Goal: Transaction & Acquisition: Purchase product/service

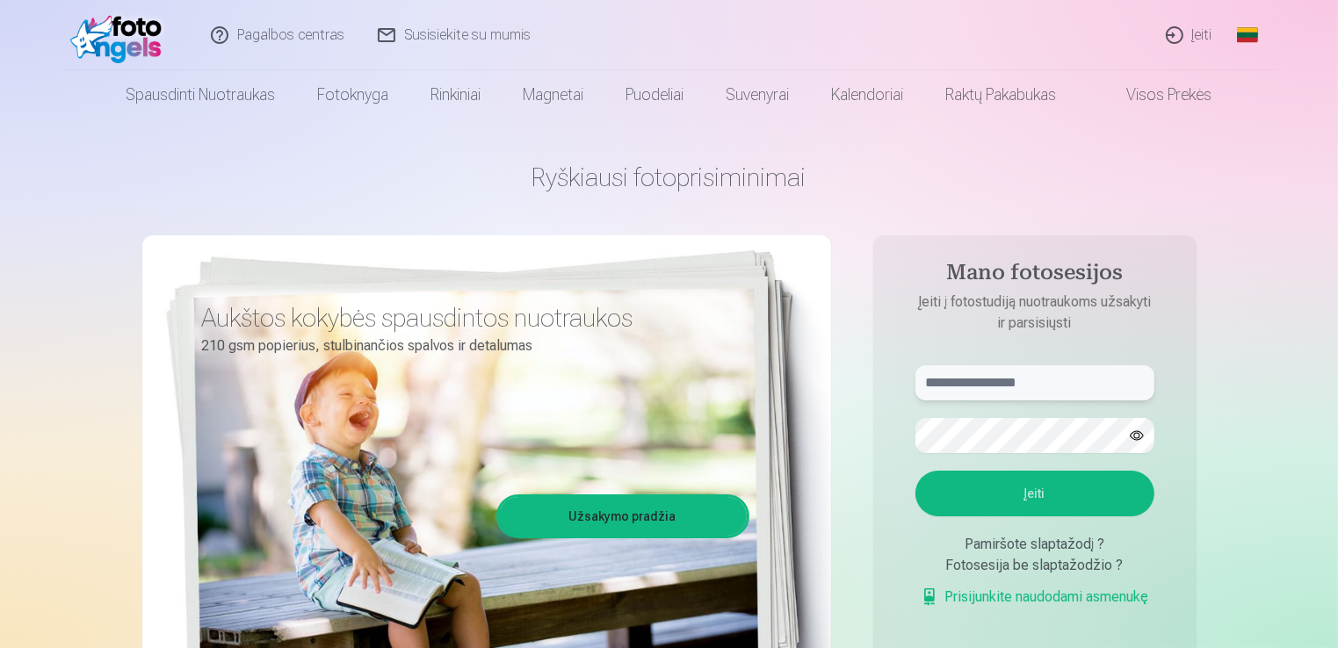
click at [1055, 388] on input "text" at bounding box center [1035, 383] width 239 height 35
click at [1042, 498] on button "Įeiti" at bounding box center [1035, 494] width 239 height 46
click at [1061, 367] on input "******" at bounding box center [1035, 383] width 239 height 35
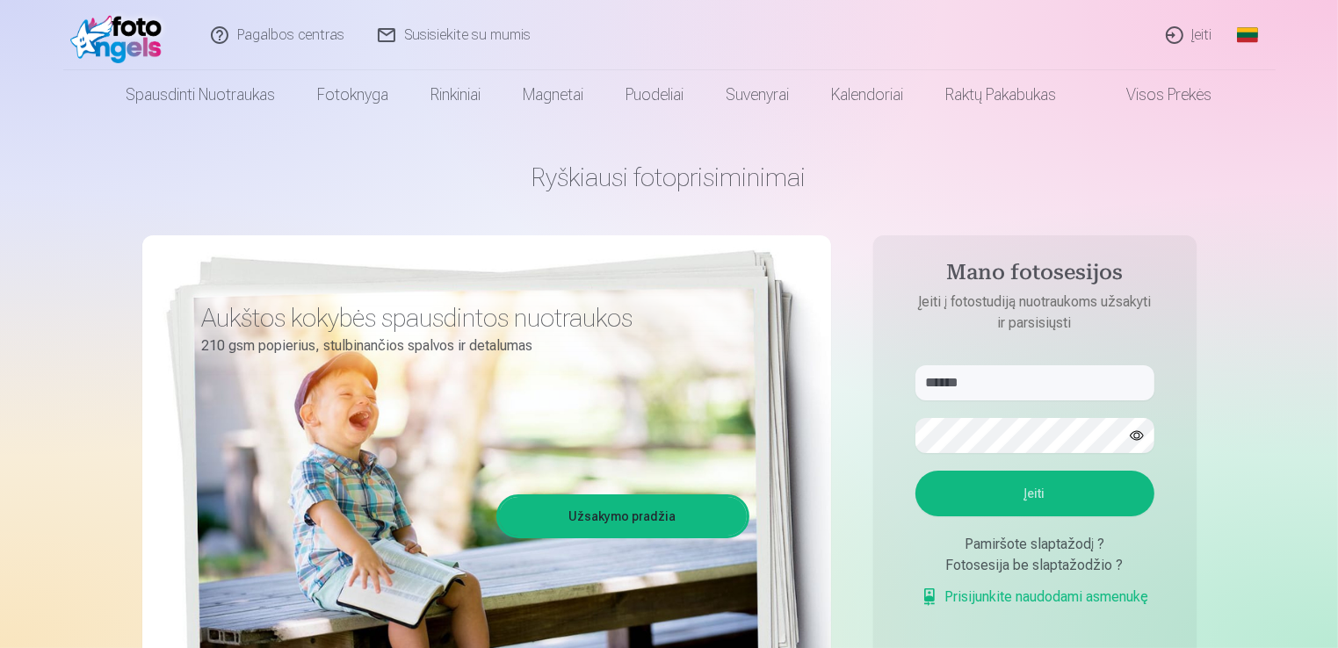
click at [1018, 360] on aside "Mano fotosesijos Įeiti į fotostudiją nuotraukoms užsakyti ir parsisiųsti ******…" at bounding box center [1034, 476] width 323 height 483
click at [1025, 380] on input "******" at bounding box center [1035, 383] width 239 height 35
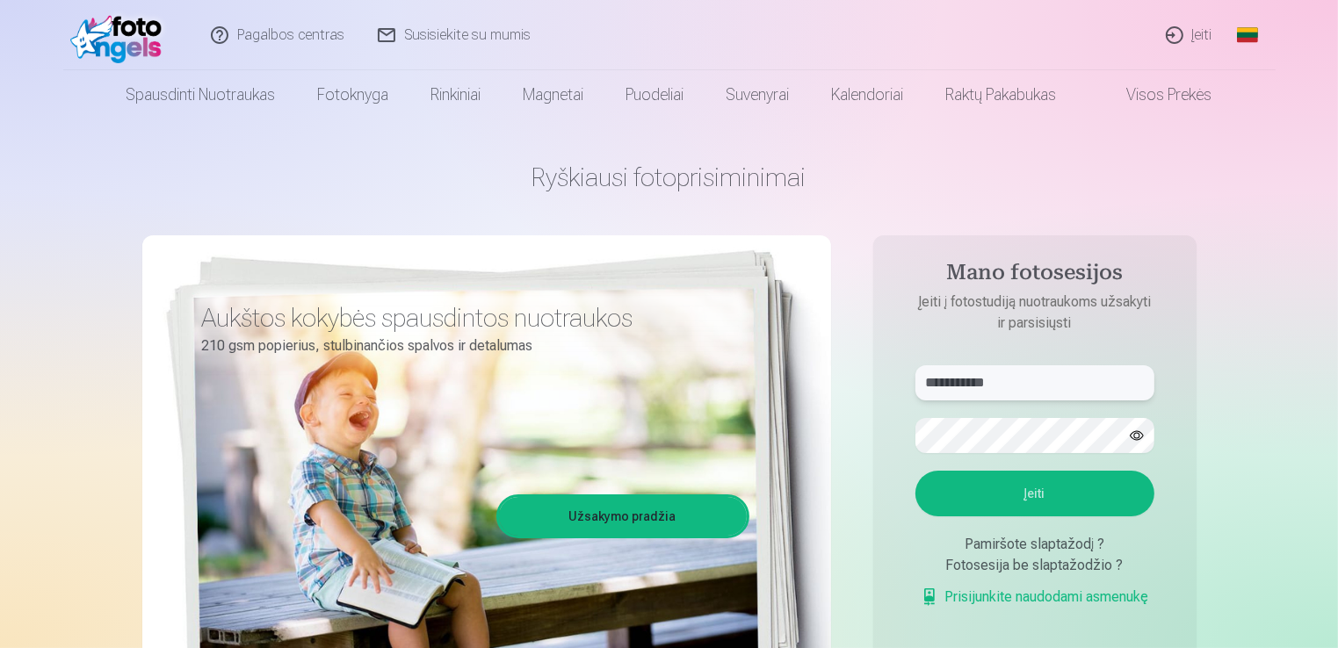
type input "**********"
click at [1144, 438] on button "button" at bounding box center [1136, 435] width 33 height 33
click at [1075, 500] on button "Įeiti" at bounding box center [1035, 494] width 239 height 46
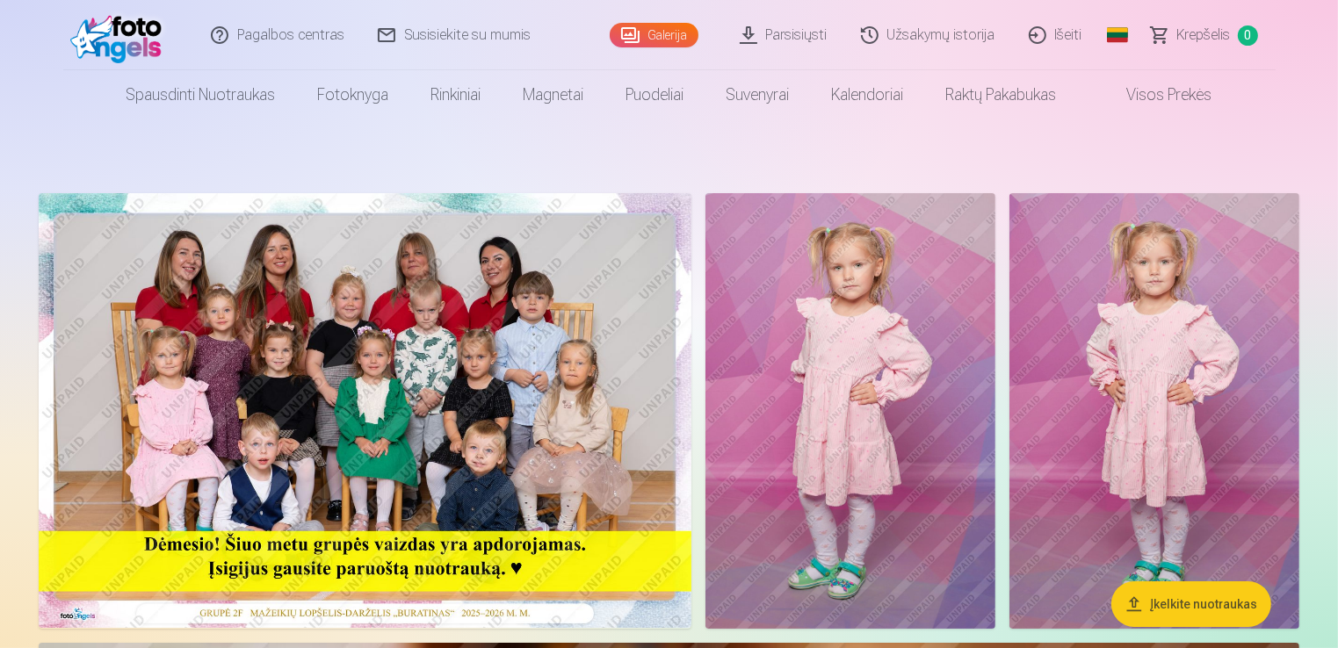
click at [822, 37] on link "Parsisiųsti" at bounding box center [784, 35] width 121 height 70
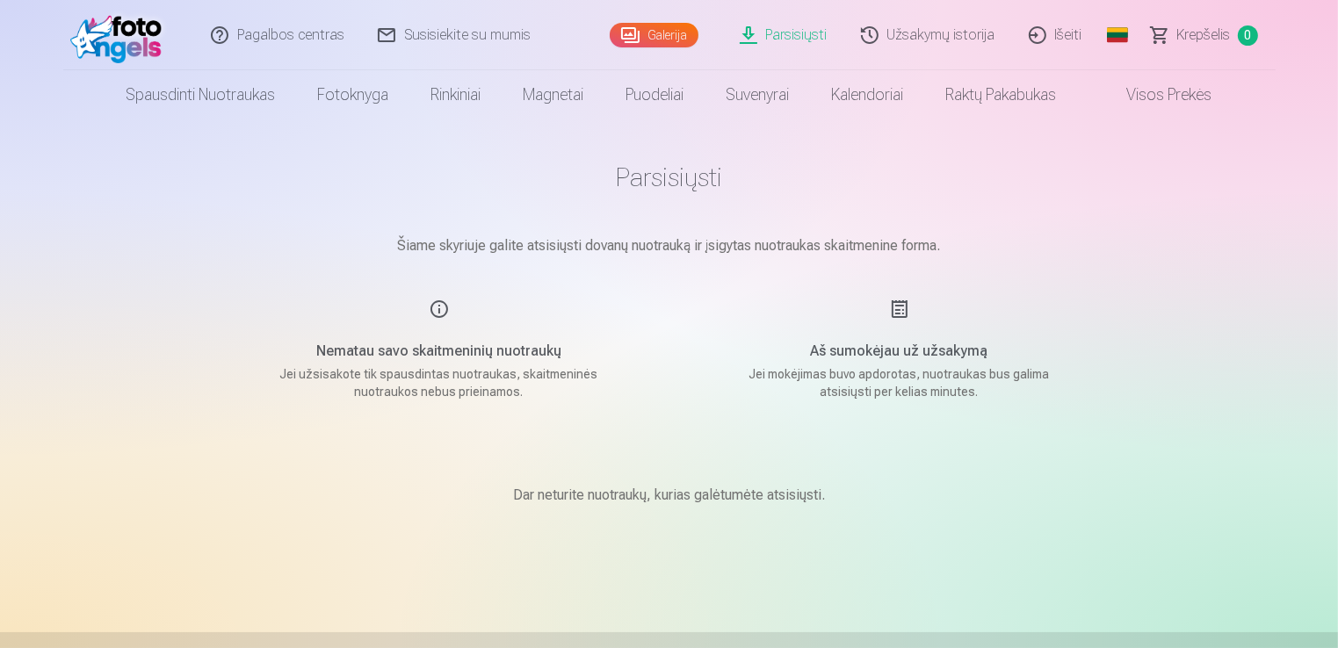
click at [975, 34] on link "Užsakymų istorija" at bounding box center [929, 35] width 168 height 70
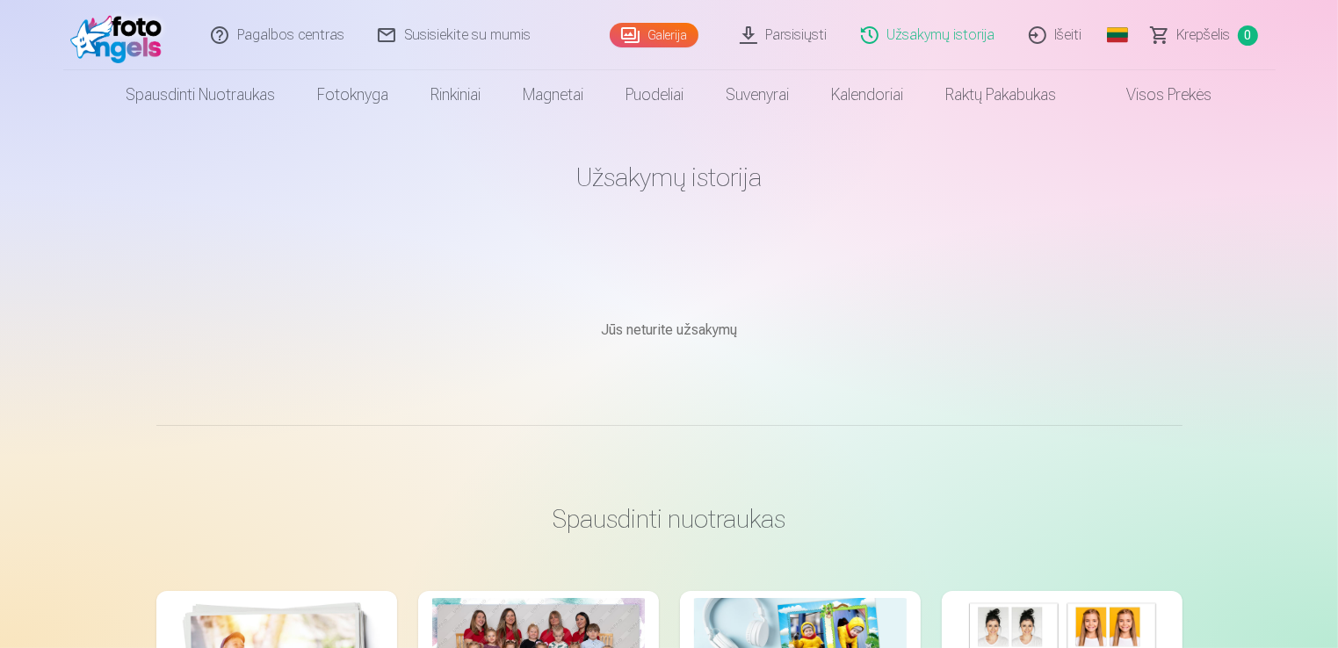
click at [1133, 91] on link "Visos prekės" at bounding box center [1156, 94] width 156 height 49
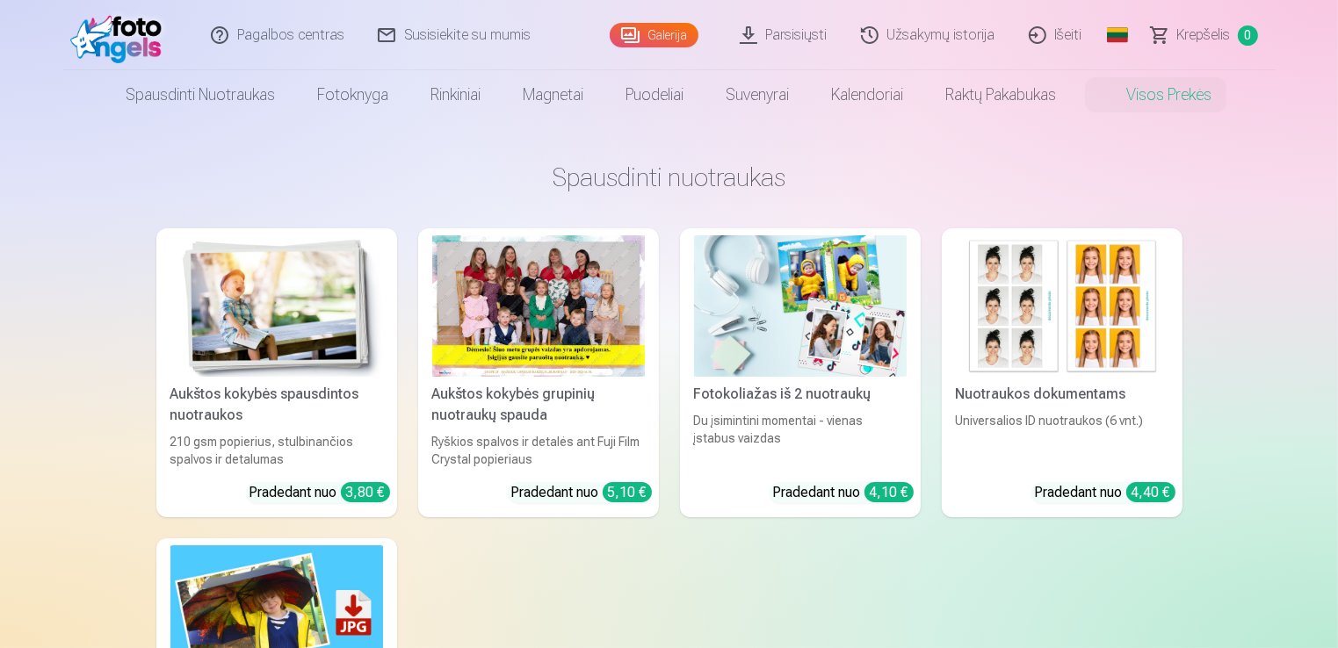
click at [120, 41] on img at bounding box center [120, 35] width 101 height 56
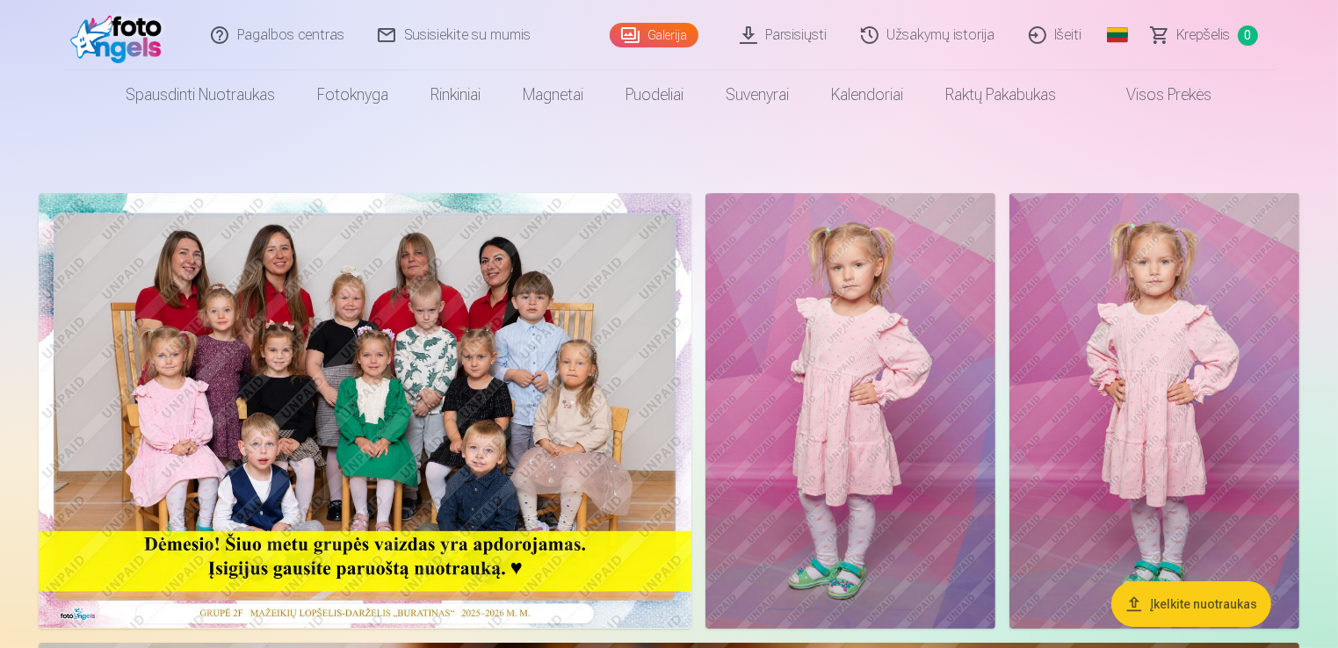
click at [269, 469] on img at bounding box center [365, 410] width 653 height 435
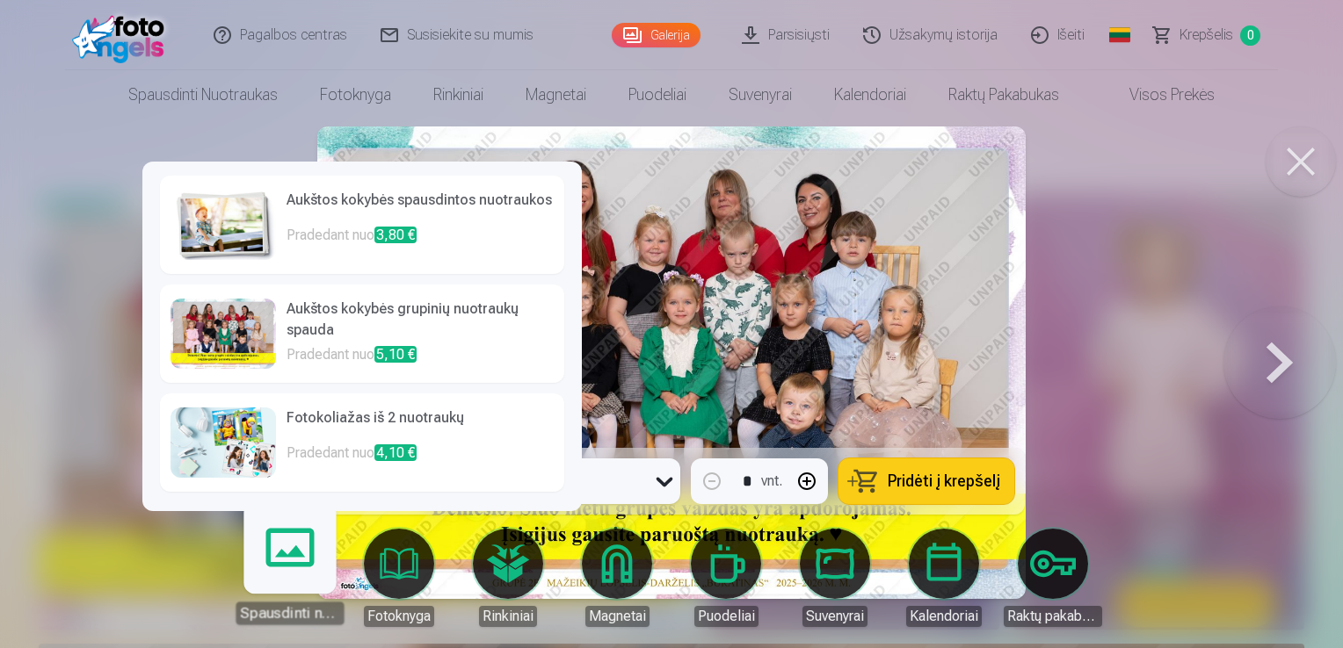
click at [354, 344] on link "Aukštos kokybės grupinių nuotraukų spauda Pradedant nuo 5,10 €" at bounding box center [362, 334] width 404 height 98
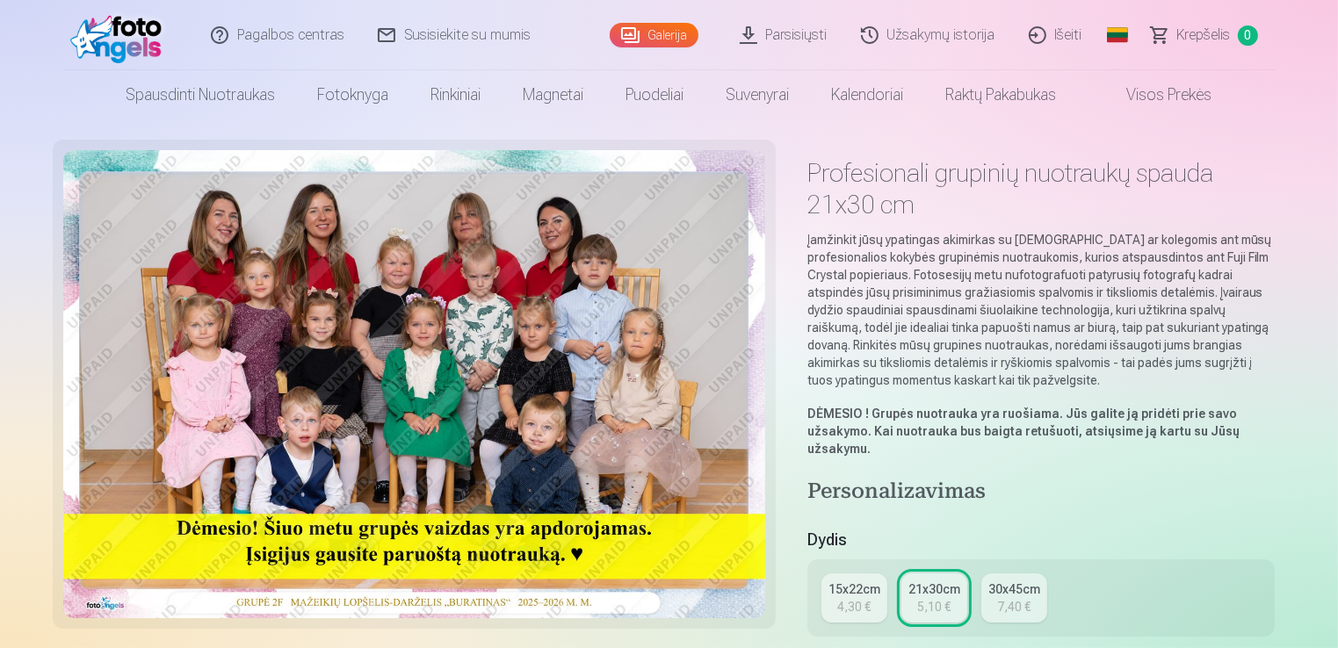
scroll to position [88, 0]
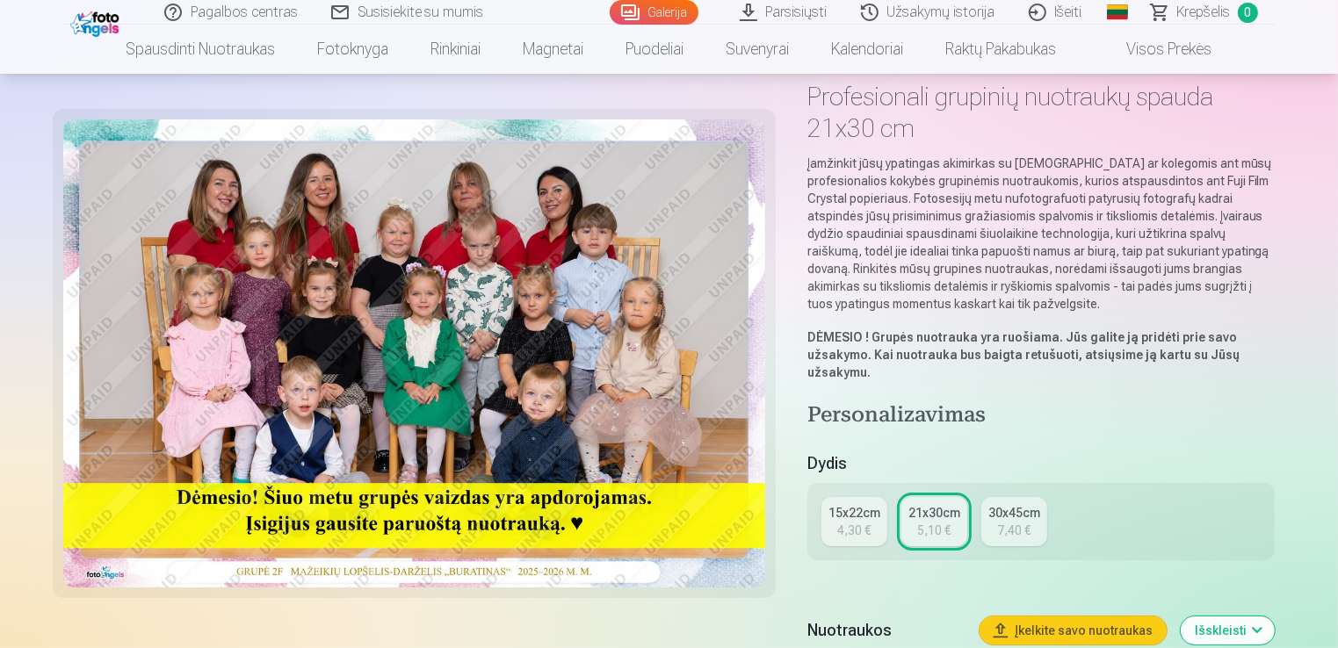
click at [851, 526] on div "4,30 €" at bounding box center [853, 531] width 33 height 18
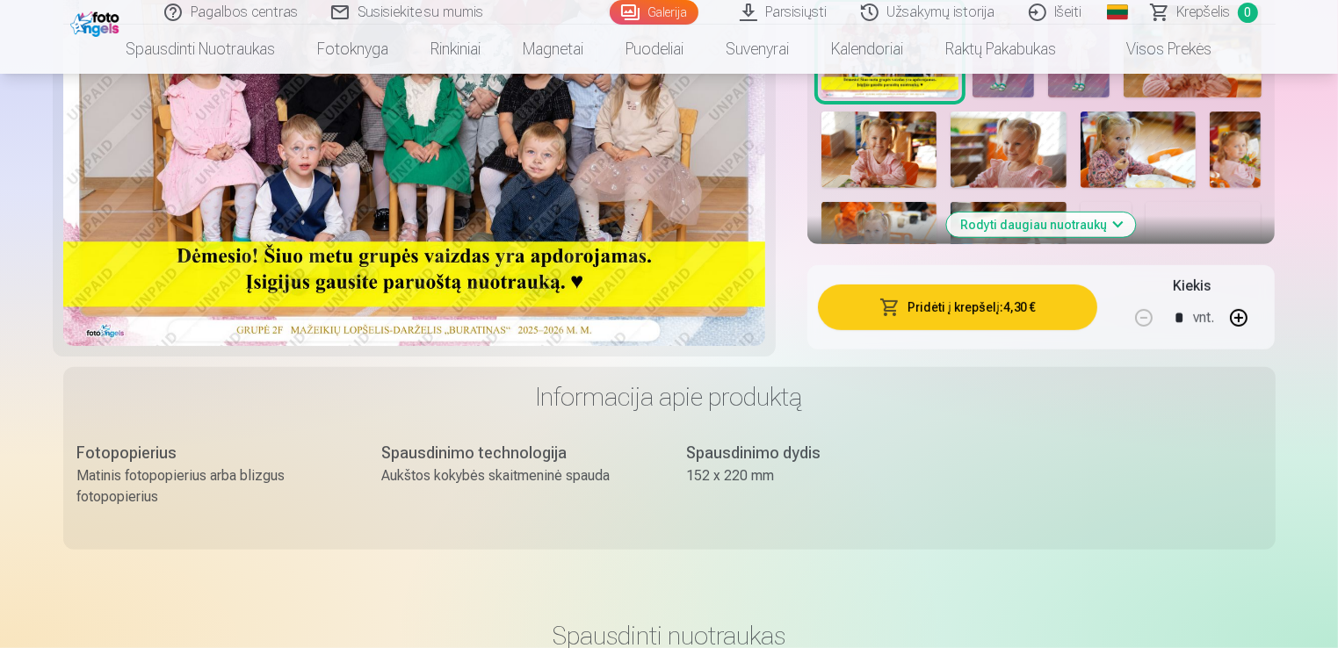
scroll to position [703, 0]
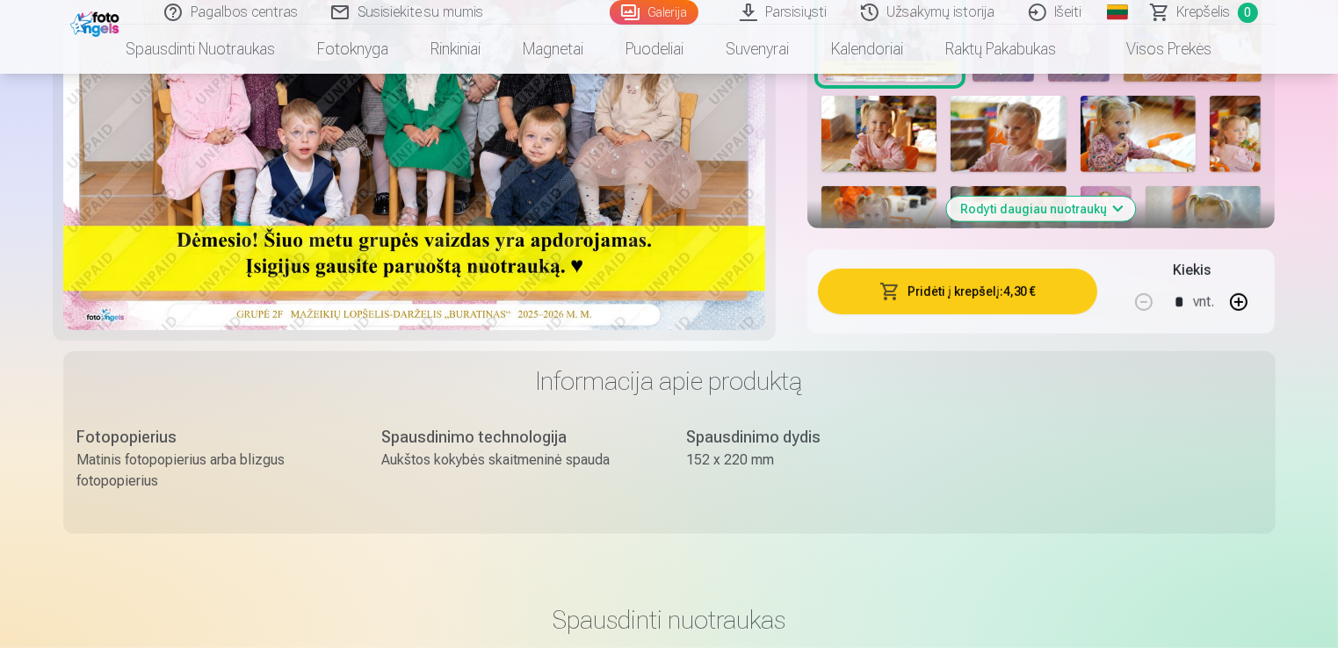
click at [942, 296] on button "Pridėti į krepšelį : 4,30 €" at bounding box center [958, 292] width 280 height 46
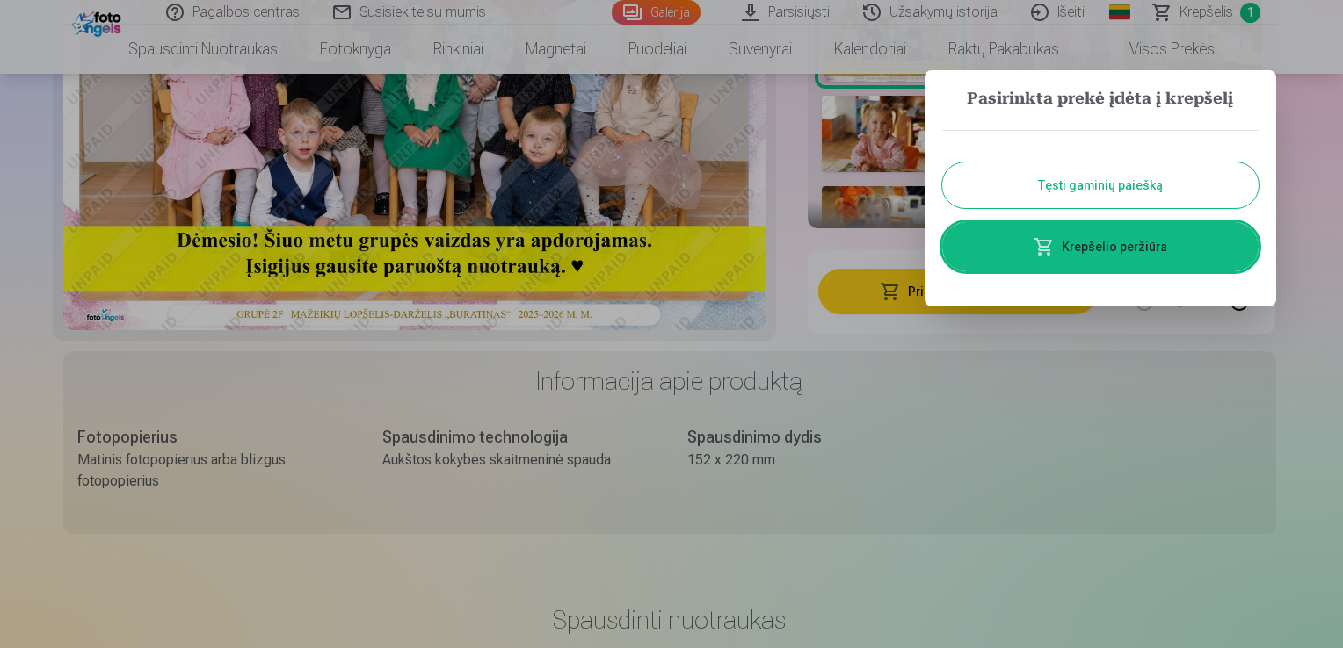
click at [1093, 422] on div at bounding box center [671, 324] width 1343 height 648
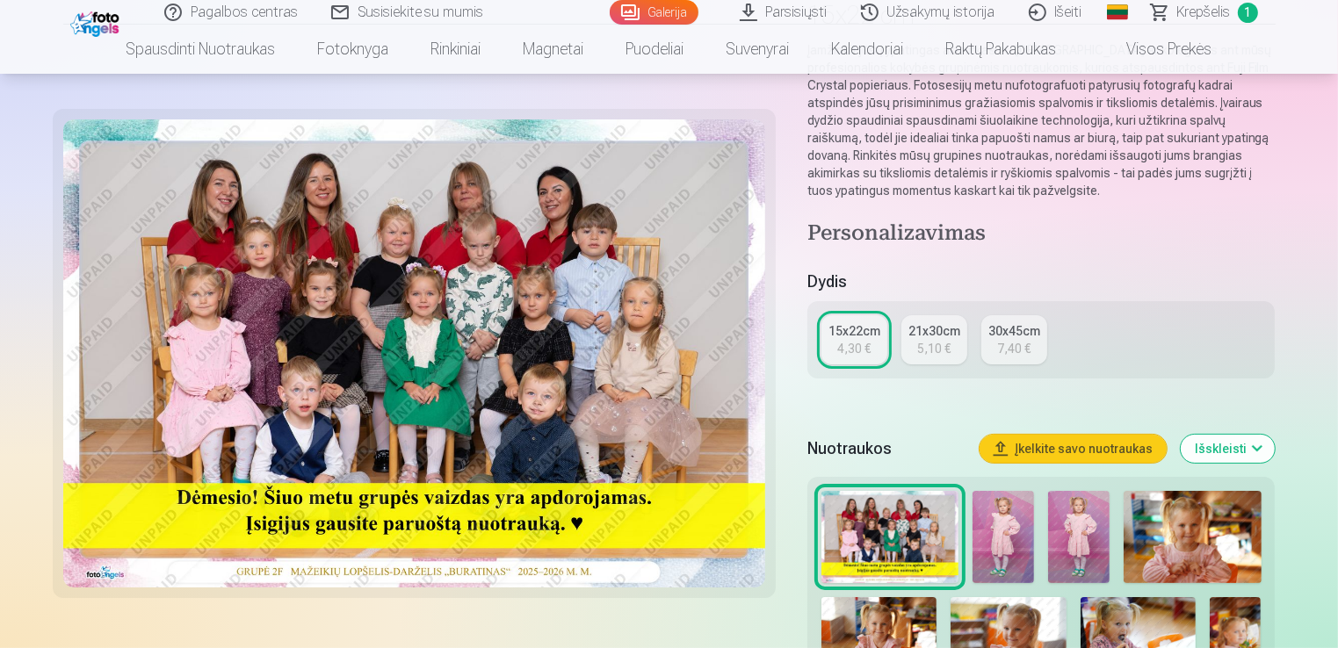
scroll to position [264, 0]
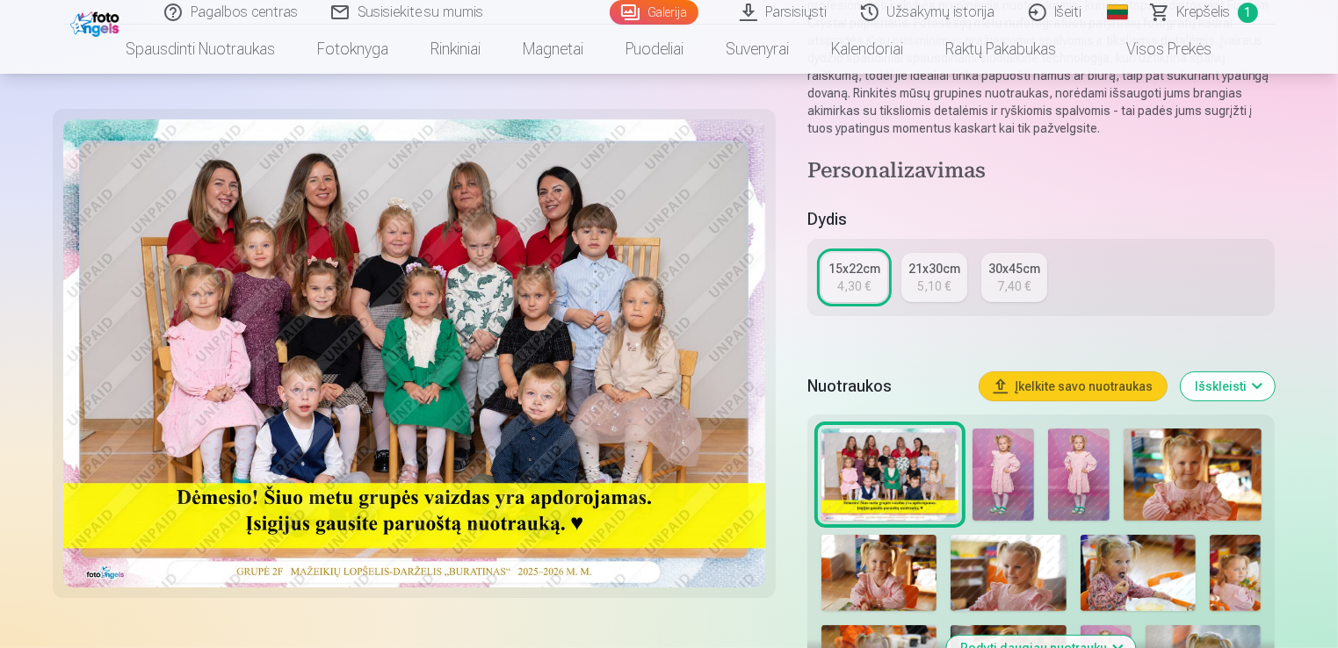
click at [1083, 391] on button "Įkelkite savo nuotraukas" at bounding box center [1073, 387] width 187 height 28
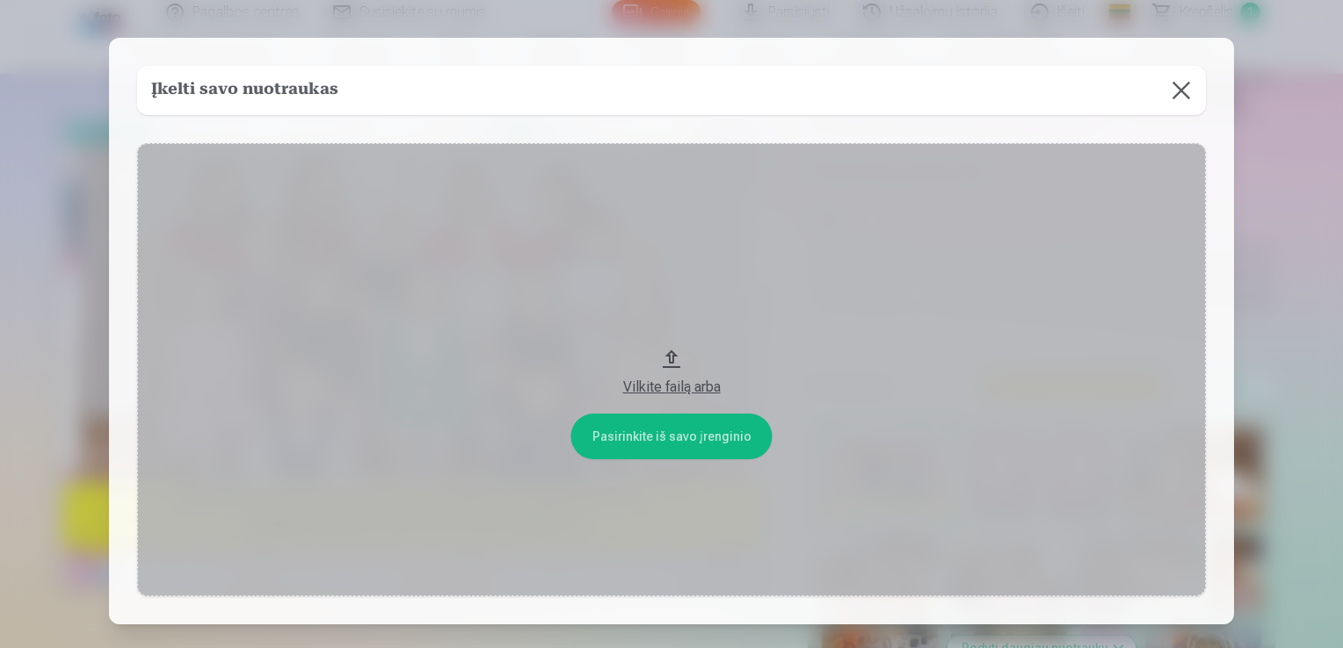
click at [1187, 85] on button at bounding box center [1180, 90] width 49 height 49
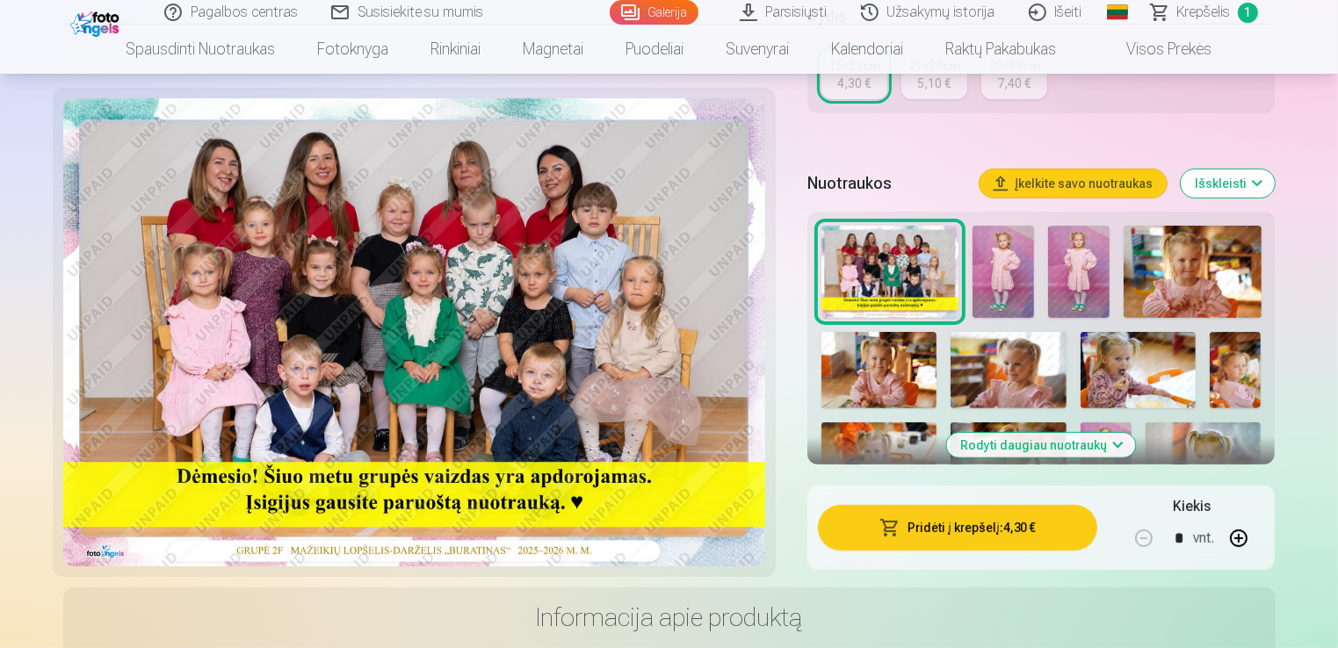
scroll to position [439, 0]
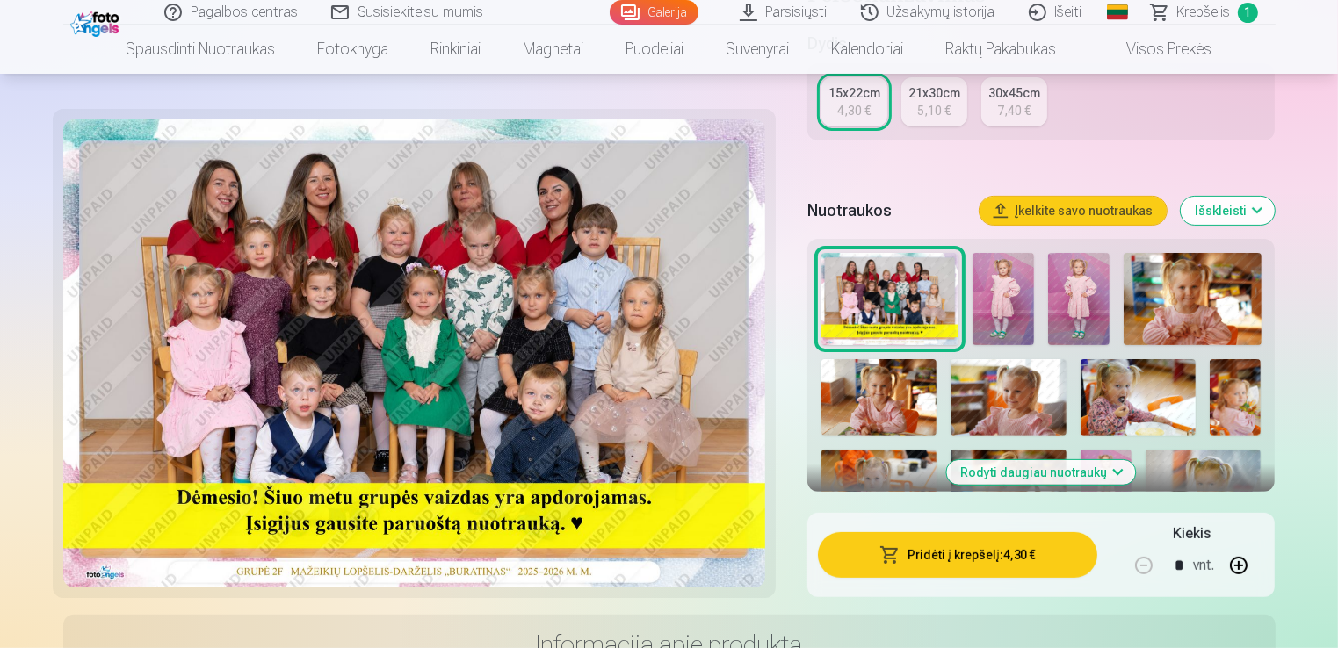
click at [1253, 209] on button "Išskleisti" at bounding box center [1228, 211] width 94 height 28
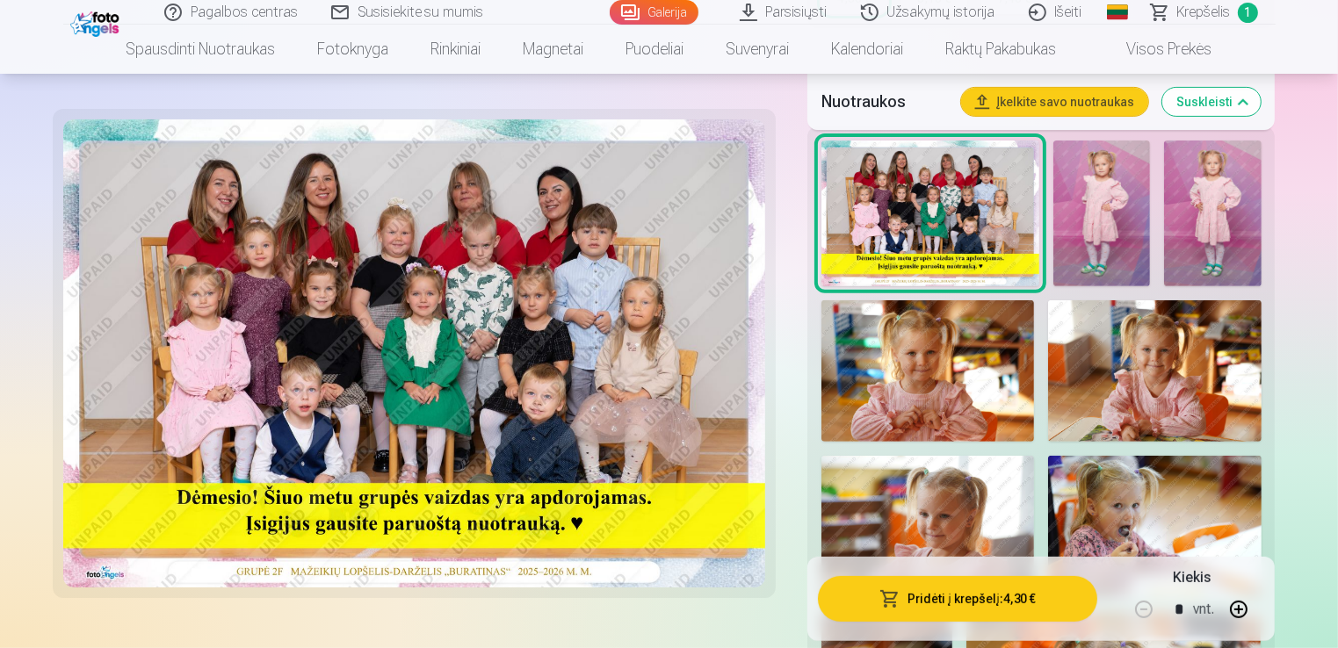
scroll to position [527, 0]
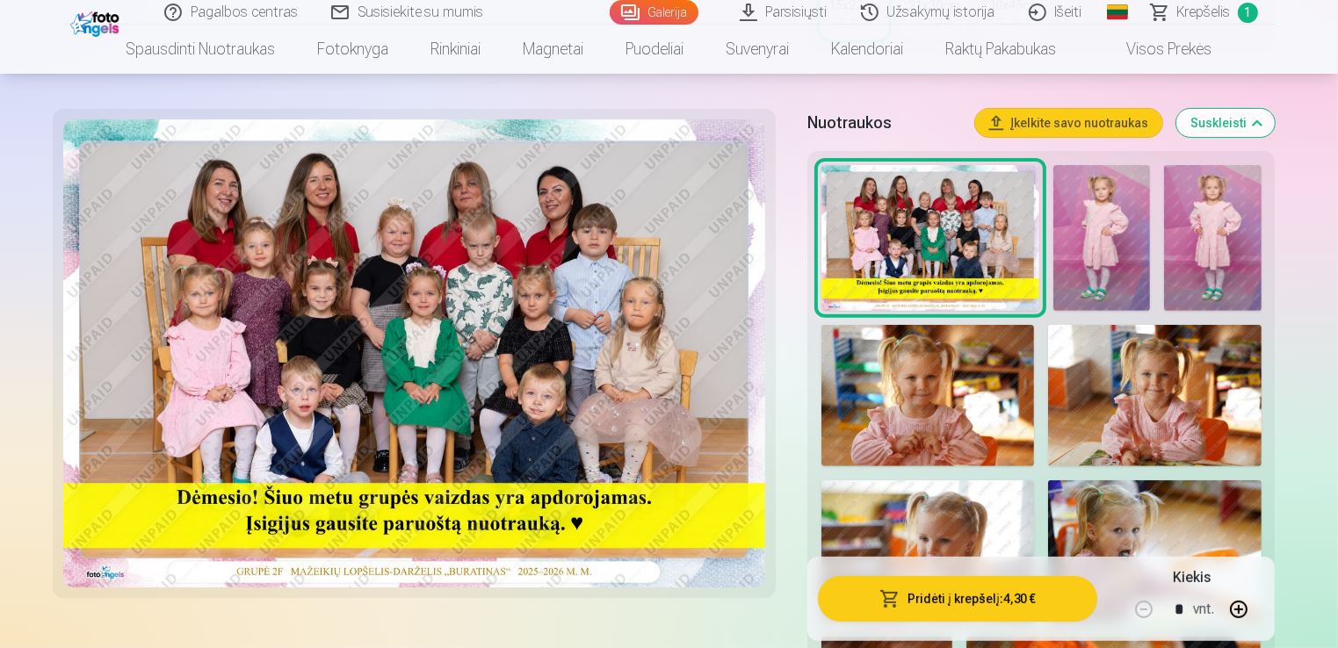
click at [1102, 251] on img at bounding box center [1102, 238] width 97 height 146
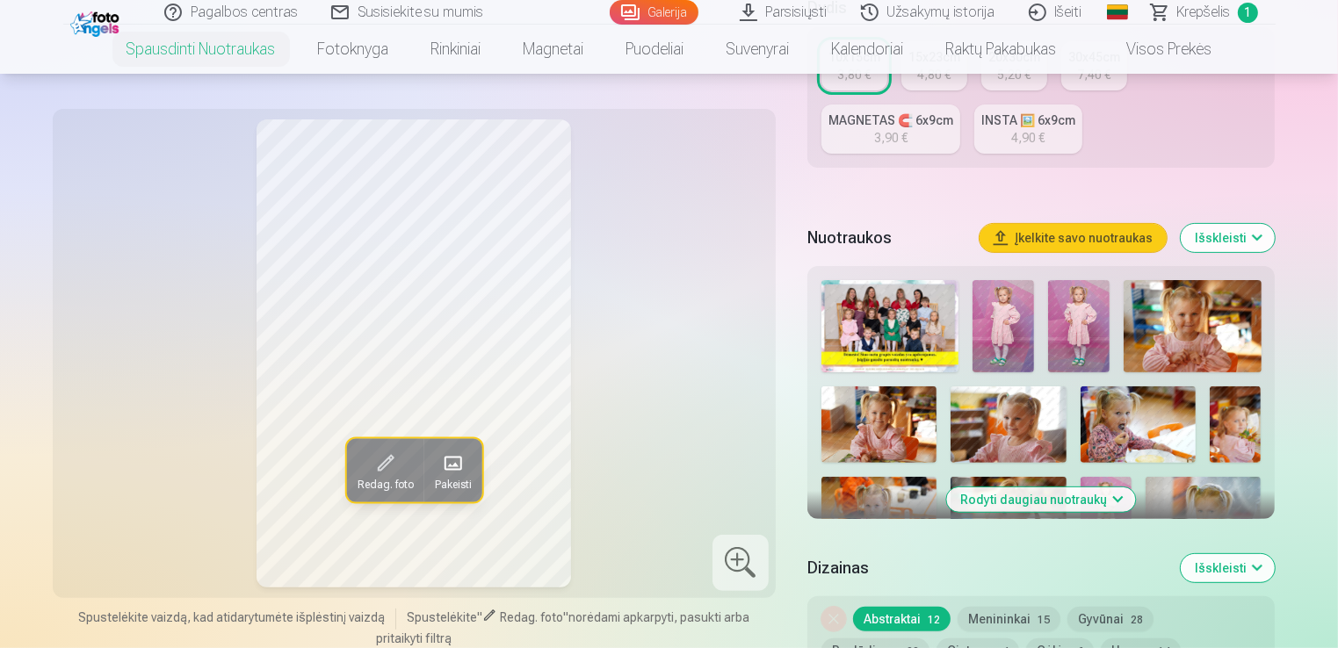
scroll to position [527, 0]
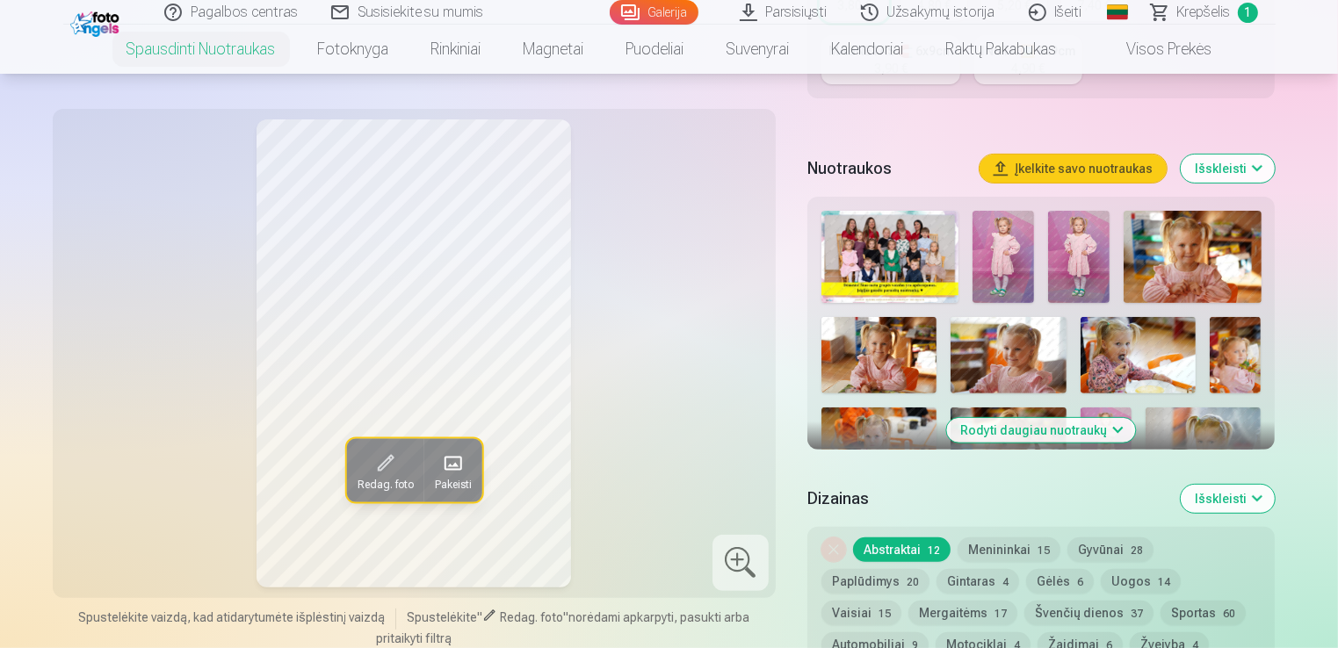
click at [981, 270] on img at bounding box center [1004, 257] width 62 height 92
click at [1072, 257] on img at bounding box center [1079, 257] width 62 height 92
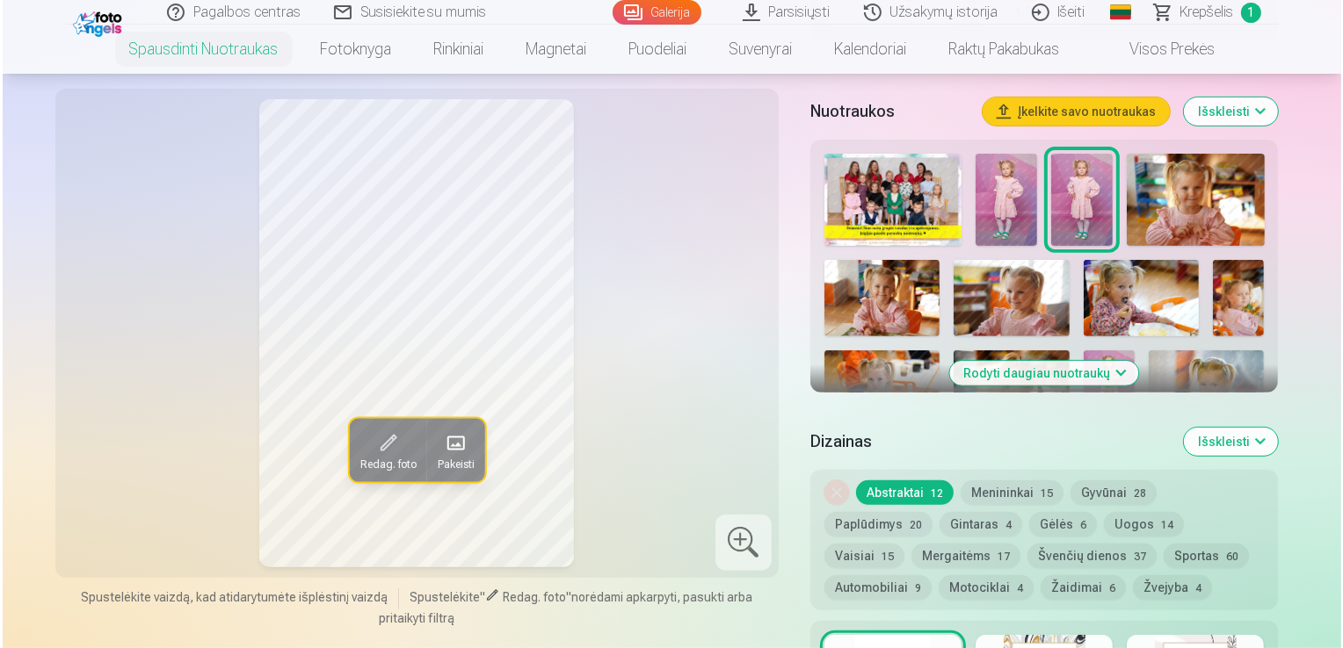
scroll to position [615, 0]
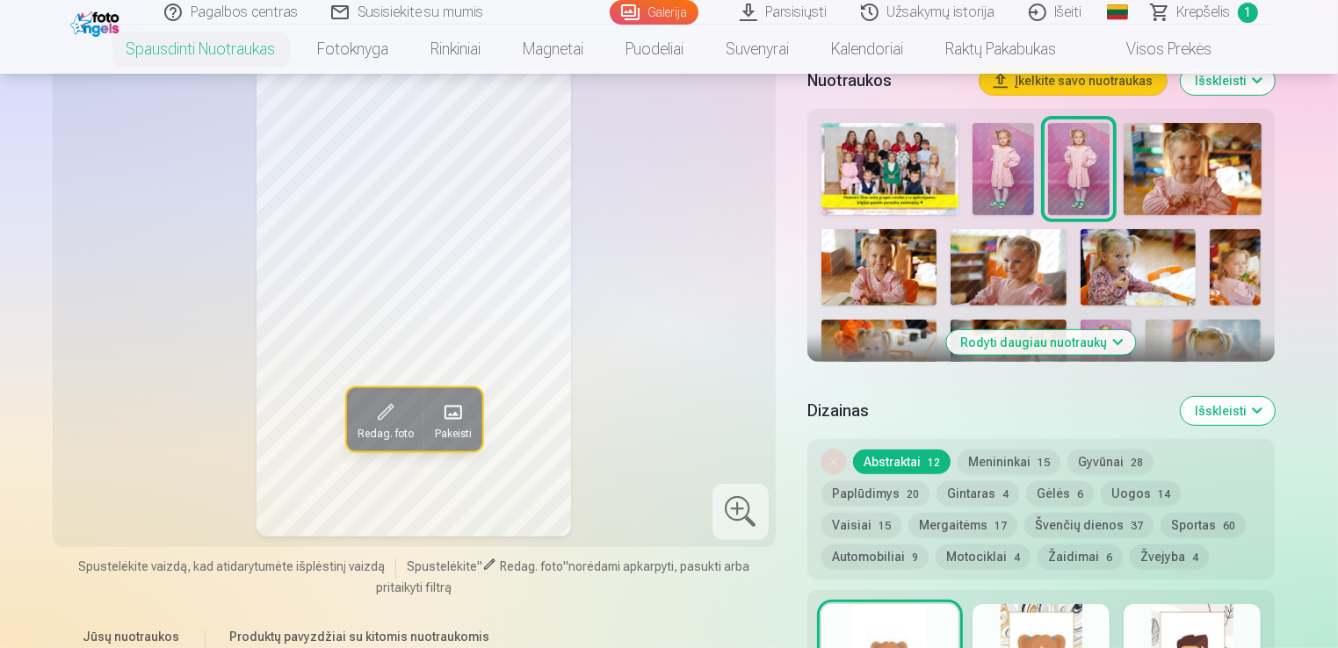
click at [1184, 160] on img at bounding box center [1193, 169] width 138 height 92
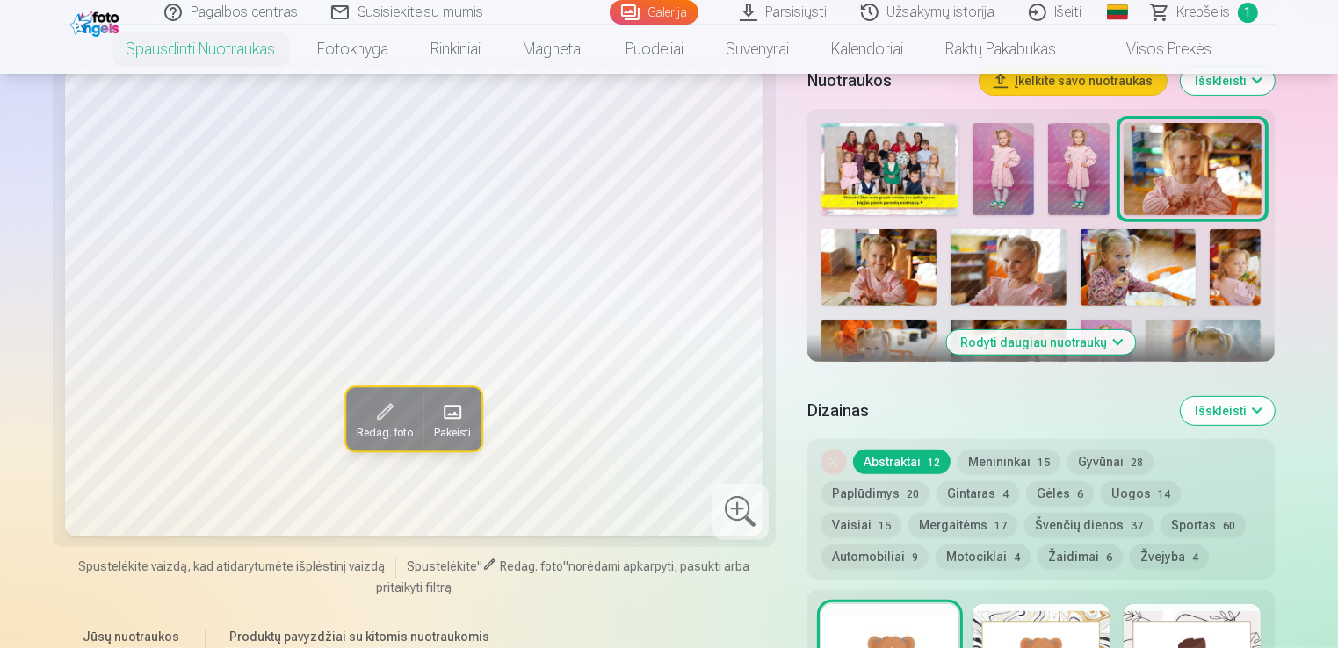
click at [408, 441] on span "Redag. foto" at bounding box center [385, 434] width 56 height 14
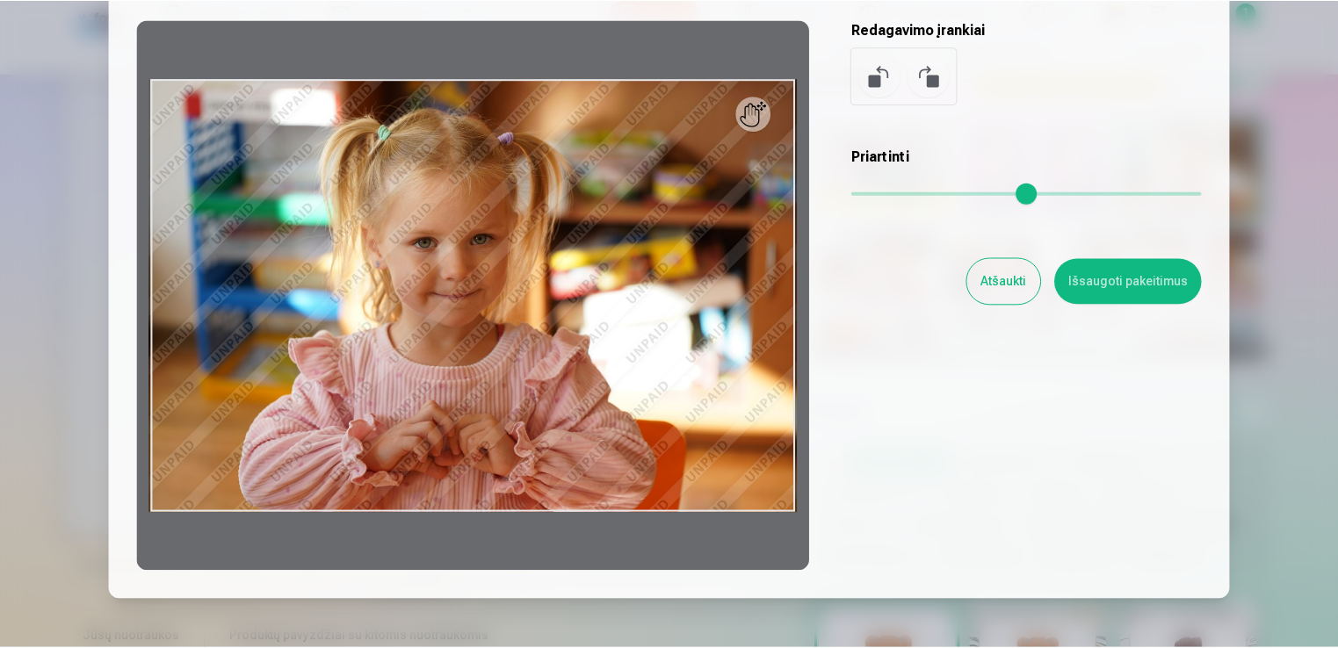
scroll to position [0, 0]
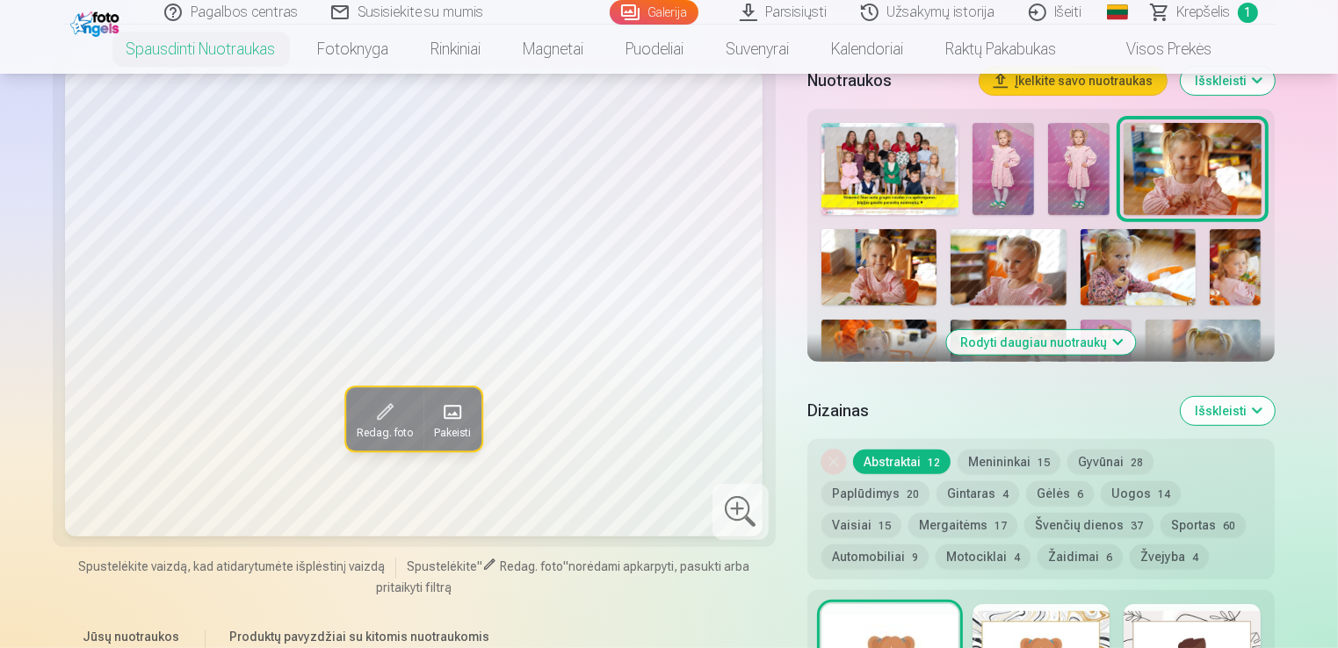
click at [1015, 232] on img at bounding box center [1008, 267] width 115 height 77
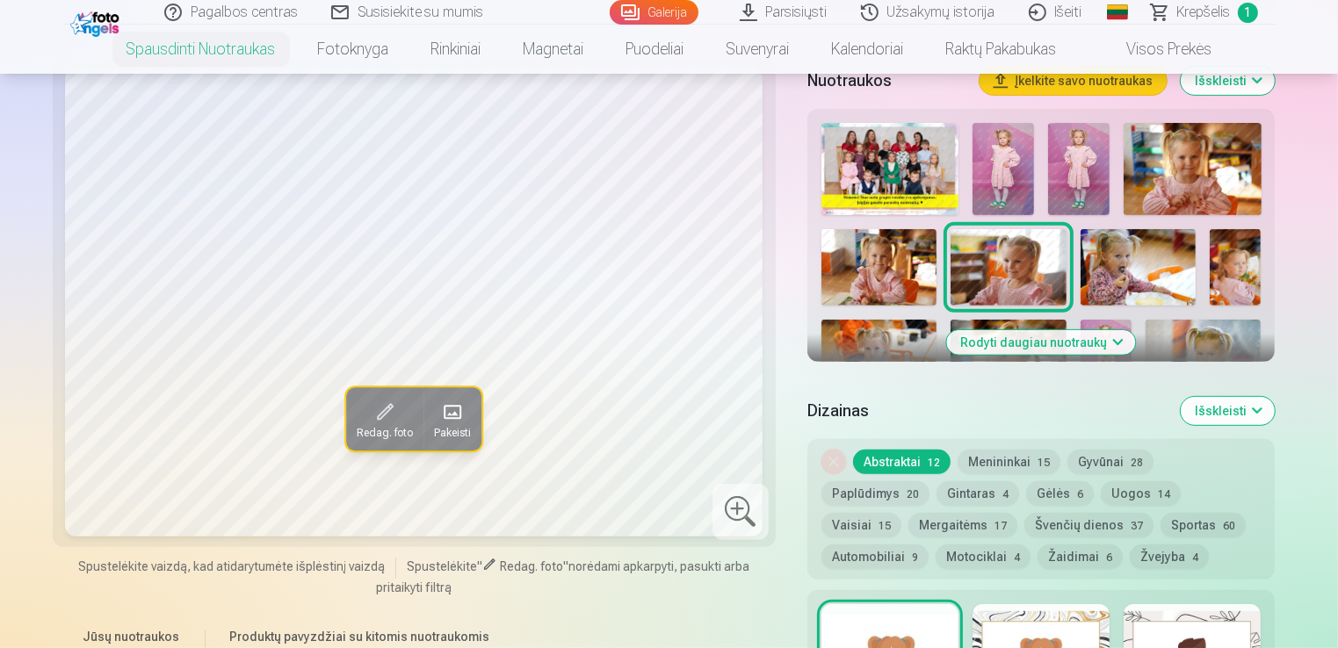
click at [906, 264] on img at bounding box center [879, 267] width 115 height 77
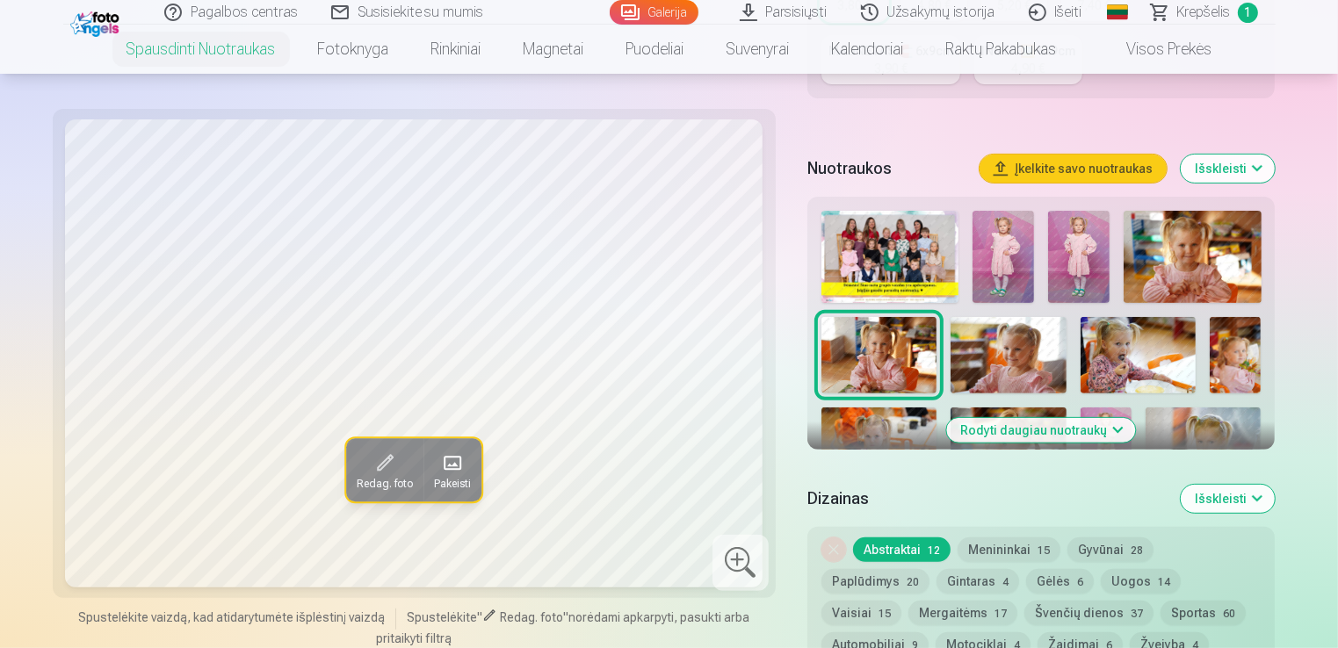
scroll to position [615, 0]
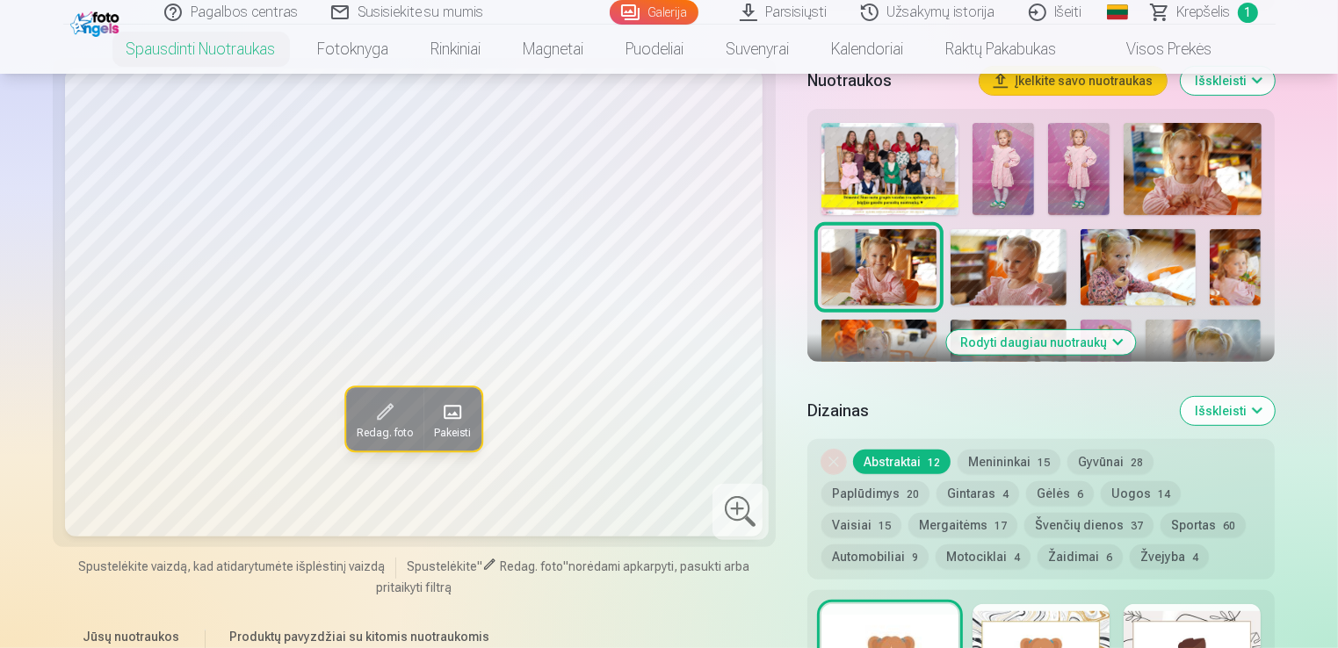
click at [1234, 275] on img at bounding box center [1235, 267] width 51 height 77
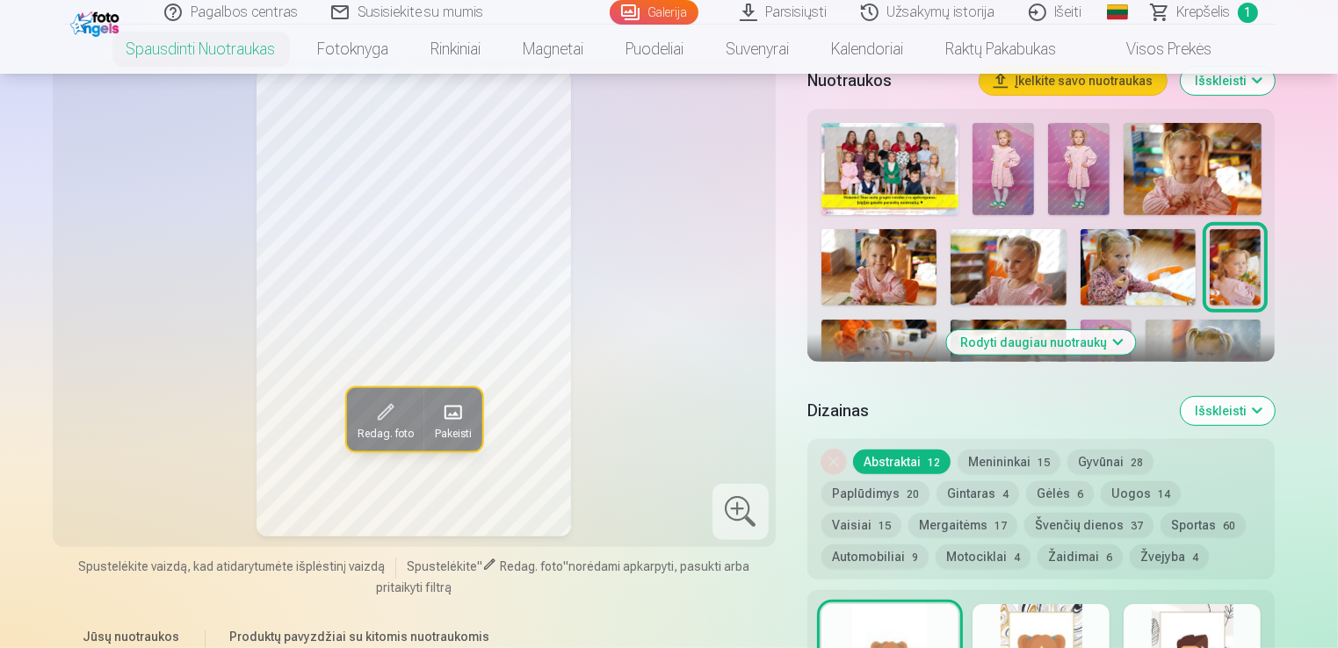
click at [1148, 276] on img at bounding box center [1138, 267] width 115 height 77
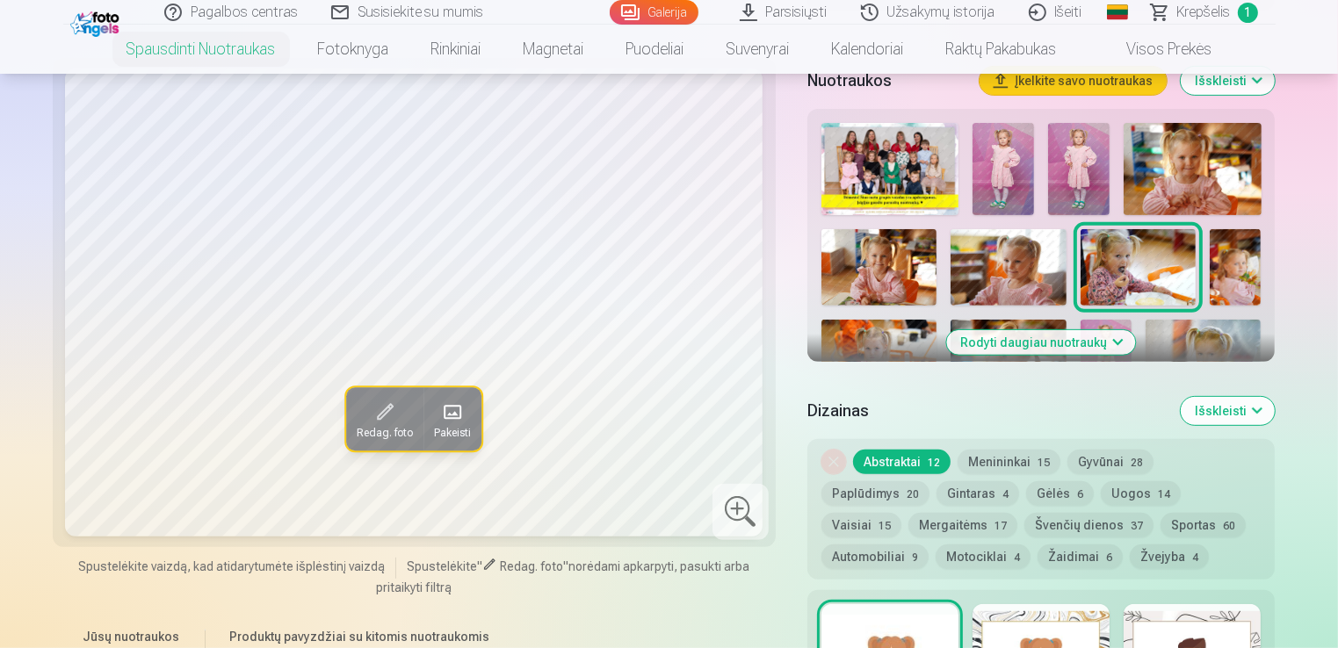
click at [1021, 268] on img at bounding box center [1008, 267] width 115 height 77
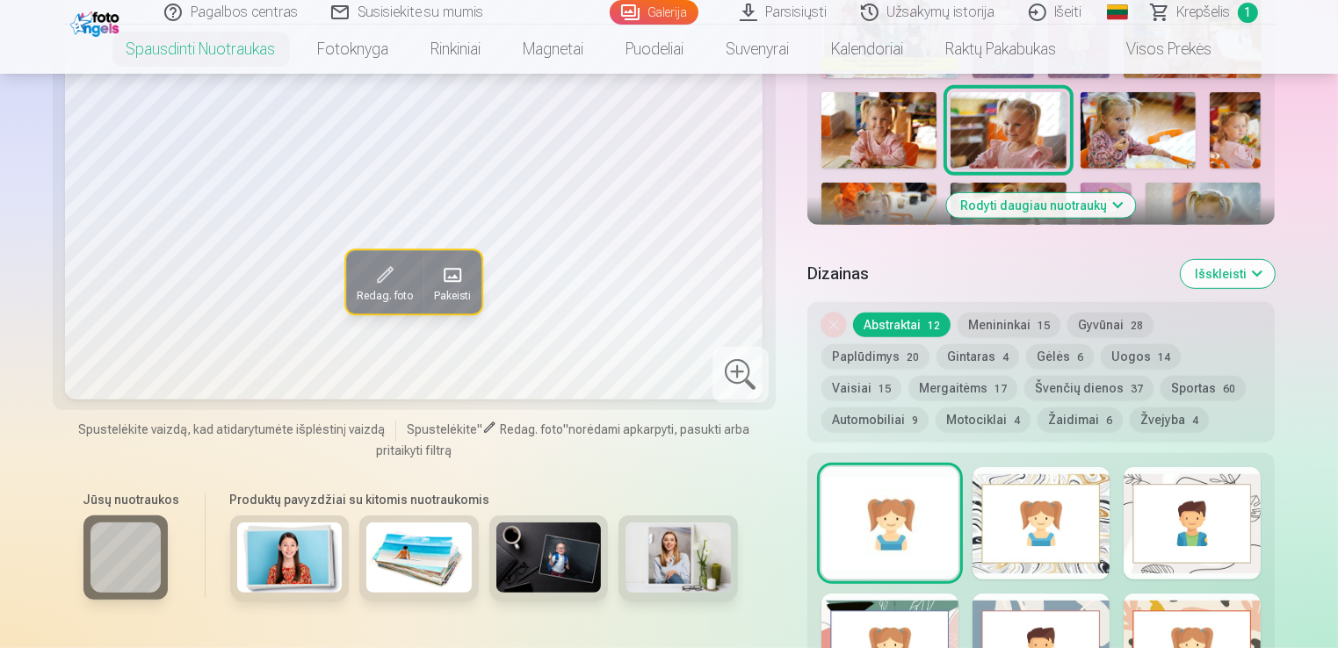
scroll to position [791, 0]
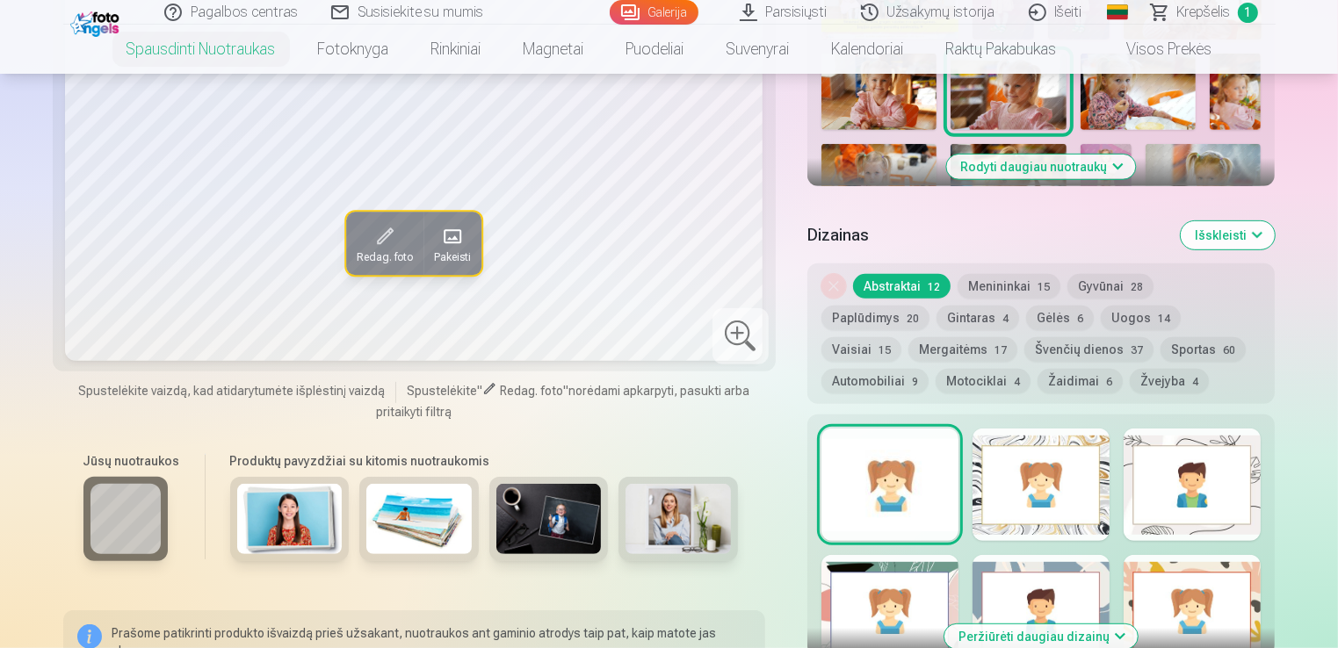
click at [1103, 175] on button "Rodyti daugiau nuotraukų" at bounding box center [1041, 167] width 189 height 25
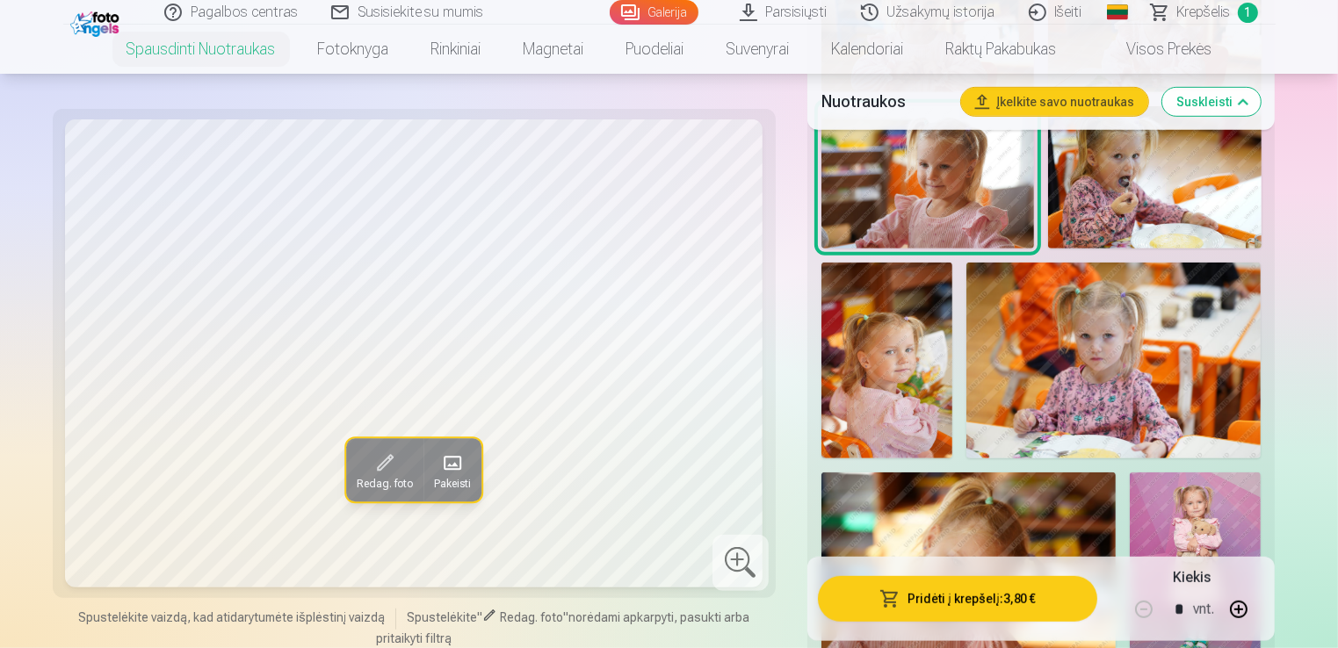
scroll to position [967, 0]
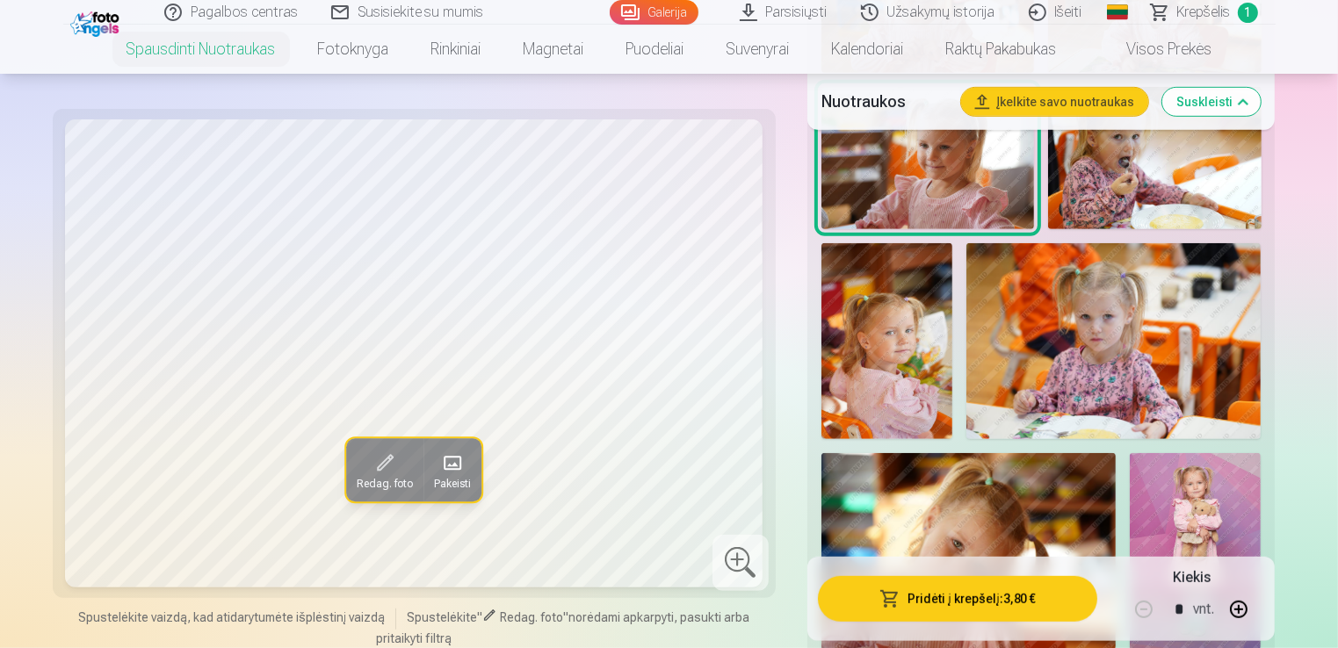
click at [1100, 304] on img at bounding box center [1114, 341] width 295 height 197
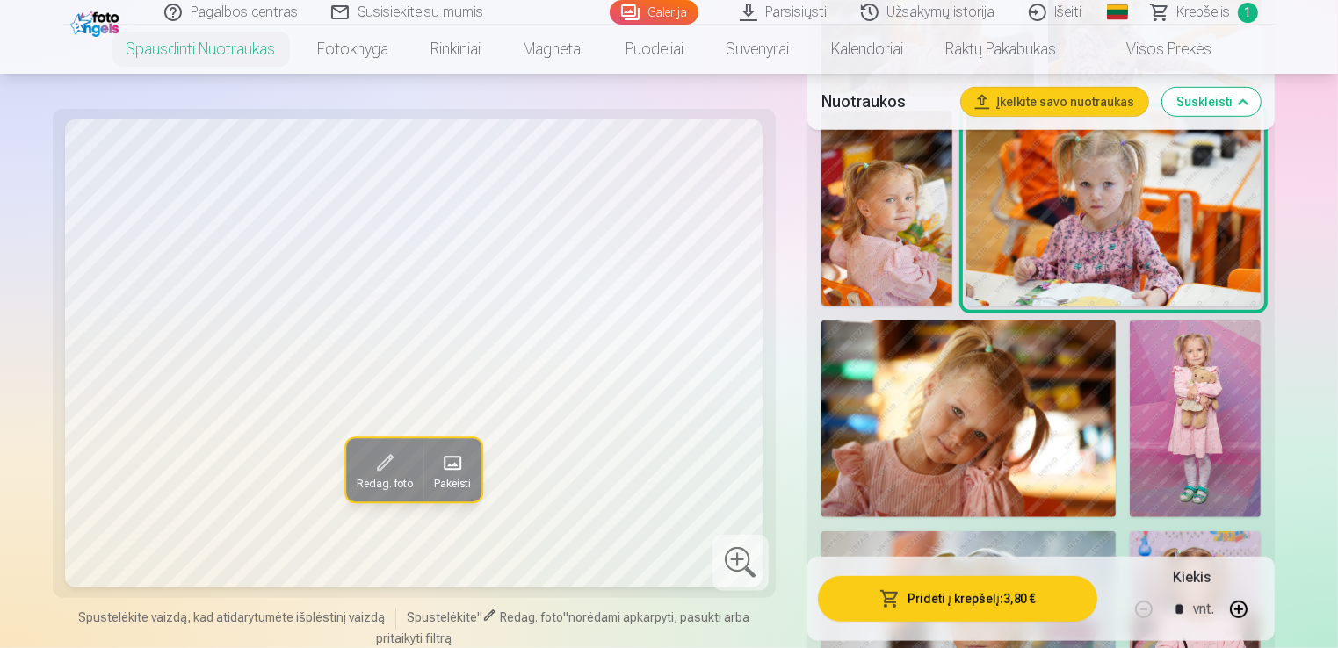
scroll to position [1142, 0]
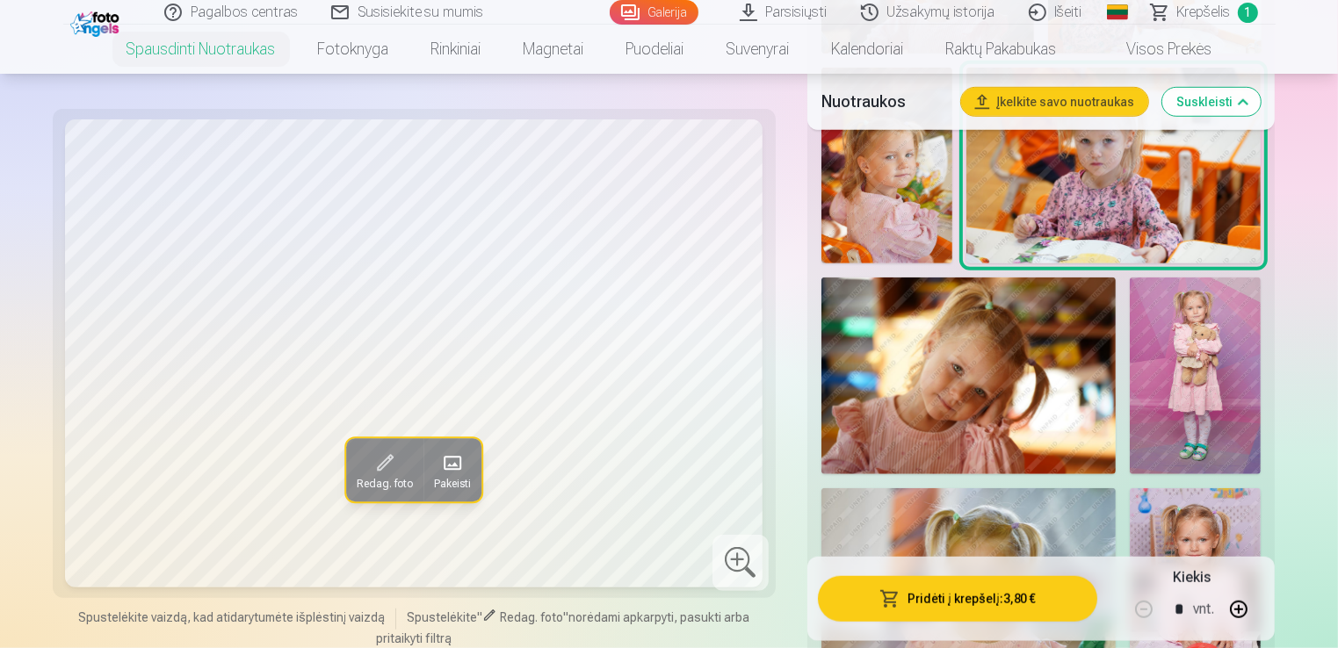
click at [911, 228] on img at bounding box center [887, 166] width 131 height 197
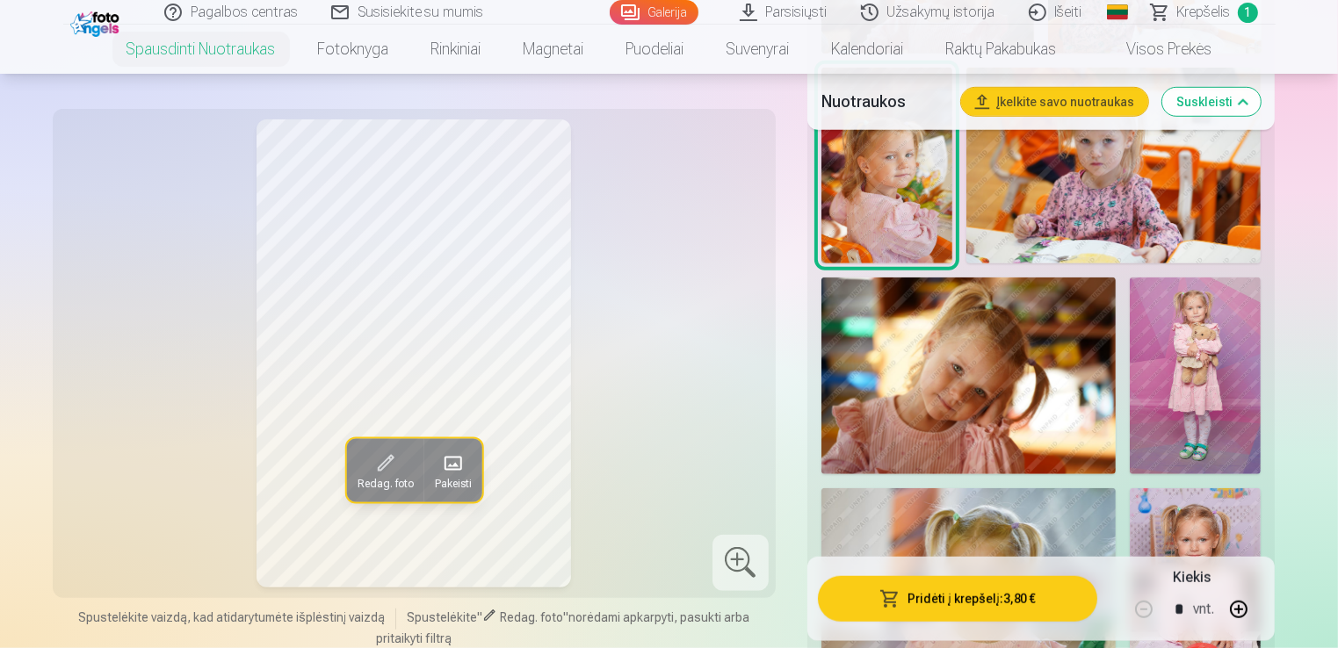
click at [945, 331] on img at bounding box center [969, 376] width 295 height 197
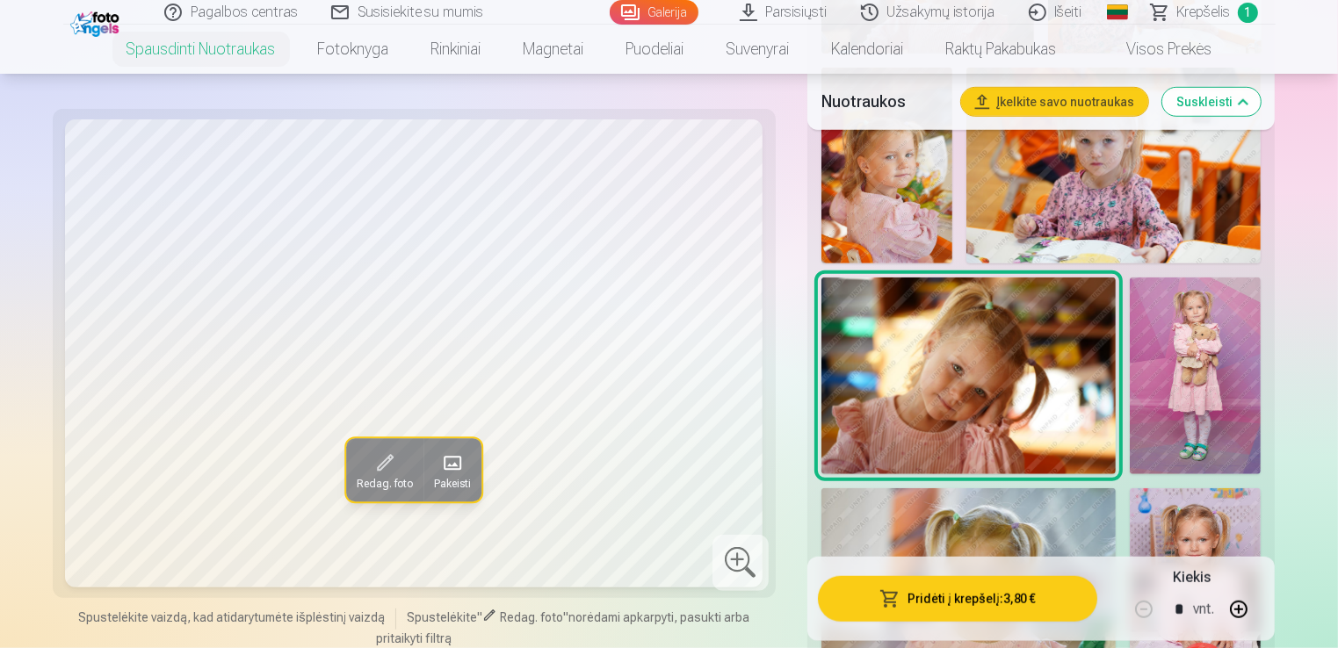
click at [1224, 358] on img at bounding box center [1195, 376] width 131 height 197
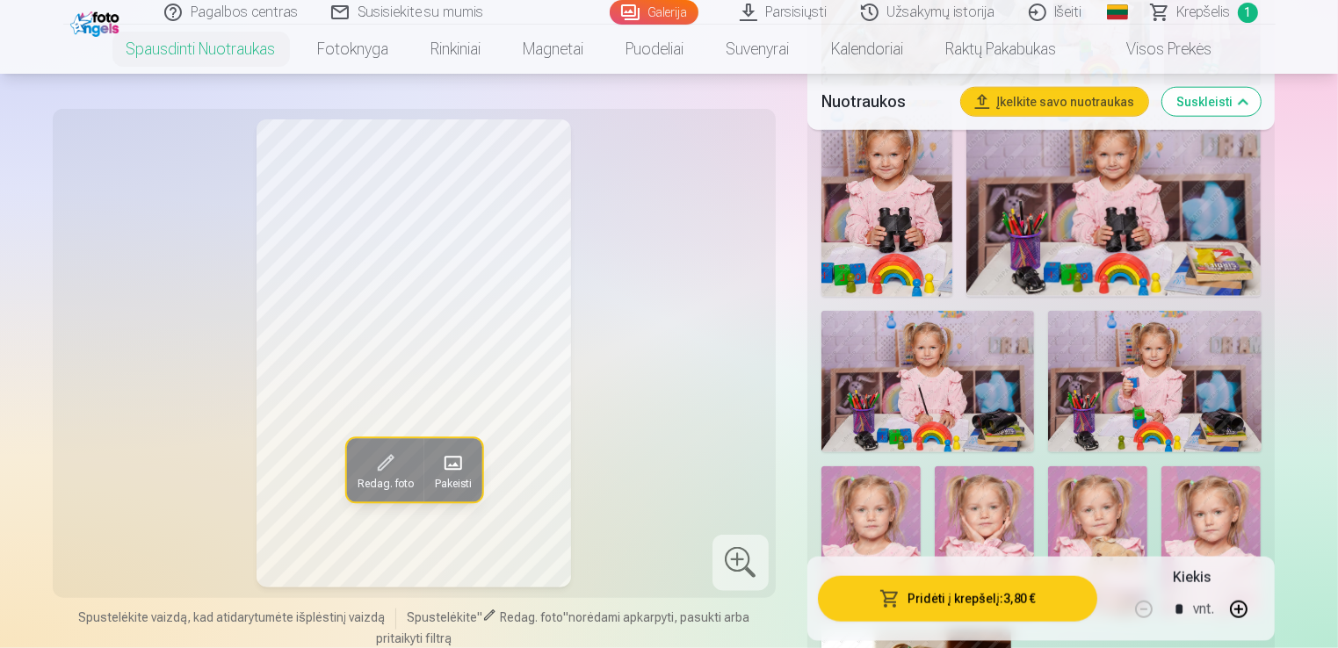
scroll to position [1933, 0]
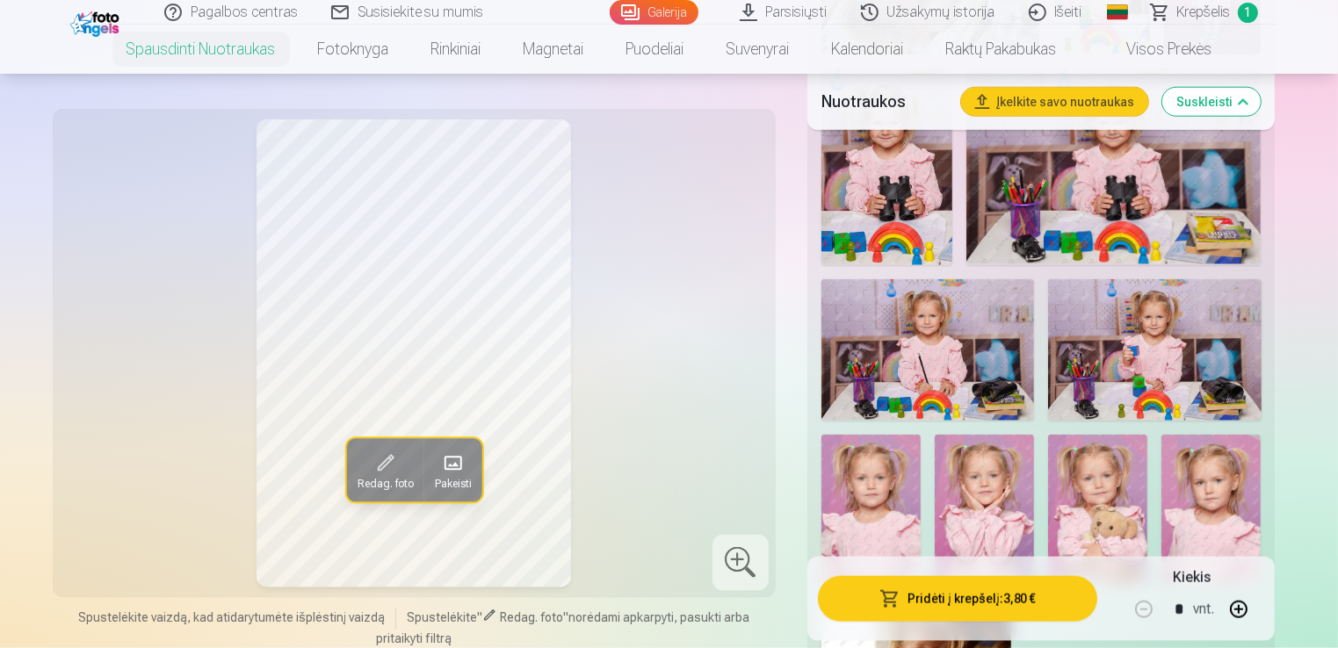
click at [1208, 341] on img at bounding box center [1154, 350] width 213 height 142
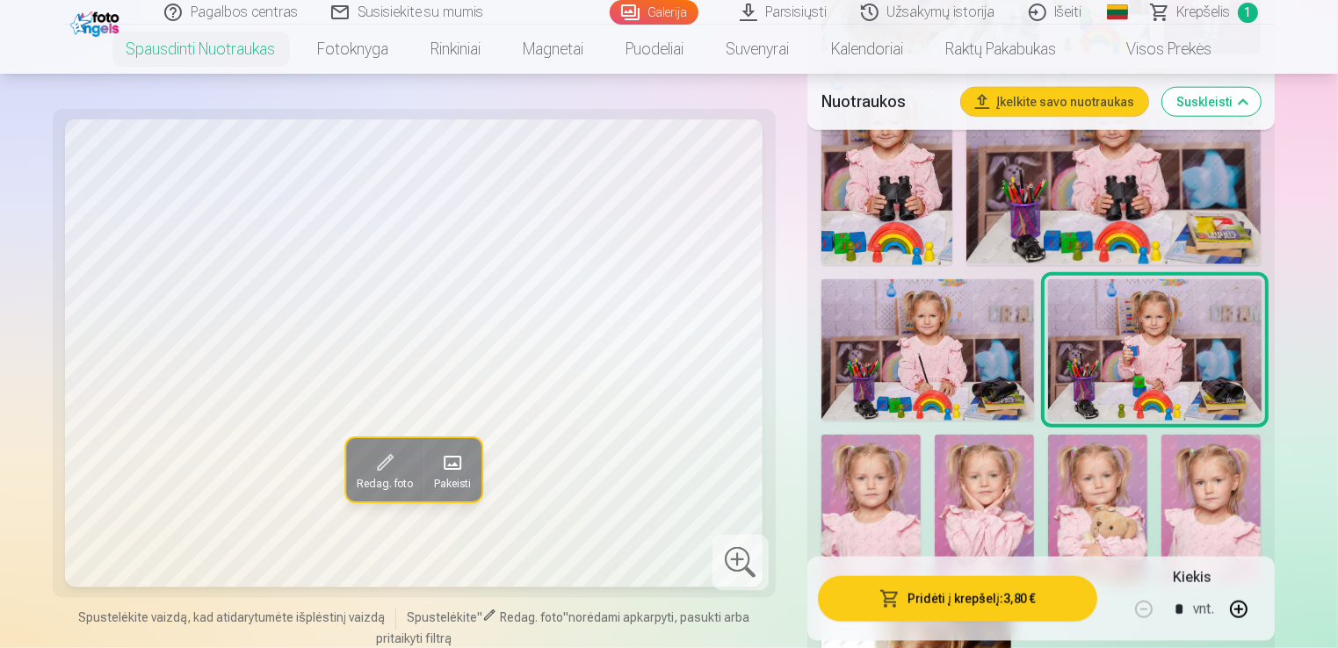
click at [871, 348] on img at bounding box center [928, 350] width 213 height 142
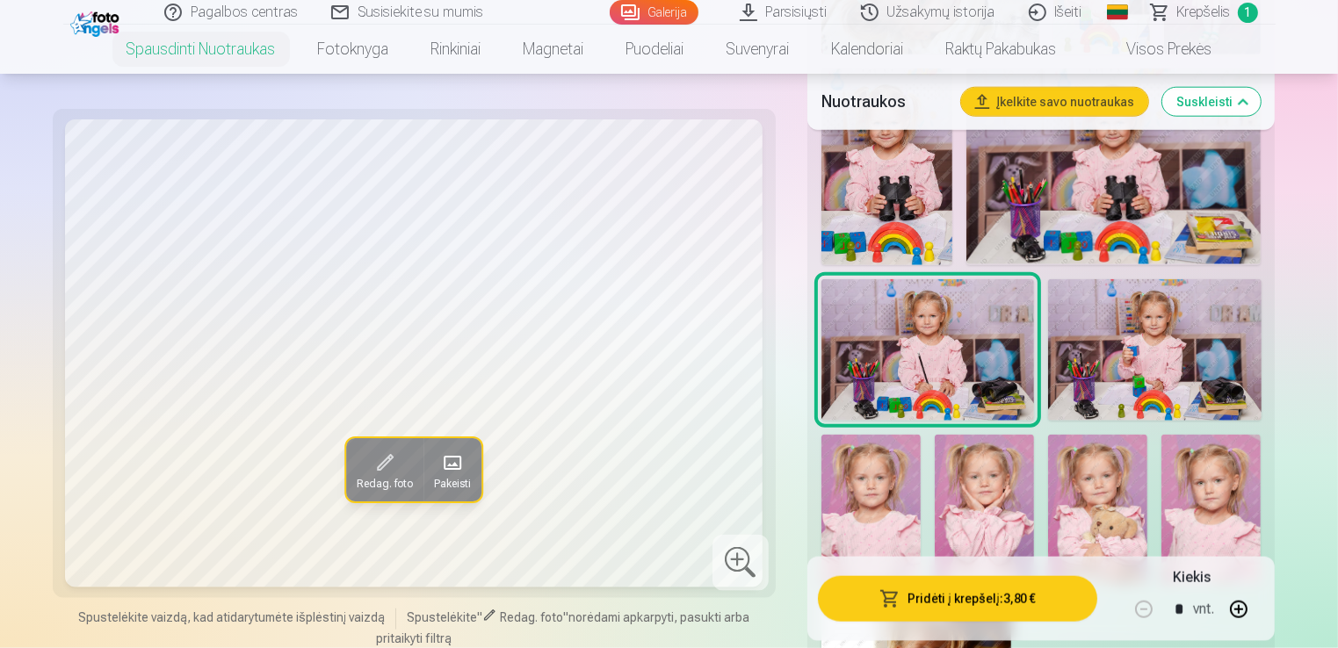
click at [881, 229] on img at bounding box center [887, 167] width 131 height 197
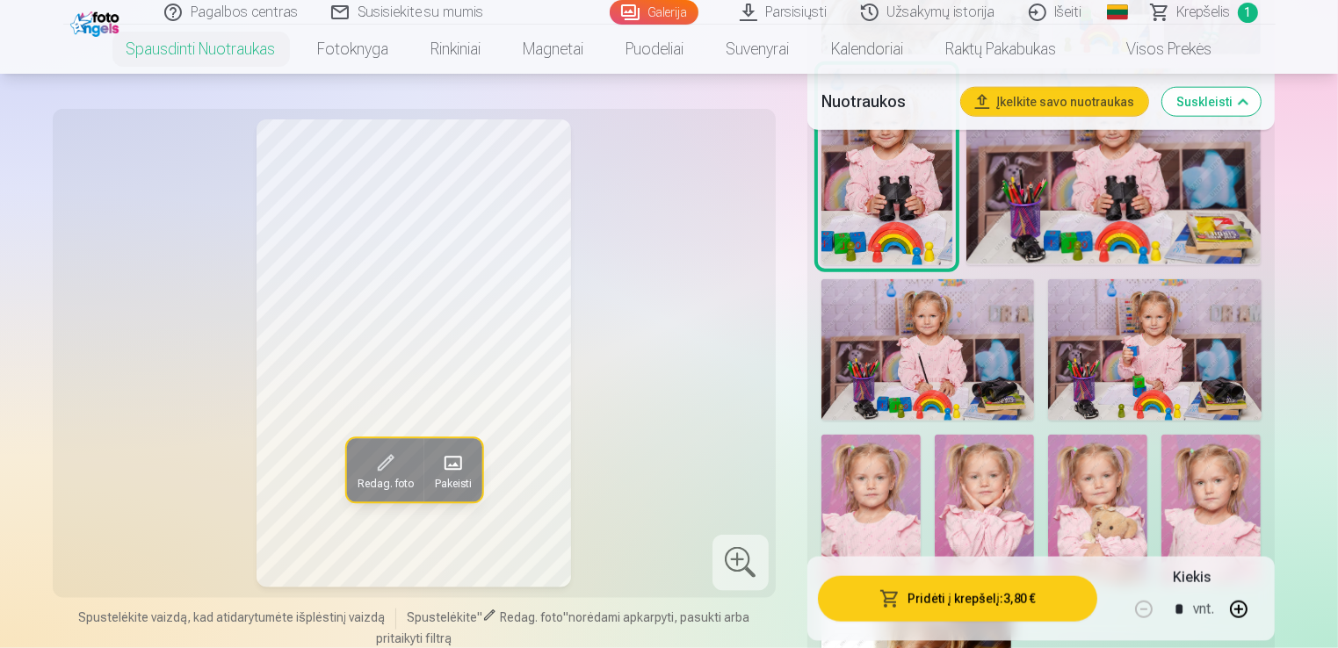
click at [1119, 219] on img at bounding box center [1114, 167] width 295 height 197
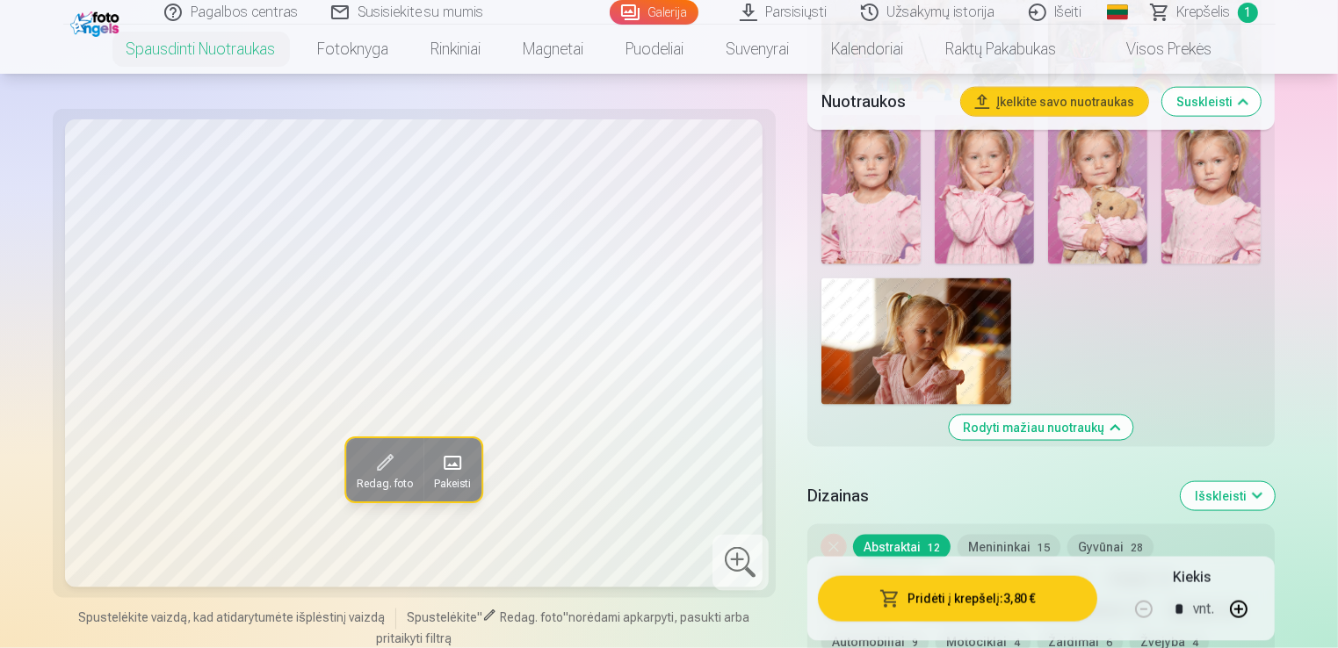
scroll to position [2284, 0]
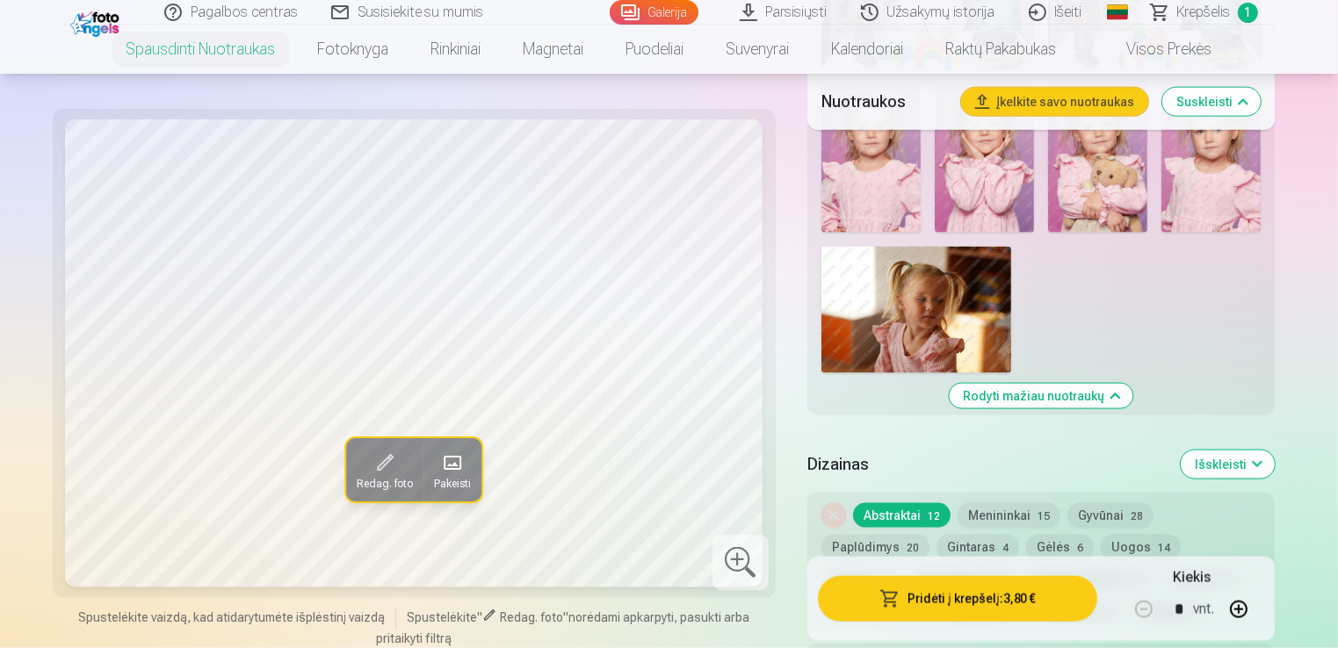
click at [942, 293] on img at bounding box center [917, 310] width 190 height 127
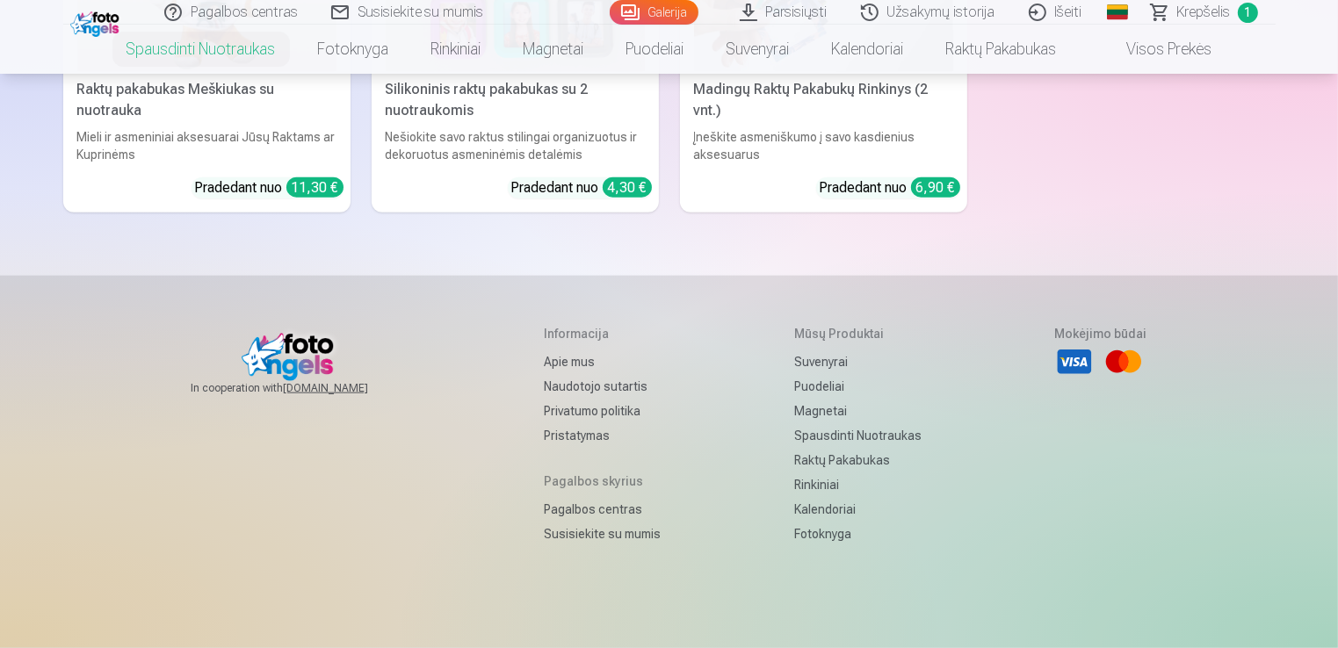
scroll to position [8762, 0]
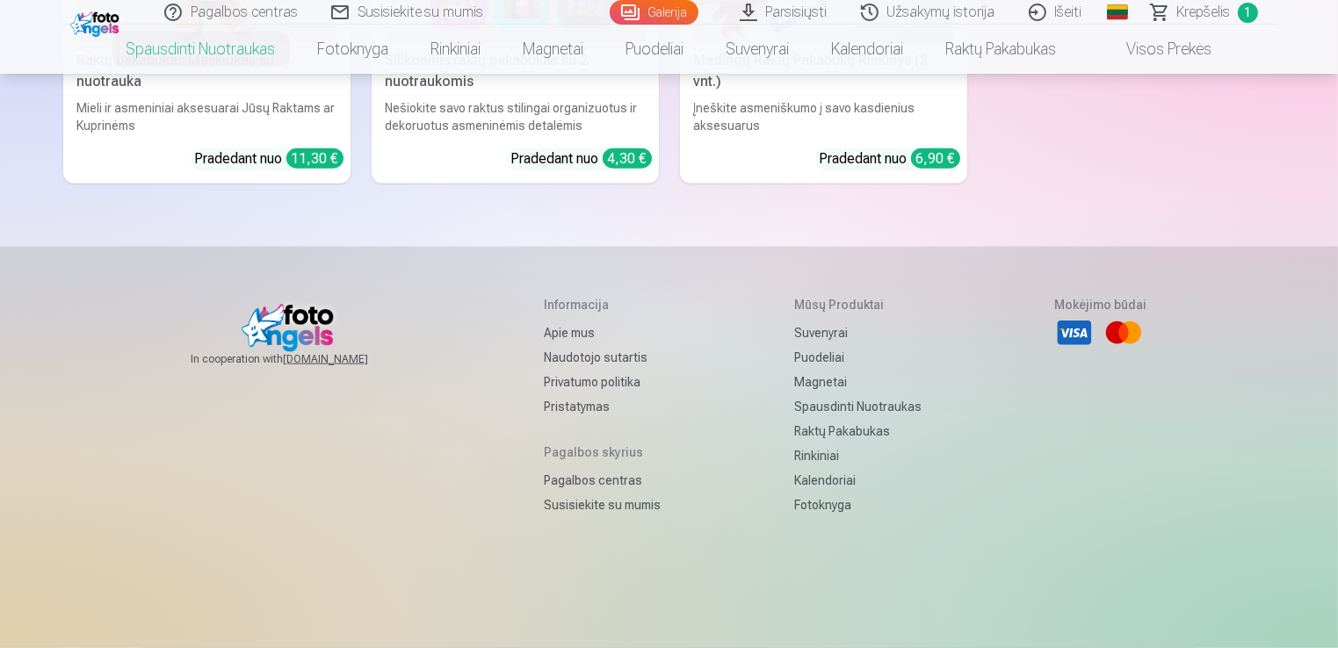
click at [863, 395] on link "Spausdinti nuotraukas" at bounding box center [857, 407] width 127 height 25
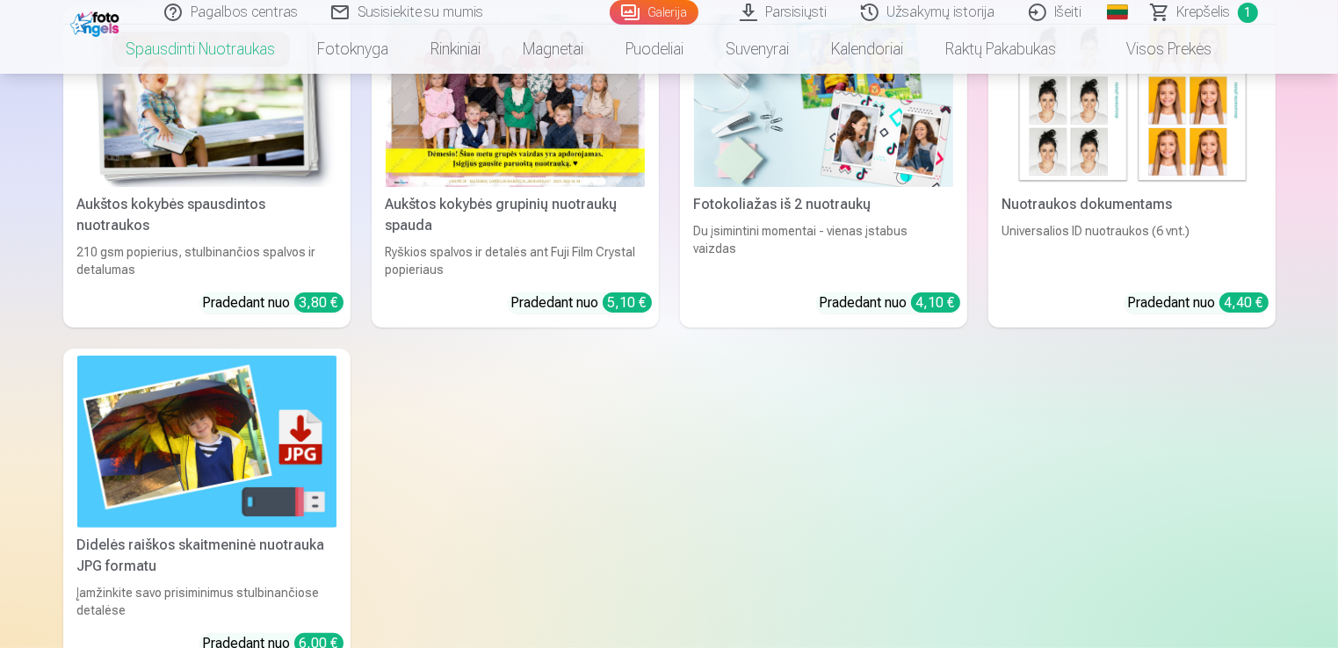
scroll to position [439, 0]
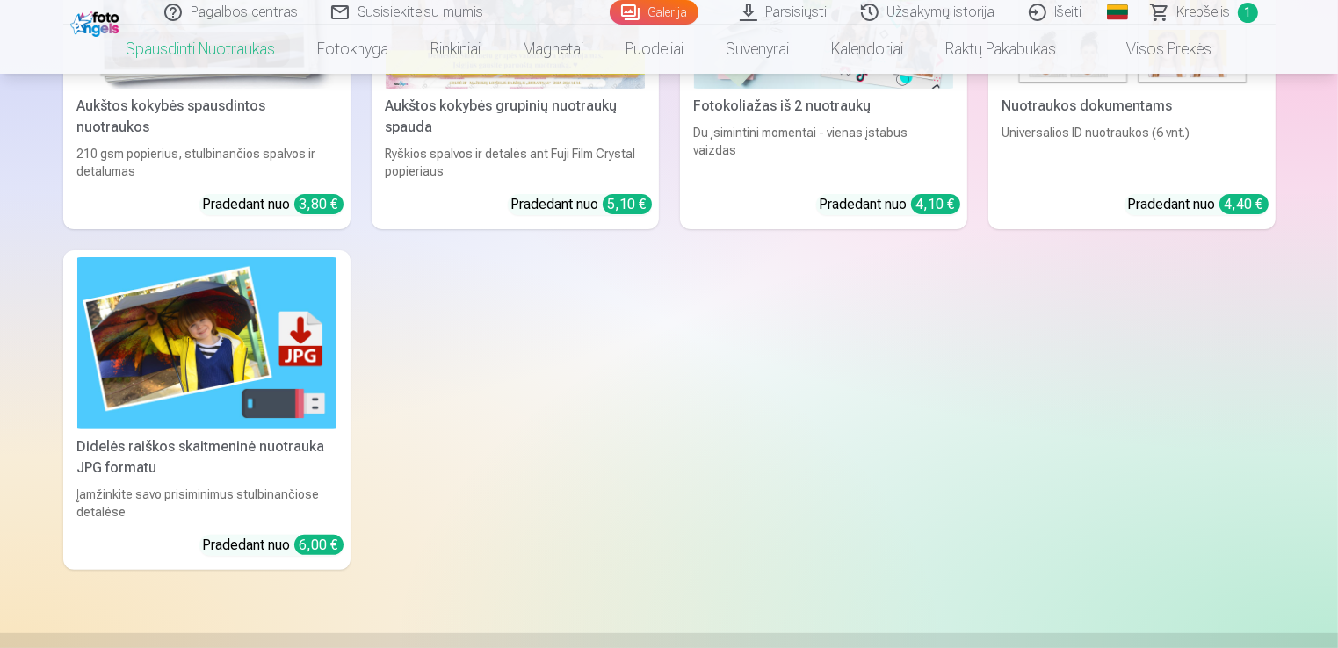
click at [295, 467] on link "Didelės raiškos skaitmeninė nuotrauka JPG formatu Įamžinkite savo prisiminimus …" at bounding box center [206, 410] width 287 height 321
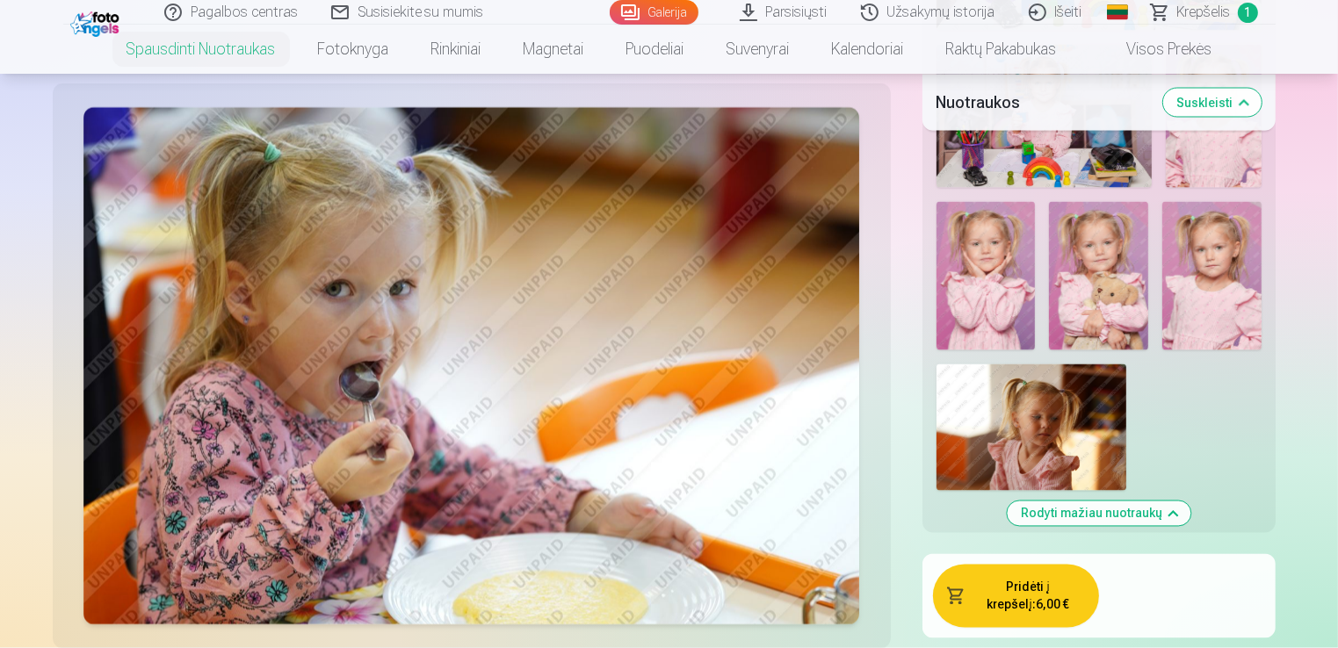
scroll to position [3163, 0]
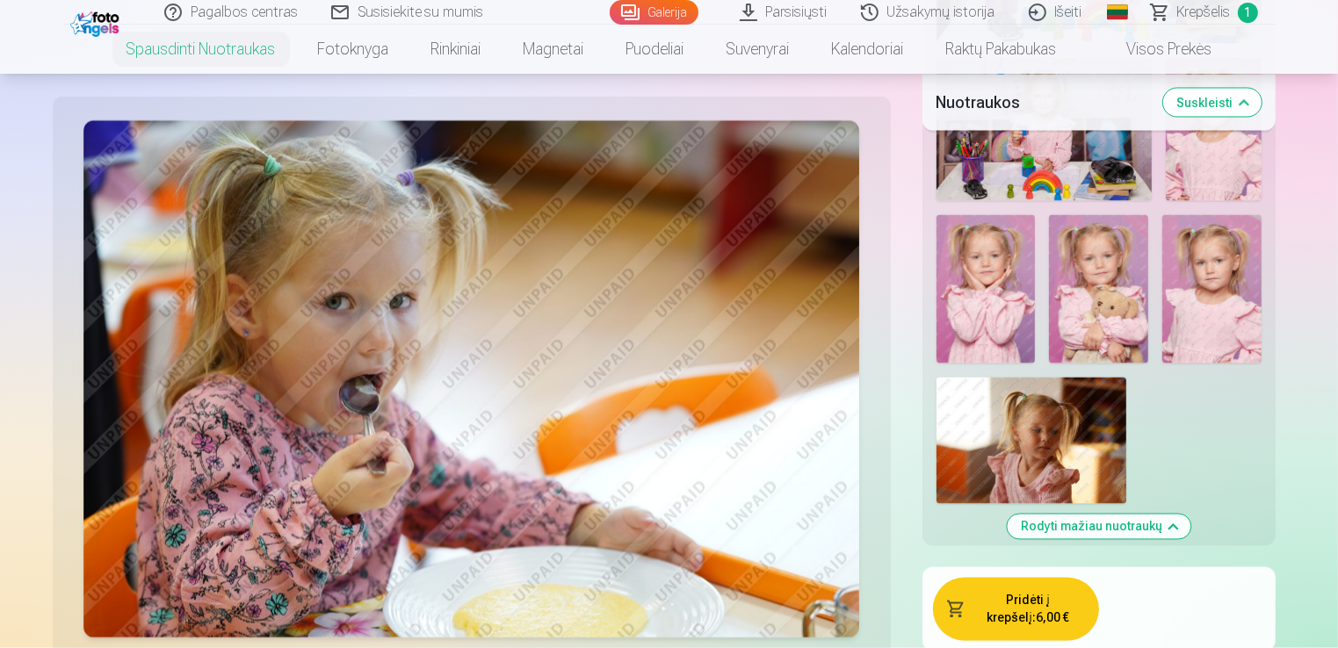
click at [1018, 603] on button "Pridėti į krepšelį : 6,00 €" at bounding box center [1016, 609] width 166 height 63
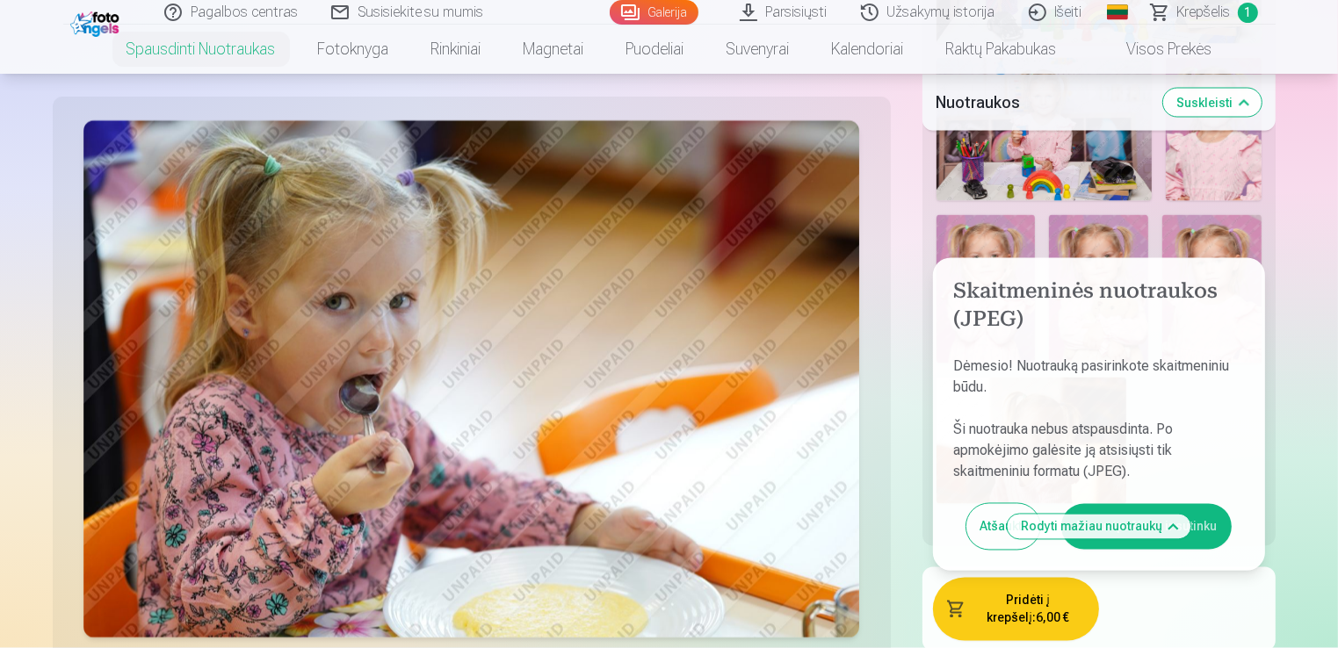
click at [991, 504] on button "Atšaukti" at bounding box center [1004, 527] width 74 height 46
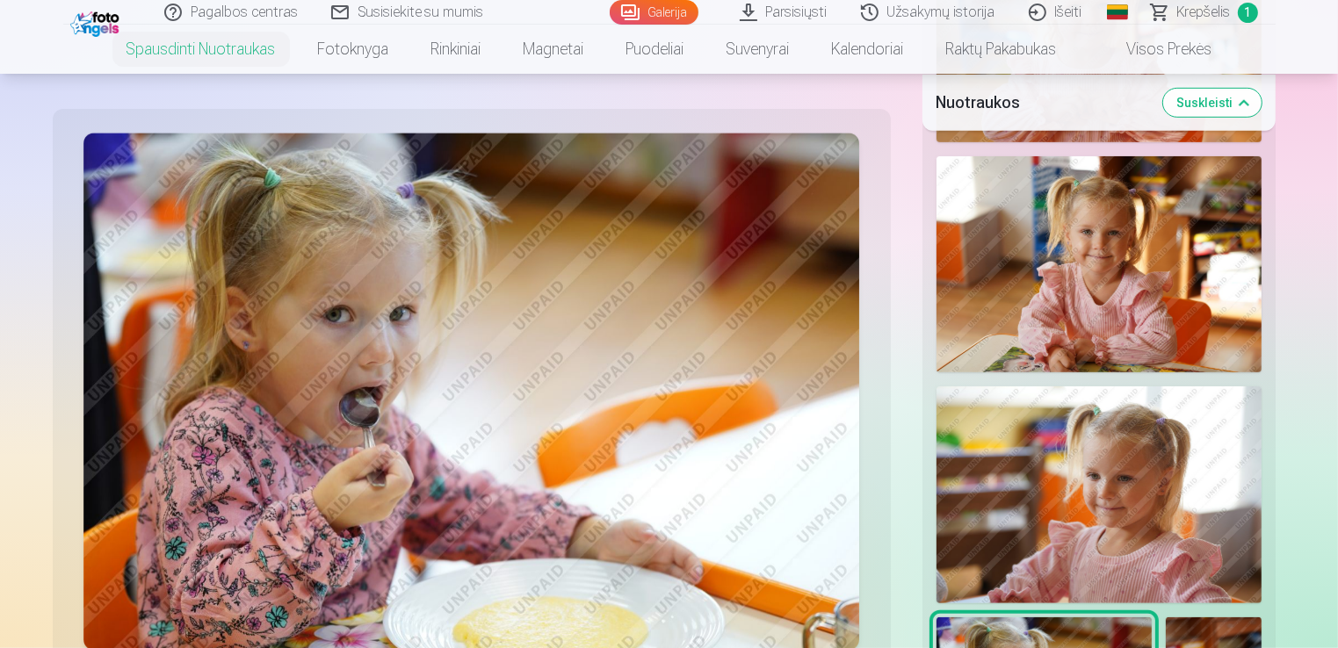
scroll to position [879, 0]
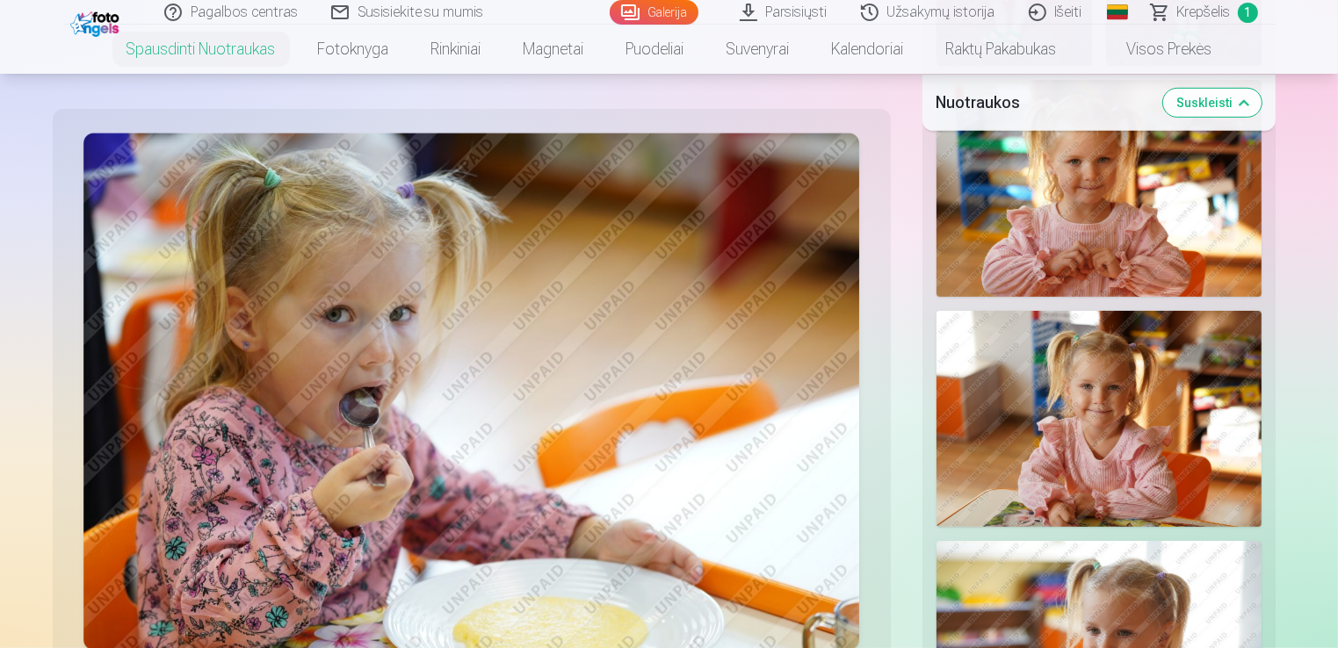
click at [420, 13] on link "Susisiekite su mumis" at bounding box center [408, 12] width 186 height 25
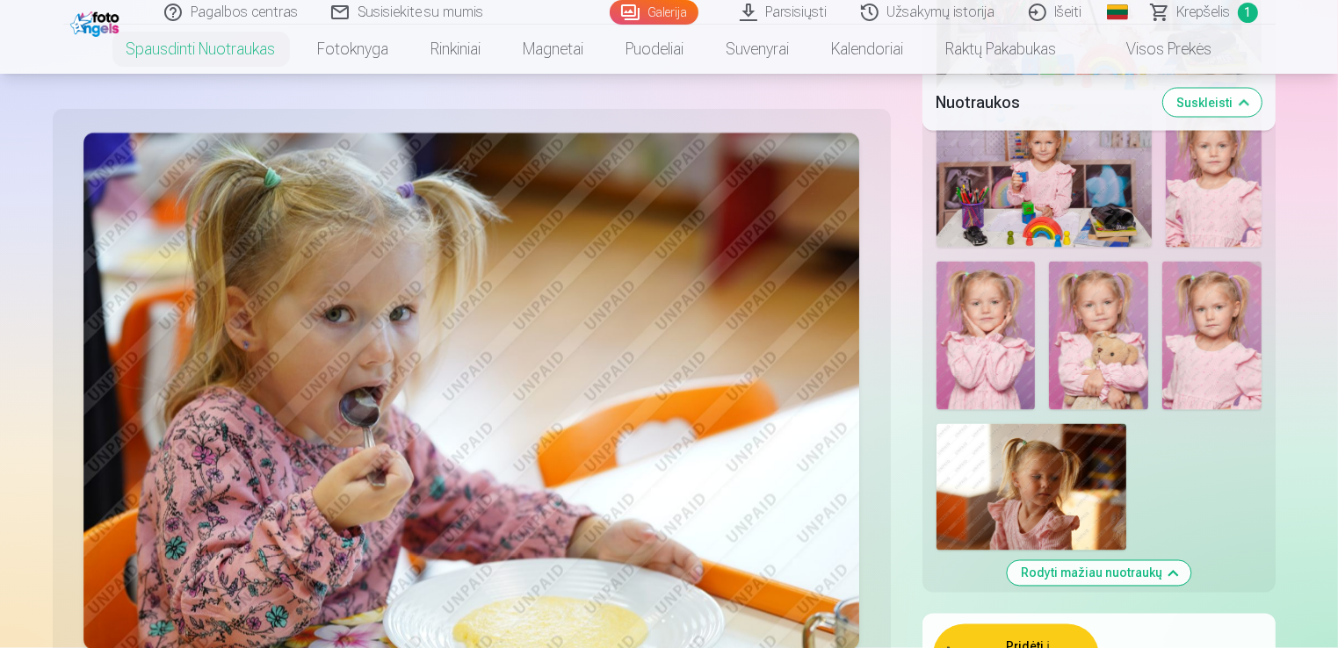
scroll to position [3075, 0]
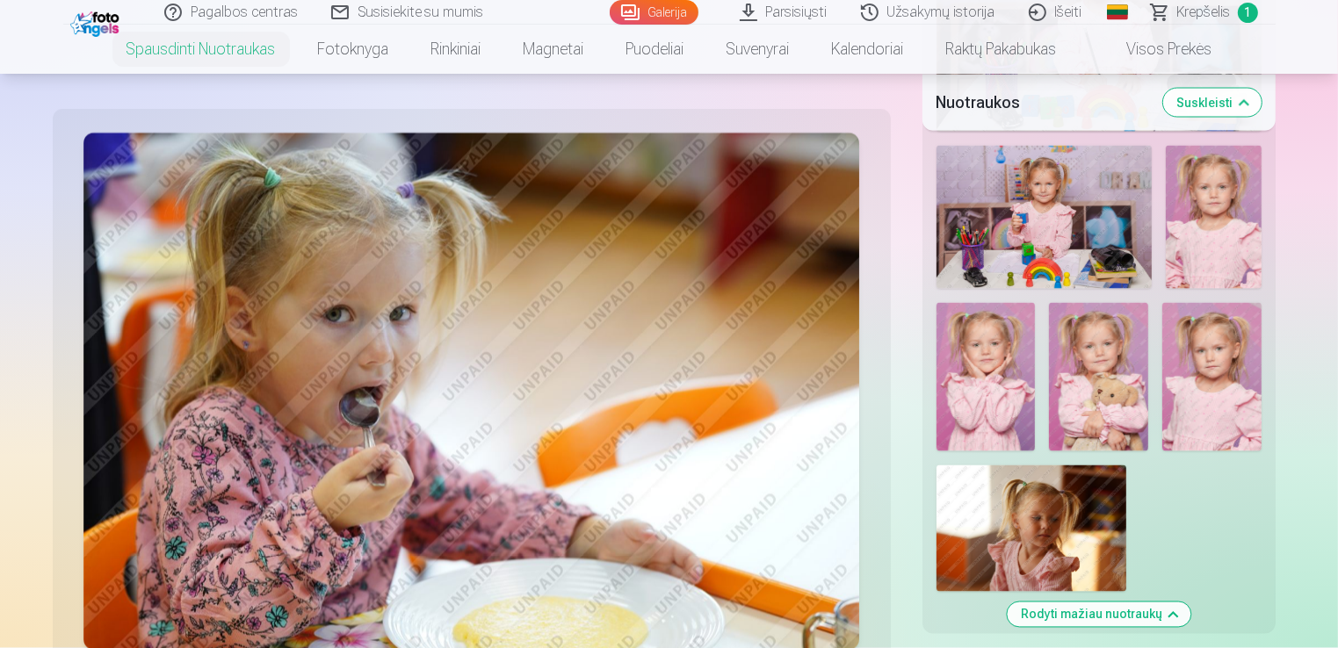
click at [977, 407] on img at bounding box center [986, 377] width 99 height 148
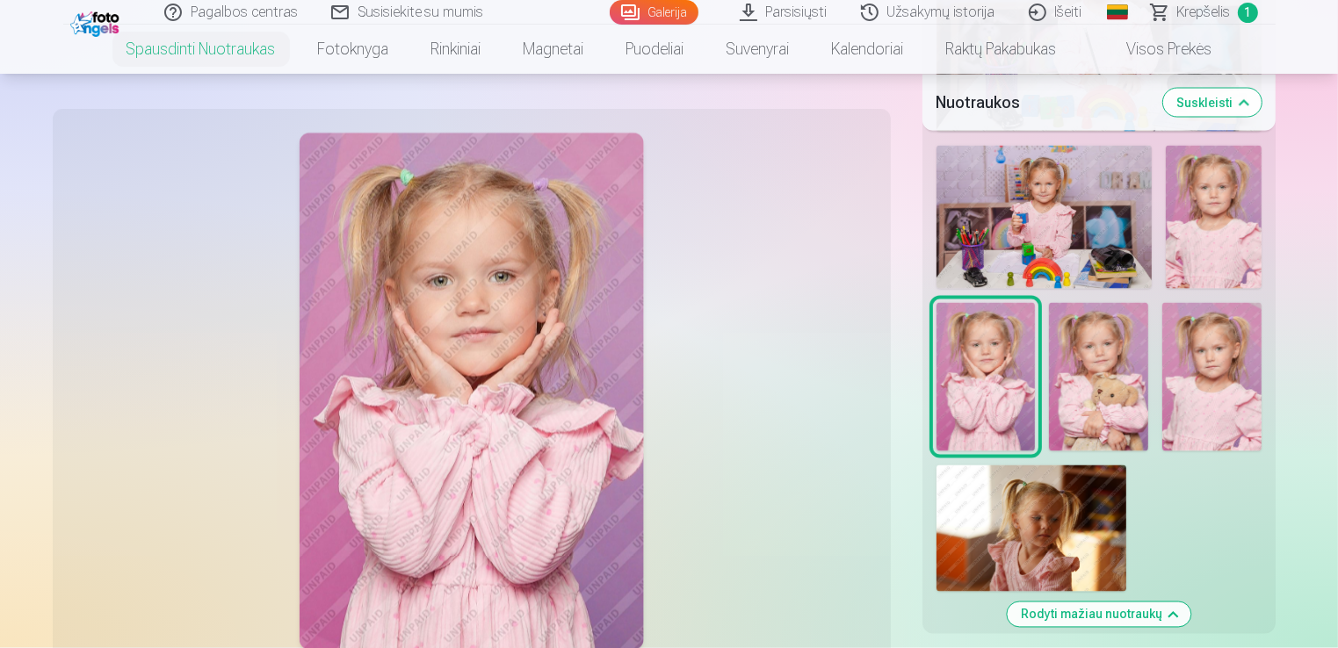
click at [1144, 371] on img at bounding box center [1098, 377] width 99 height 148
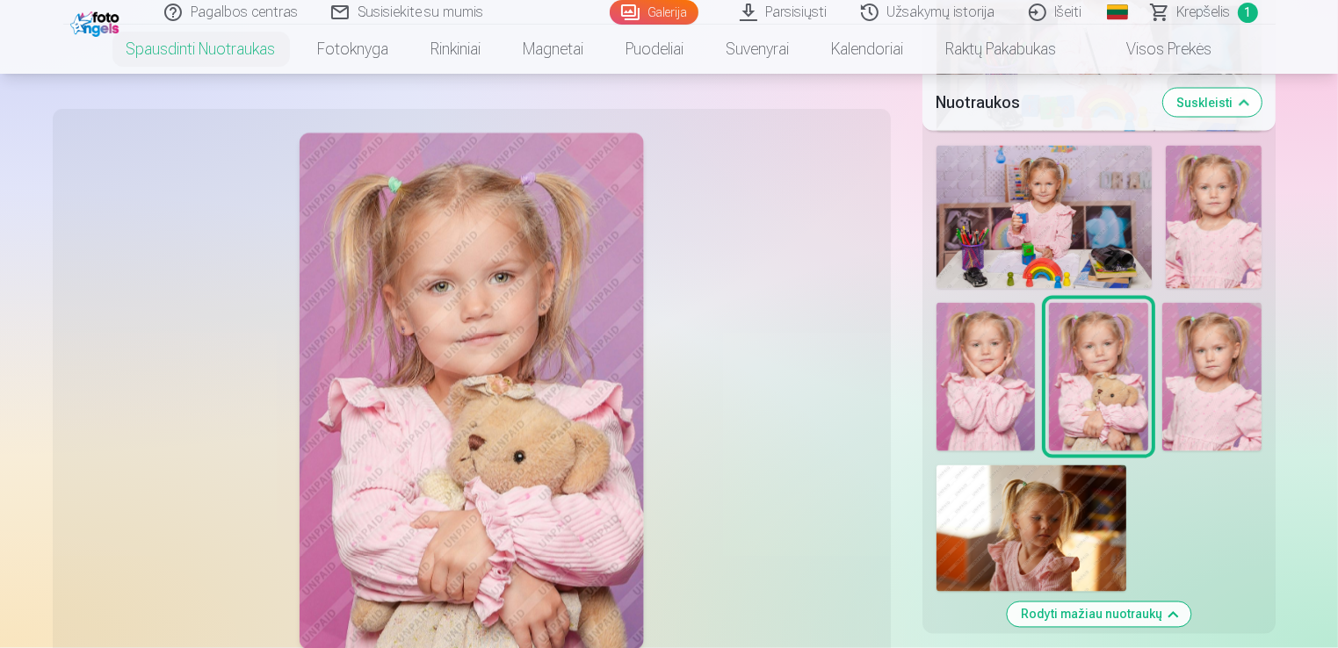
click at [1223, 385] on img at bounding box center [1211, 377] width 99 height 148
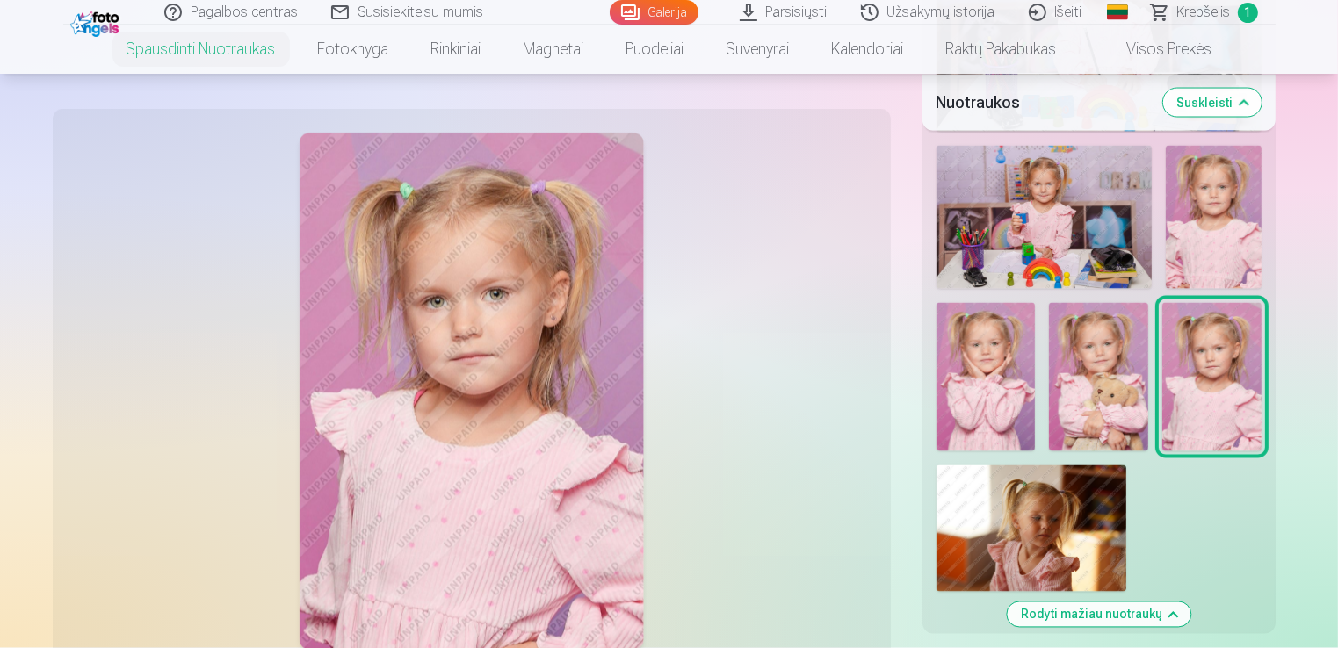
click at [1058, 380] on img at bounding box center [1098, 377] width 99 height 148
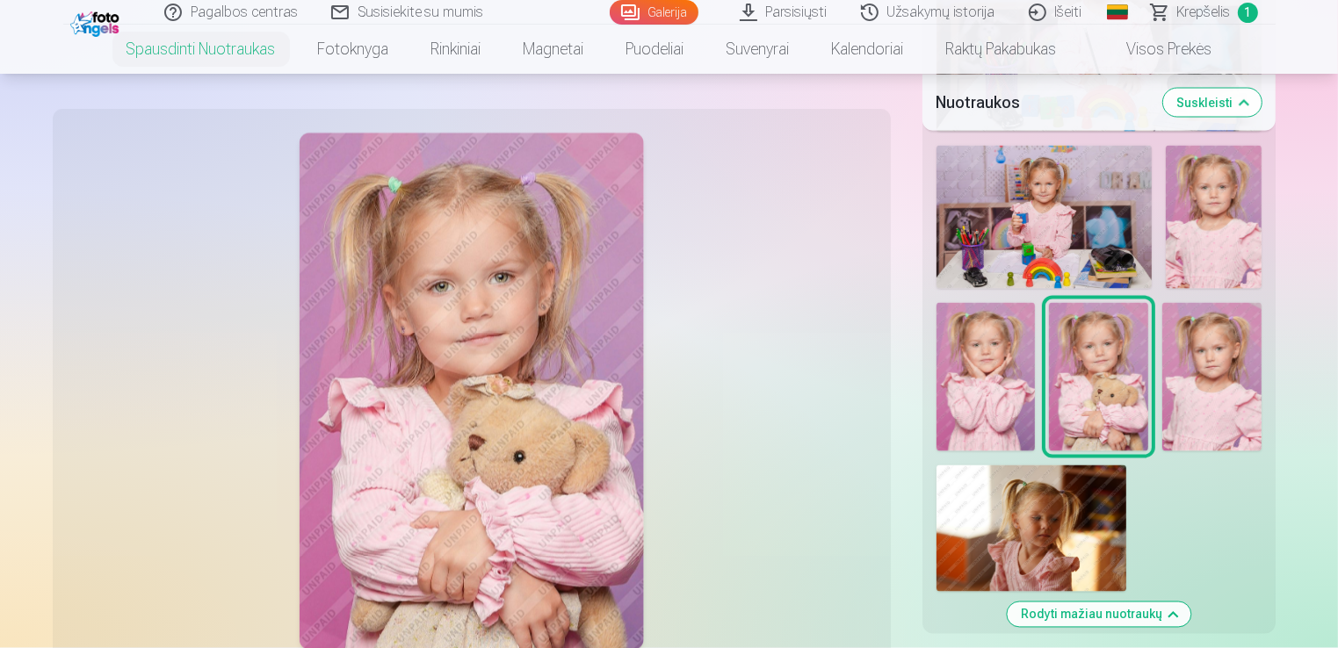
click at [1194, 240] on img at bounding box center [1214, 217] width 96 height 143
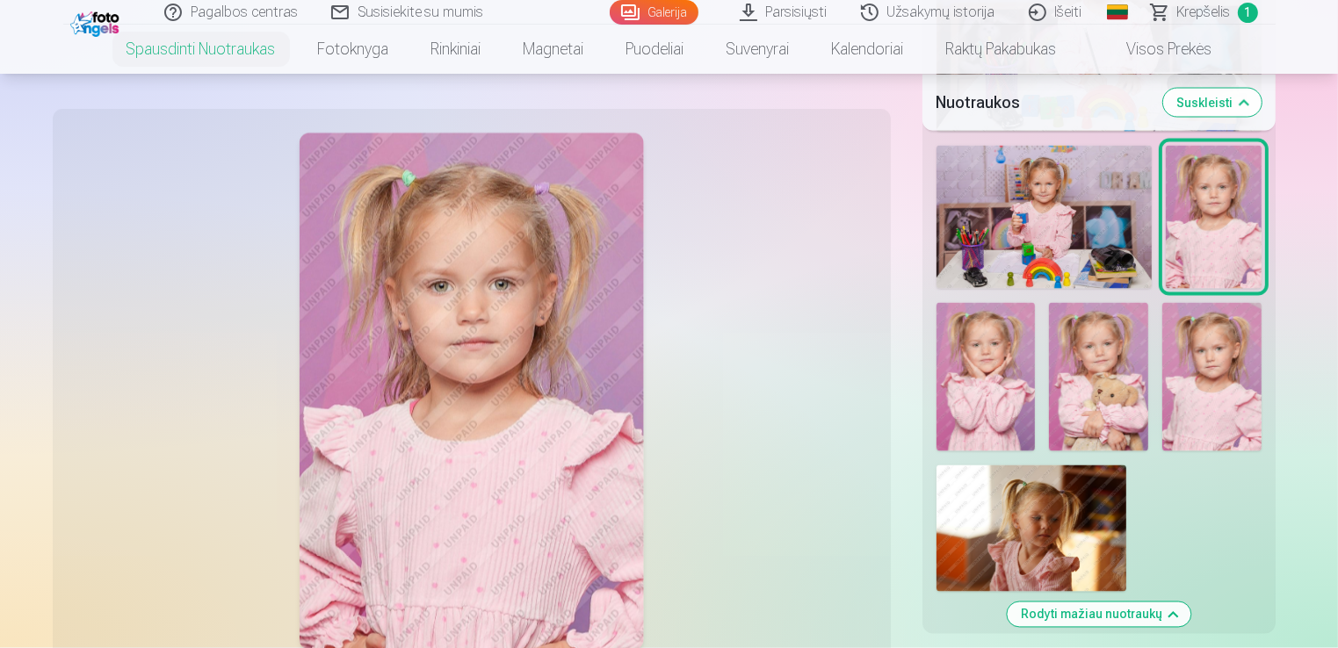
click at [989, 262] on img at bounding box center [1044, 217] width 215 height 143
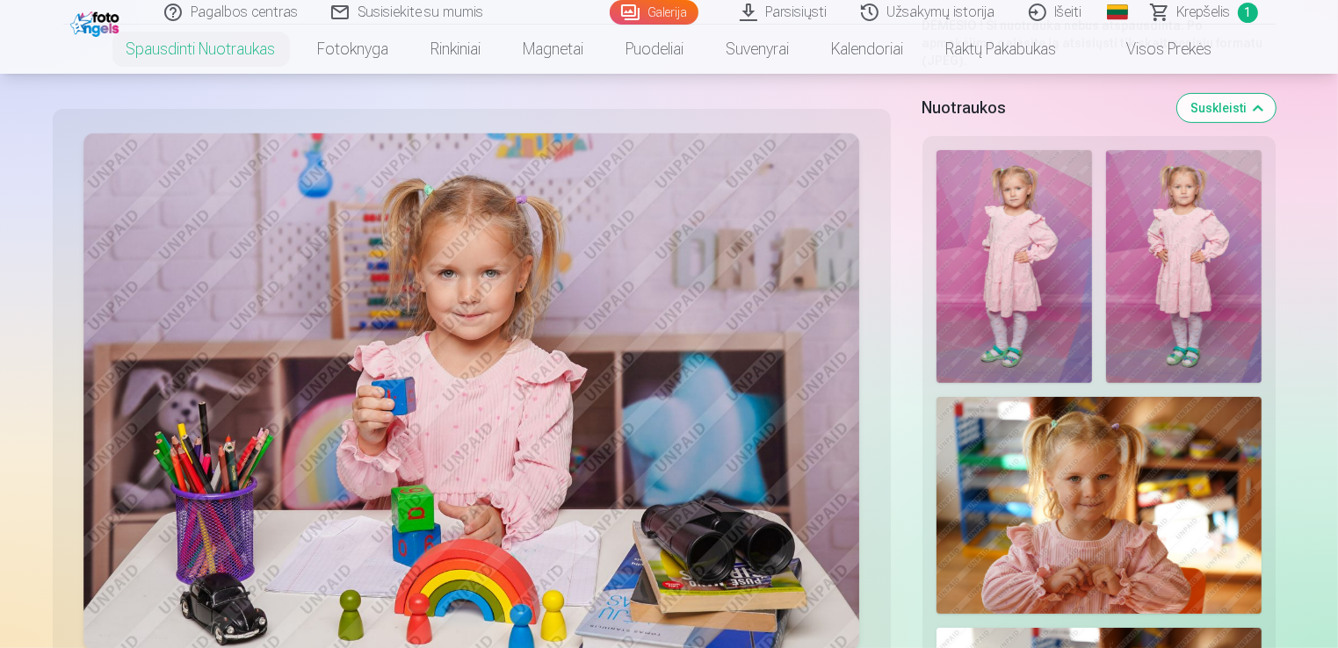
scroll to position [527, 0]
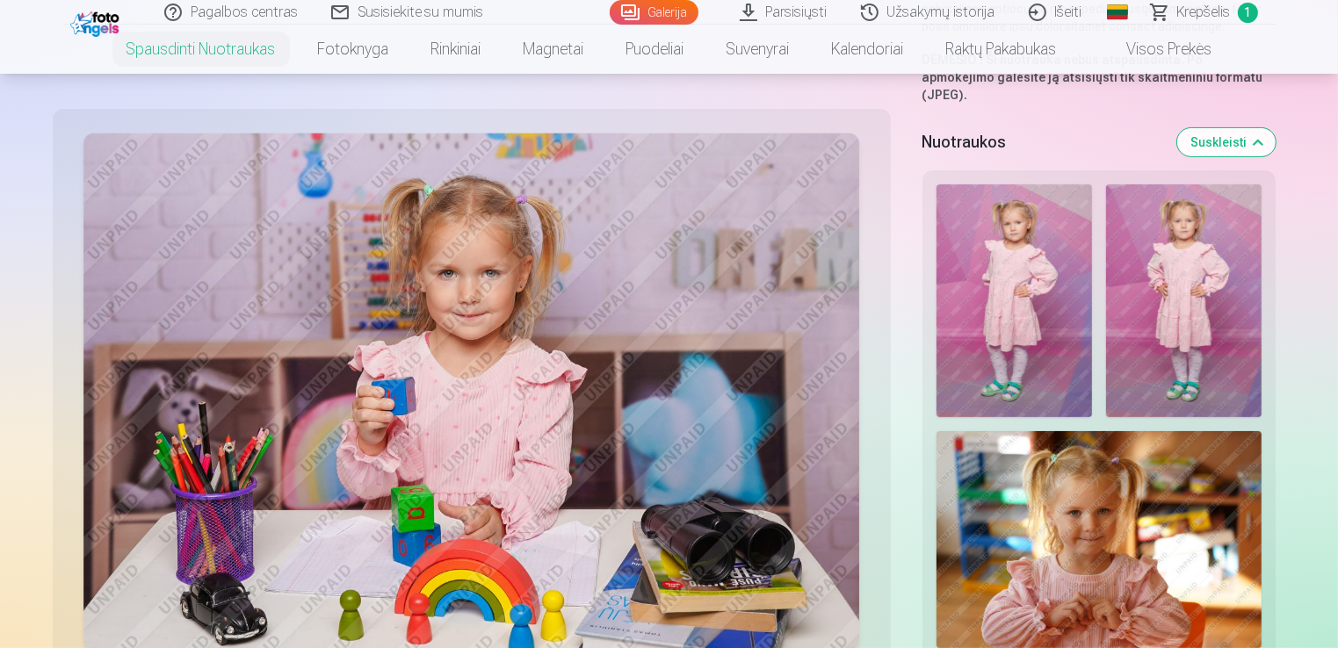
click at [973, 337] on img at bounding box center [1015, 302] width 156 height 234
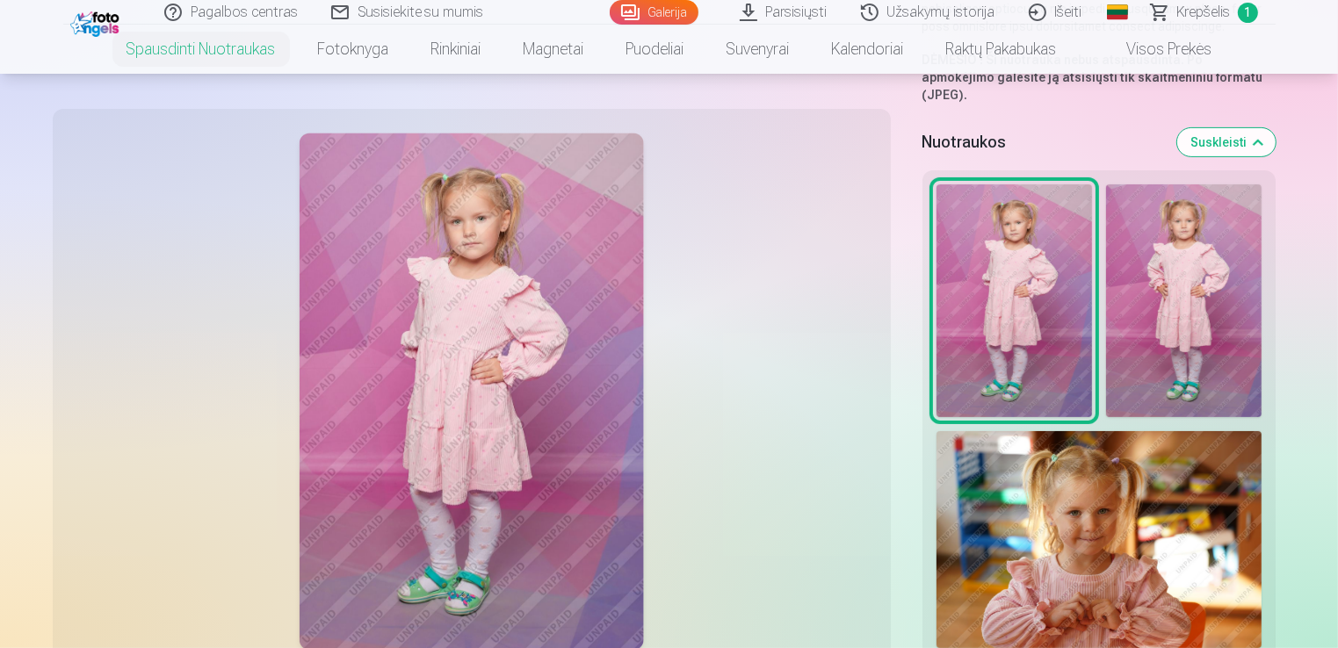
click at [1242, 328] on img at bounding box center [1184, 302] width 156 height 234
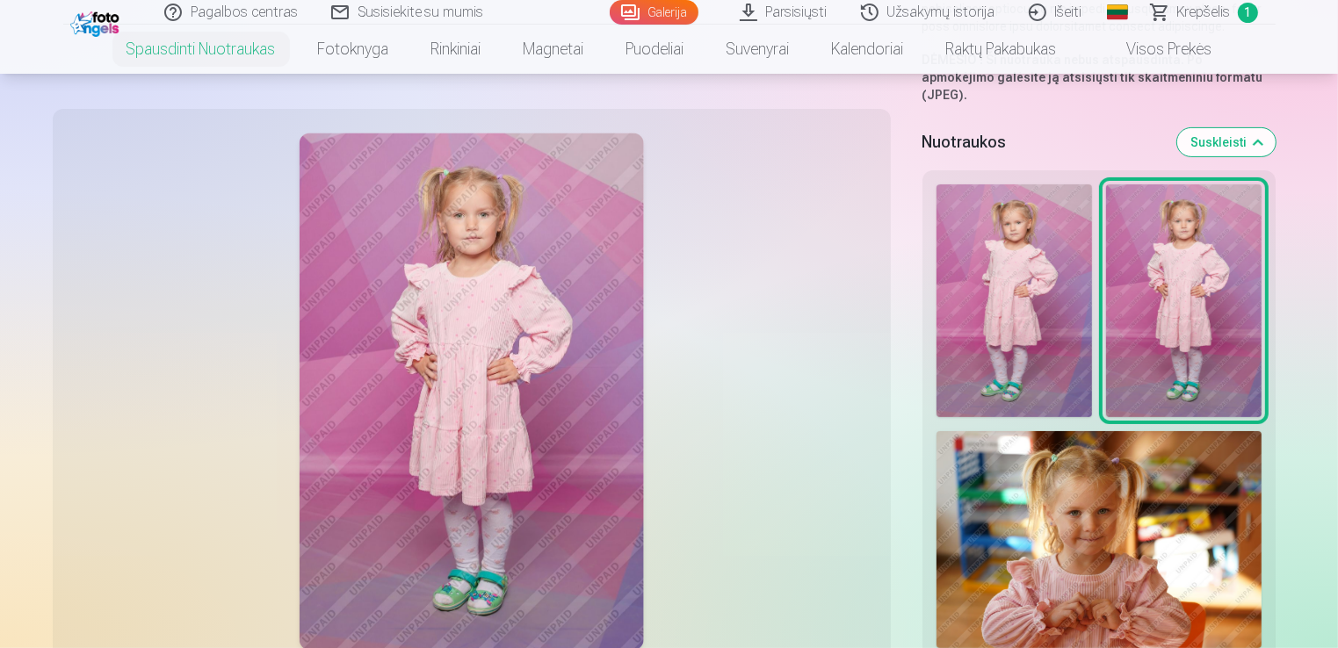
click at [1148, 485] on img at bounding box center [1099, 539] width 325 height 217
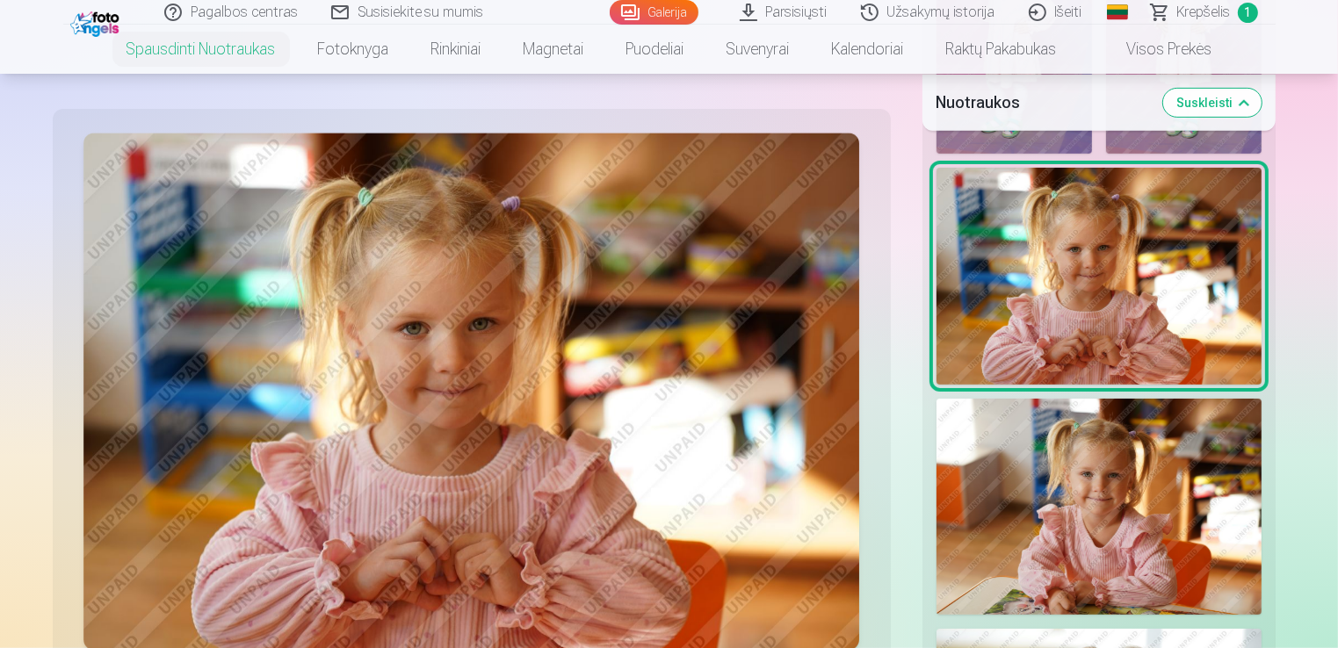
click at [1107, 445] on img at bounding box center [1099, 507] width 325 height 217
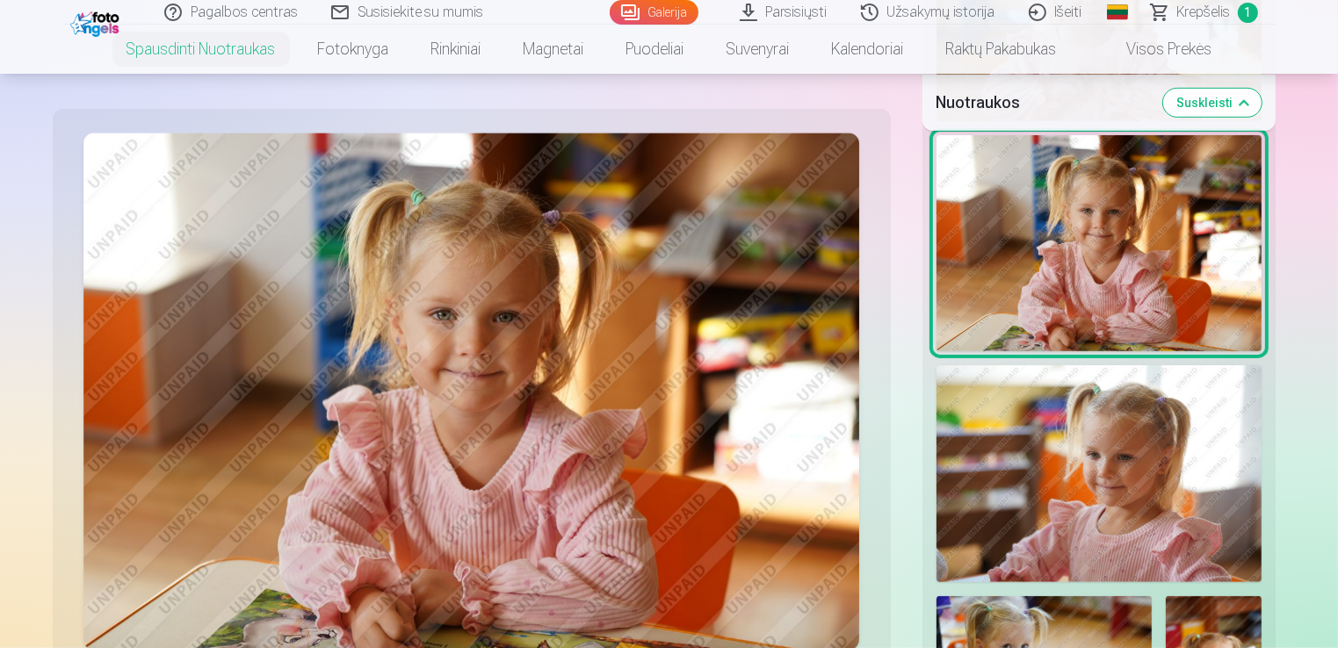
click at [1105, 441] on img at bounding box center [1099, 474] width 325 height 217
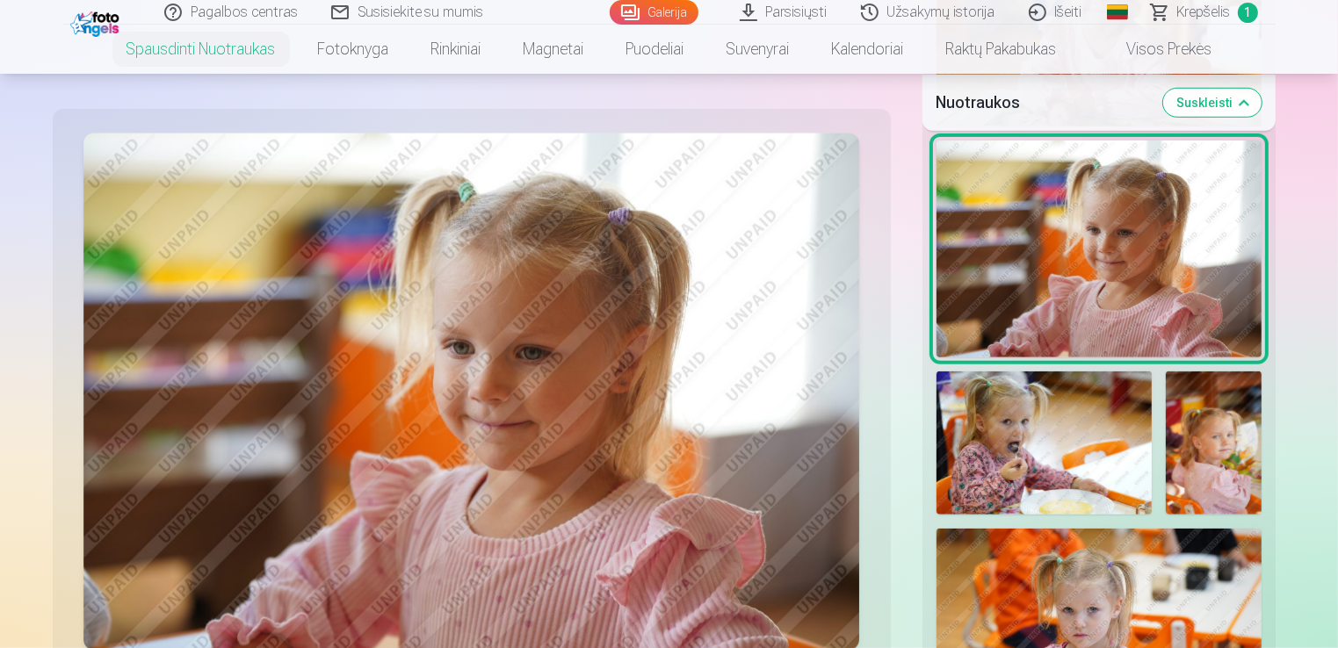
scroll to position [1318, 0]
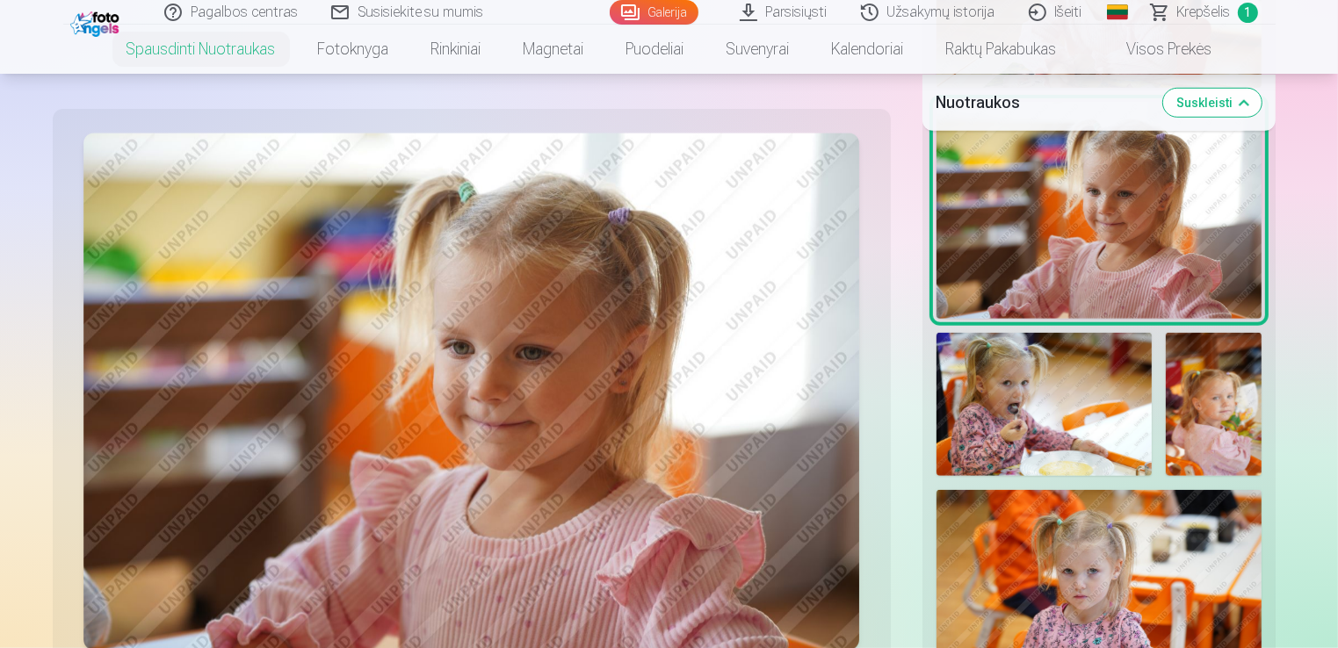
click at [1097, 432] on img at bounding box center [1044, 404] width 215 height 143
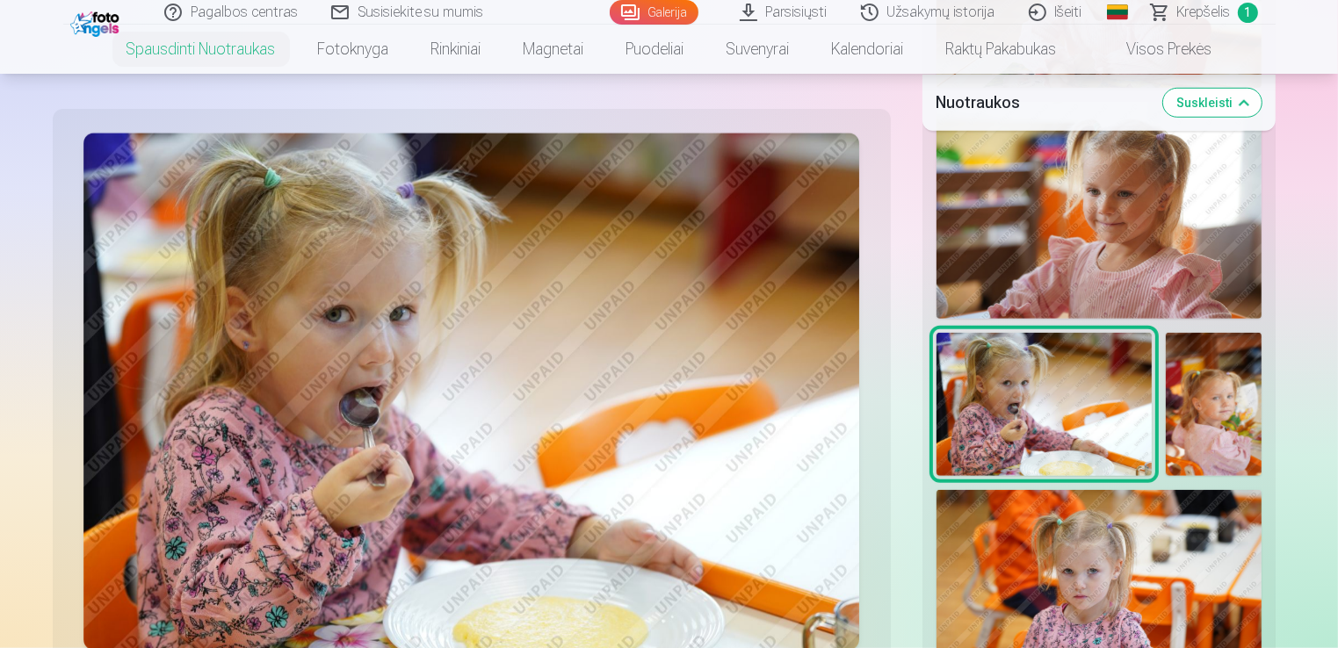
click at [1223, 411] on img at bounding box center [1214, 404] width 96 height 143
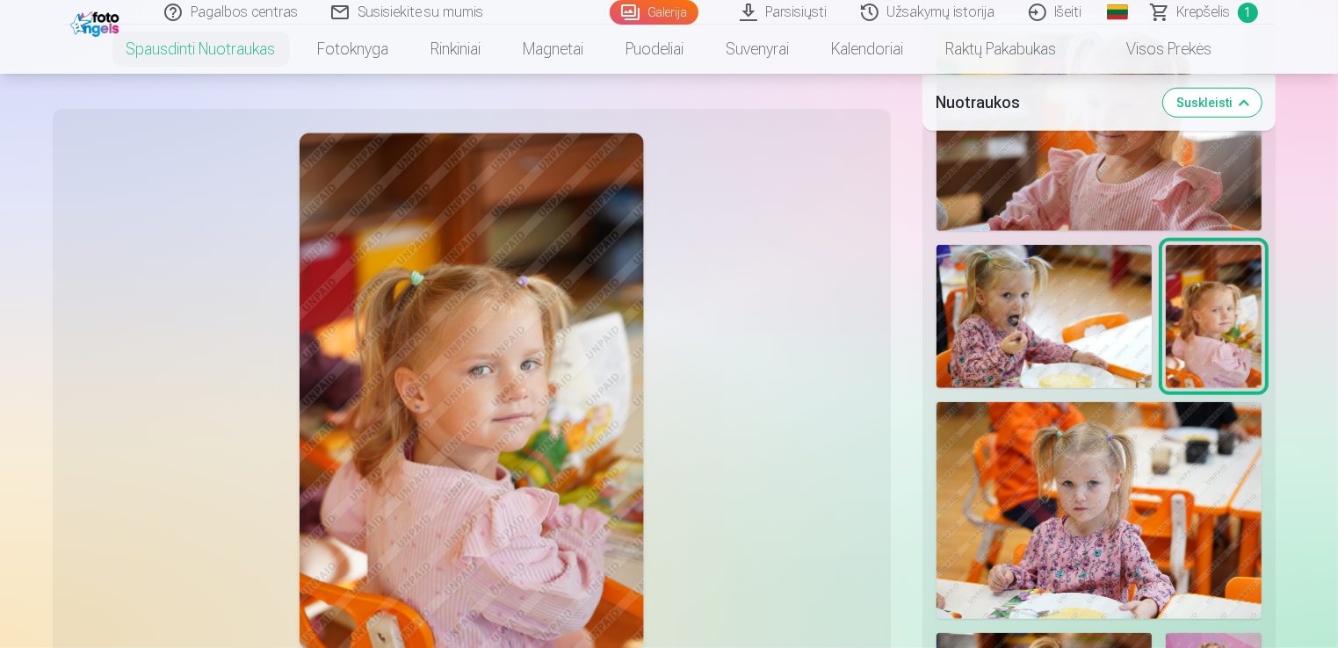
scroll to position [1494, 0]
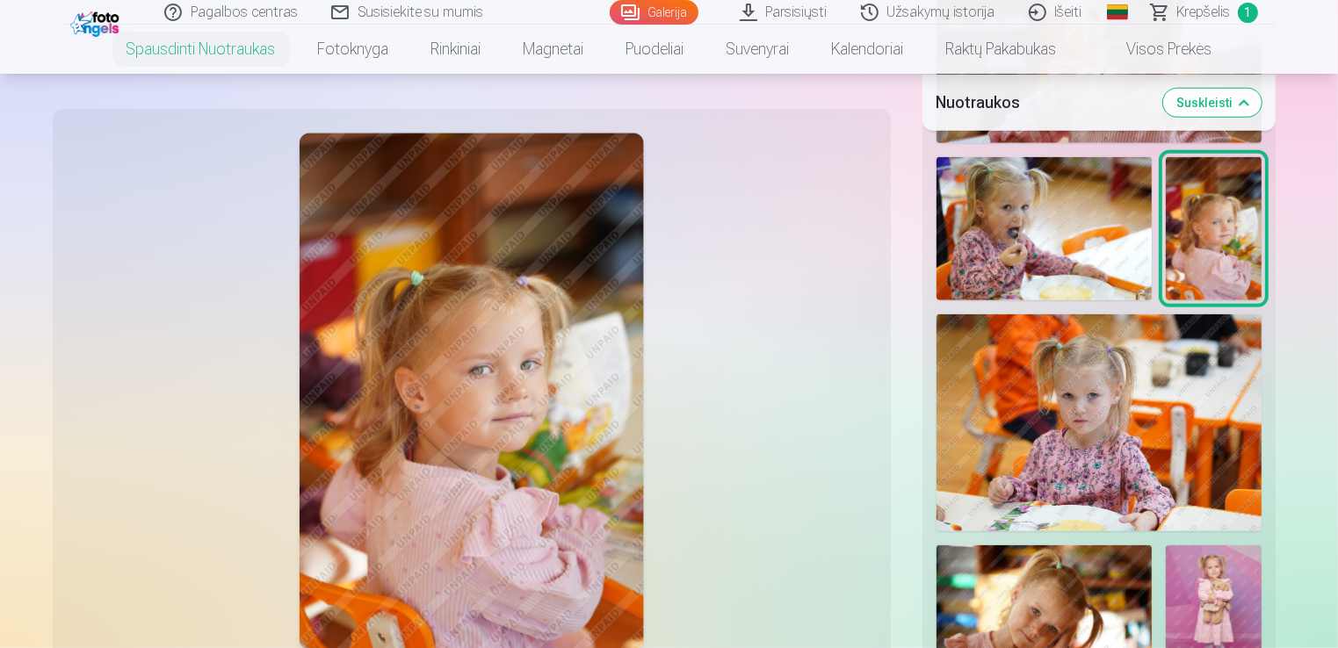
click at [1090, 458] on img at bounding box center [1099, 423] width 325 height 217
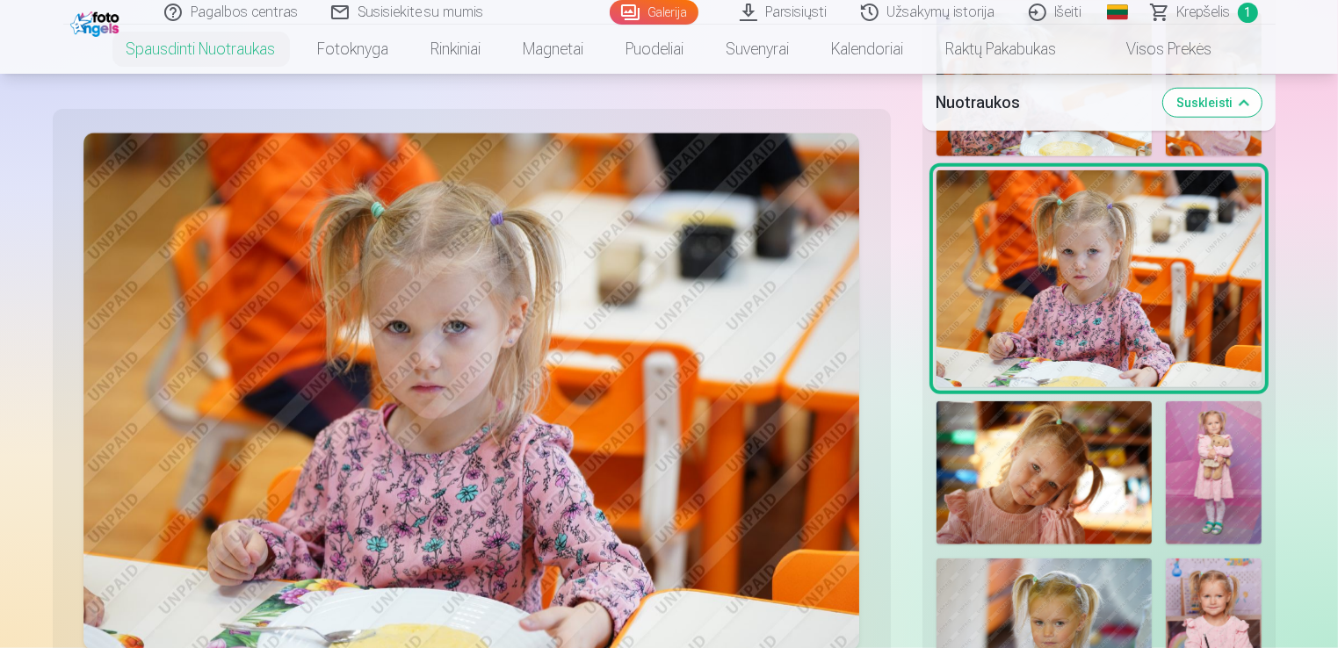
scroll to position [1669, 0]
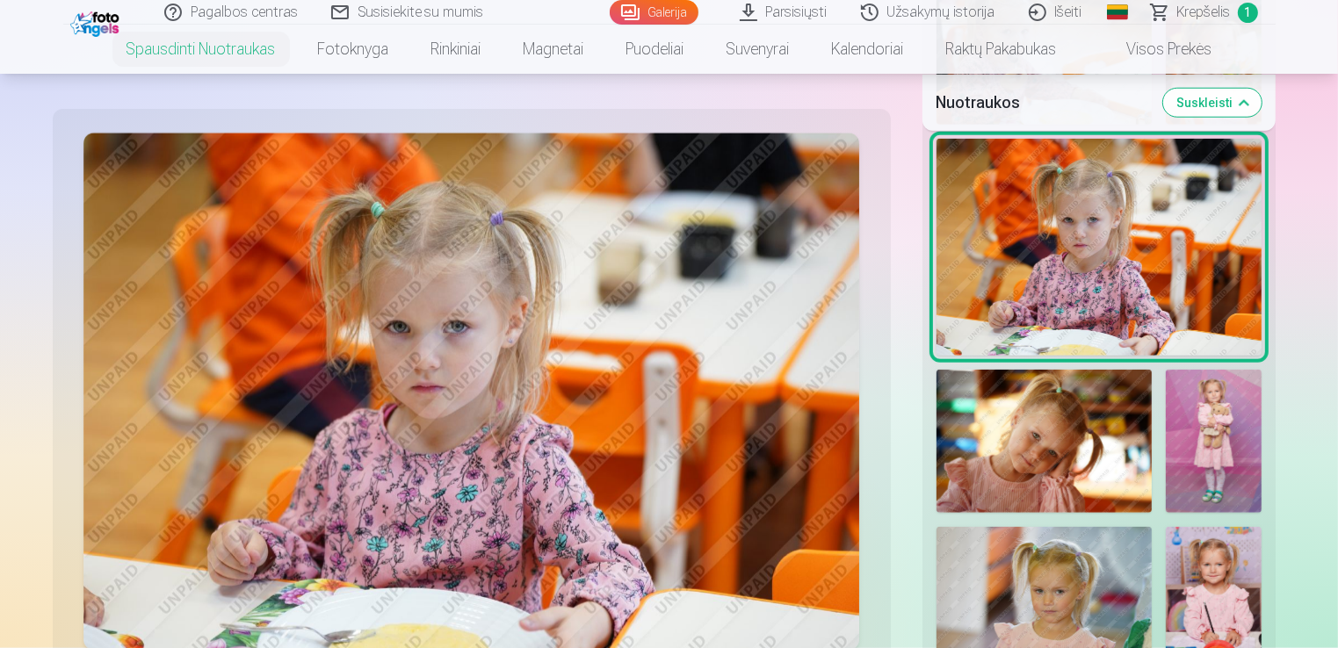
click at [1093, 452] on img at bounding box center [1044, 441] width 215 height 143
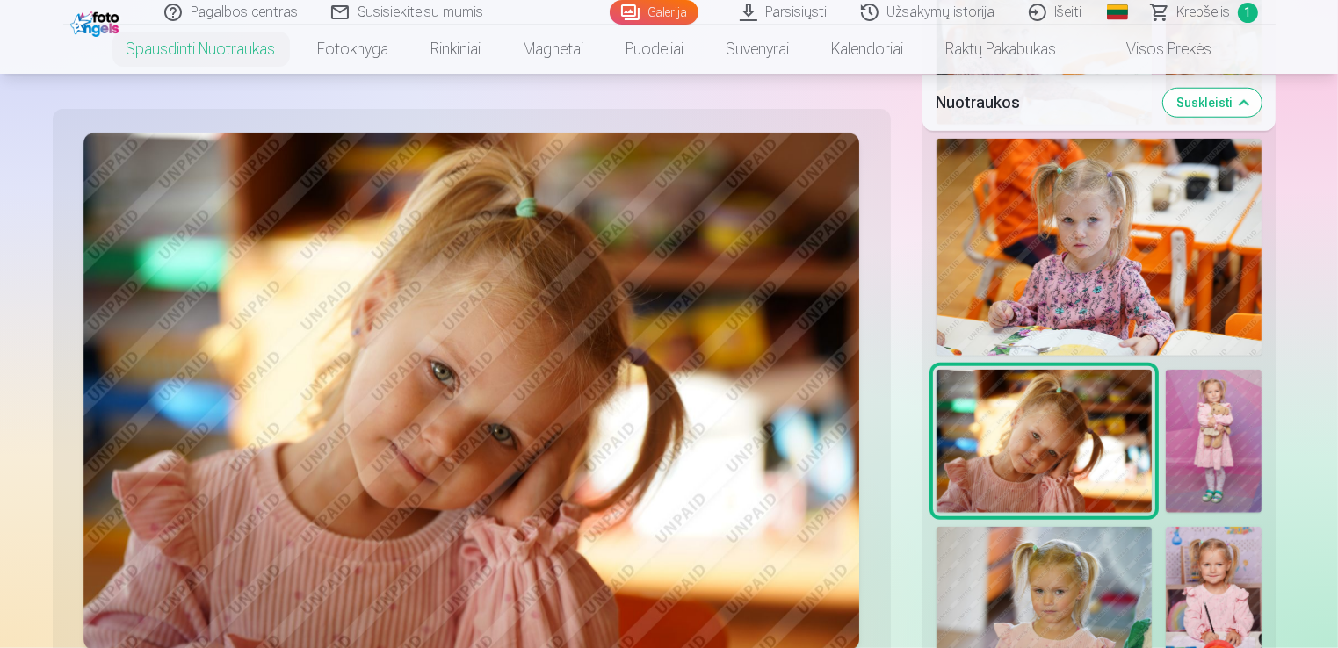
click at [1197, 424] on img at bounding box center [1214, 441] width 96 height 143
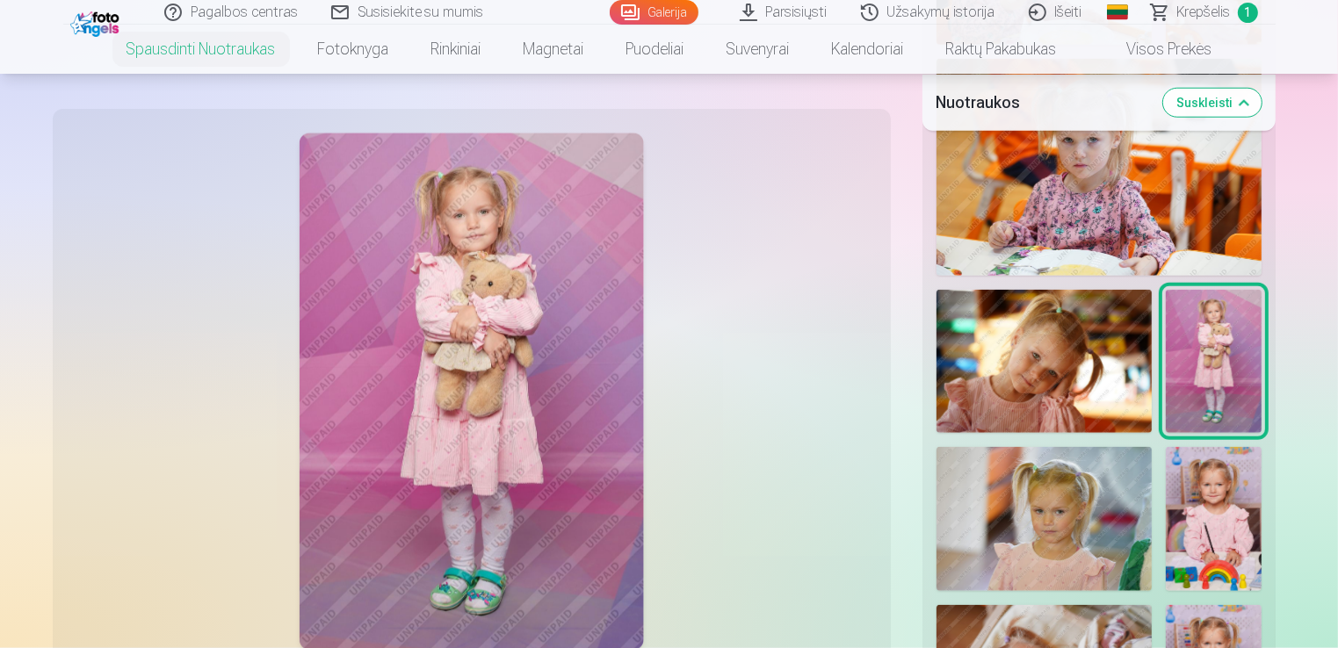
scroll to position [1845, 0]
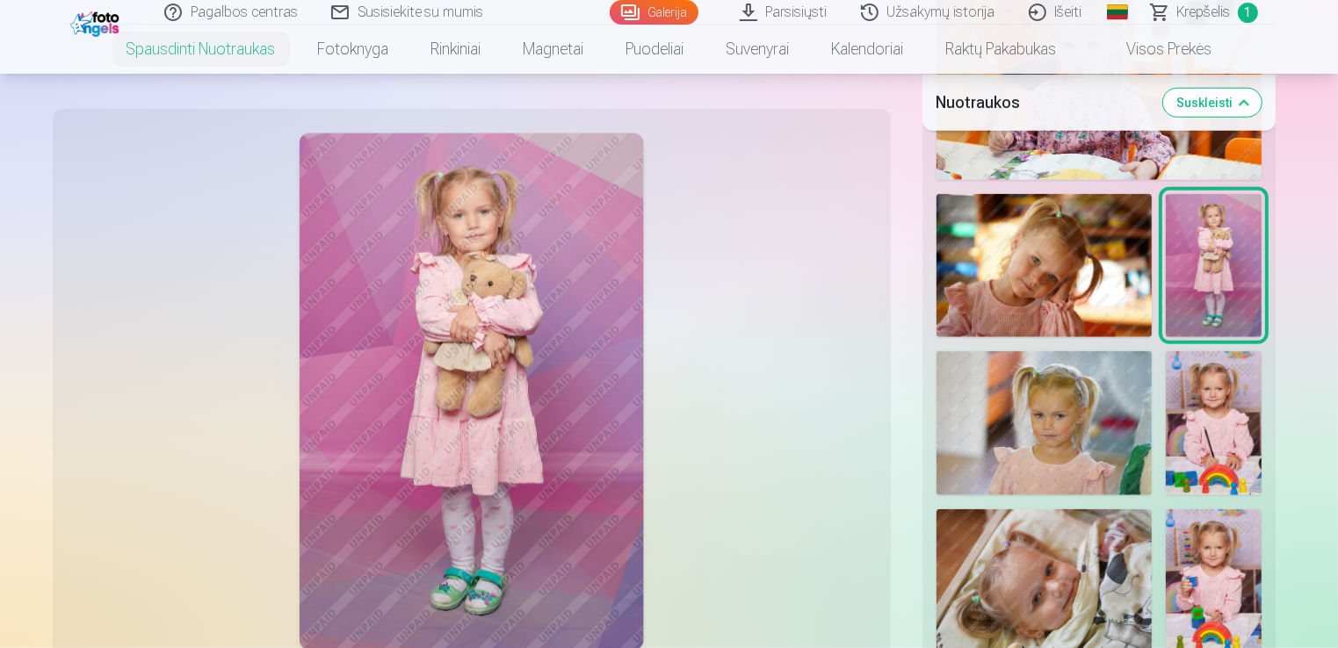
click at [1047, 427] on img at bounding box center [1044, 423] width 215 height 144
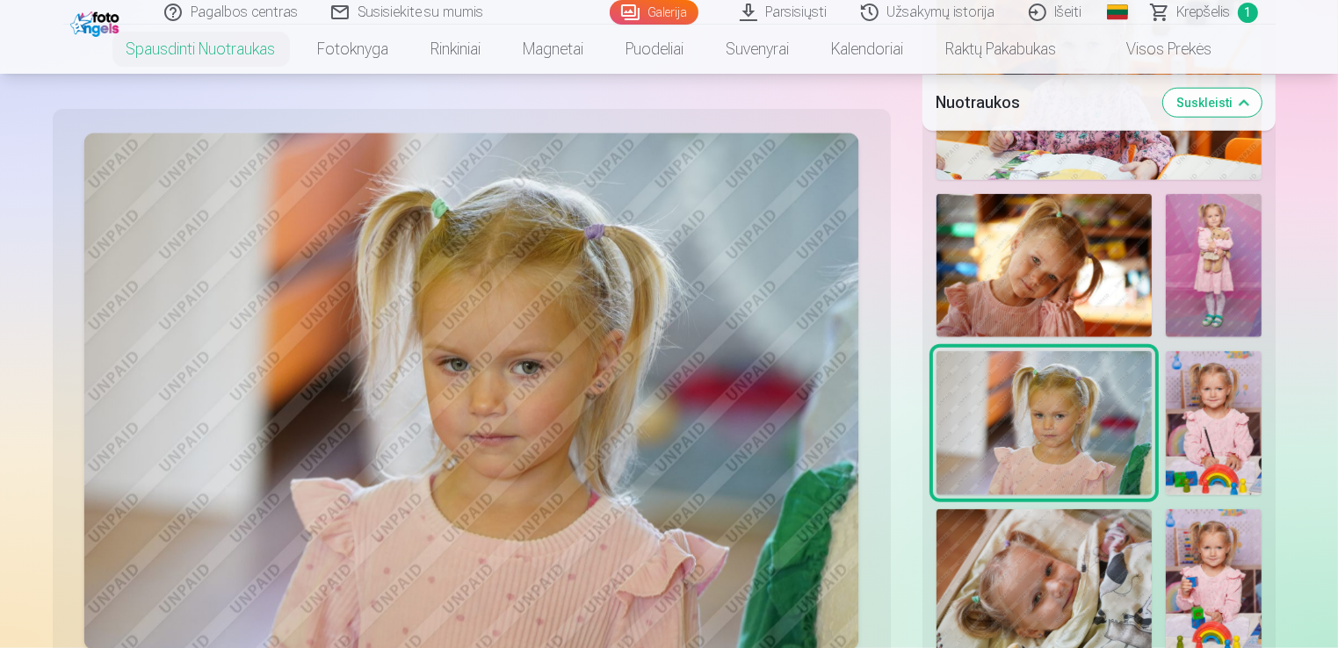
click at [1191, 429] on img at bounding box center [1214, 422] width 96 height 143
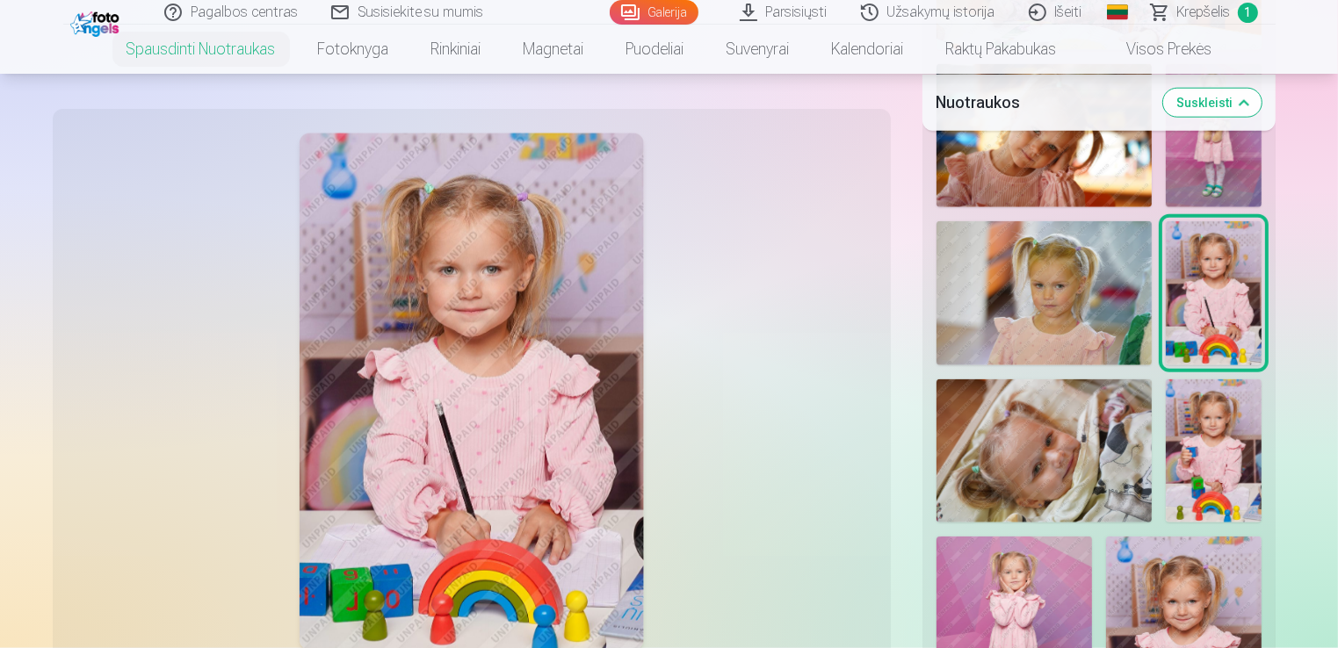
scroll to position [2021, 0]
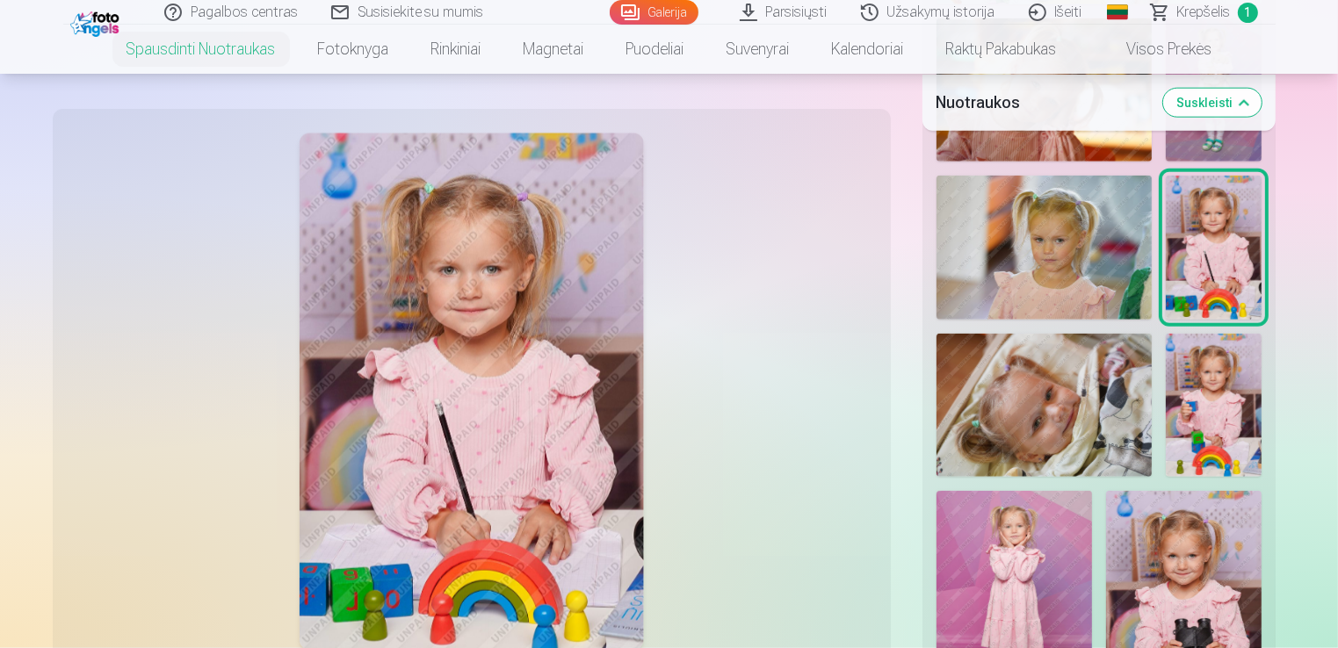
click at [1064, 431] on img at bounding box center [1044, 405] width 215 height 143
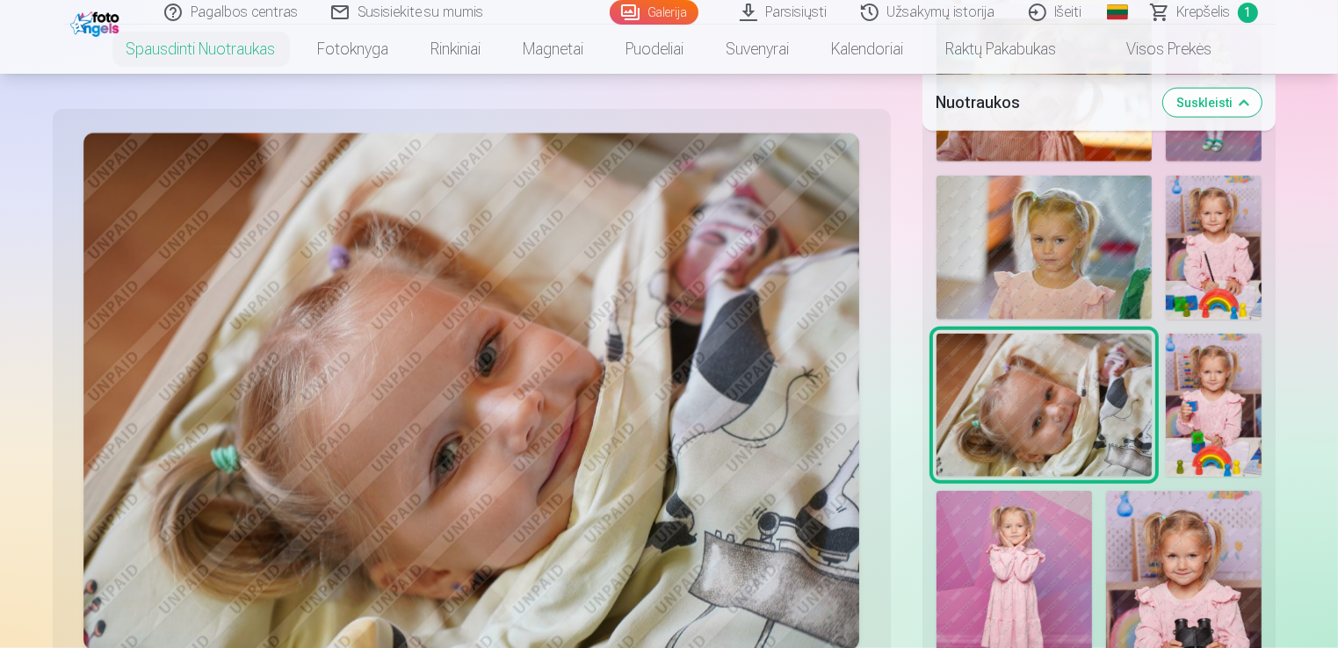
click at [1223, 438] on img at bounding box center [1214, 405] width 96 height 143
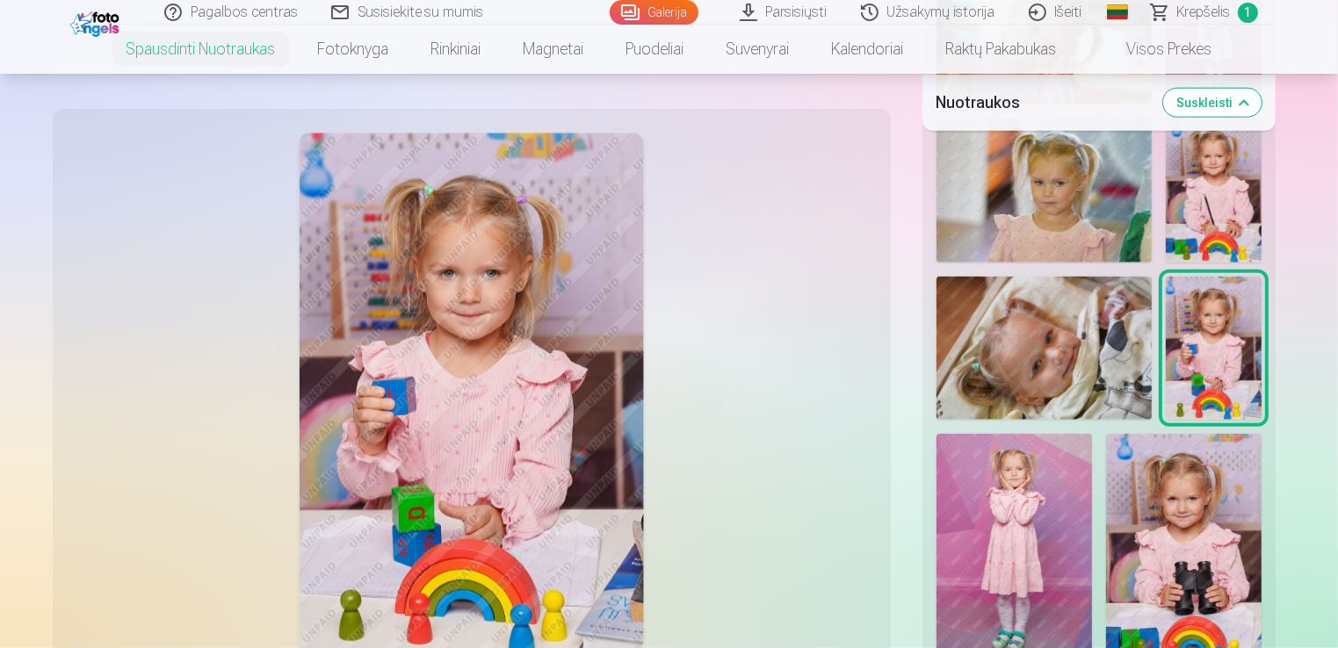
scroll to position [2109, 0]
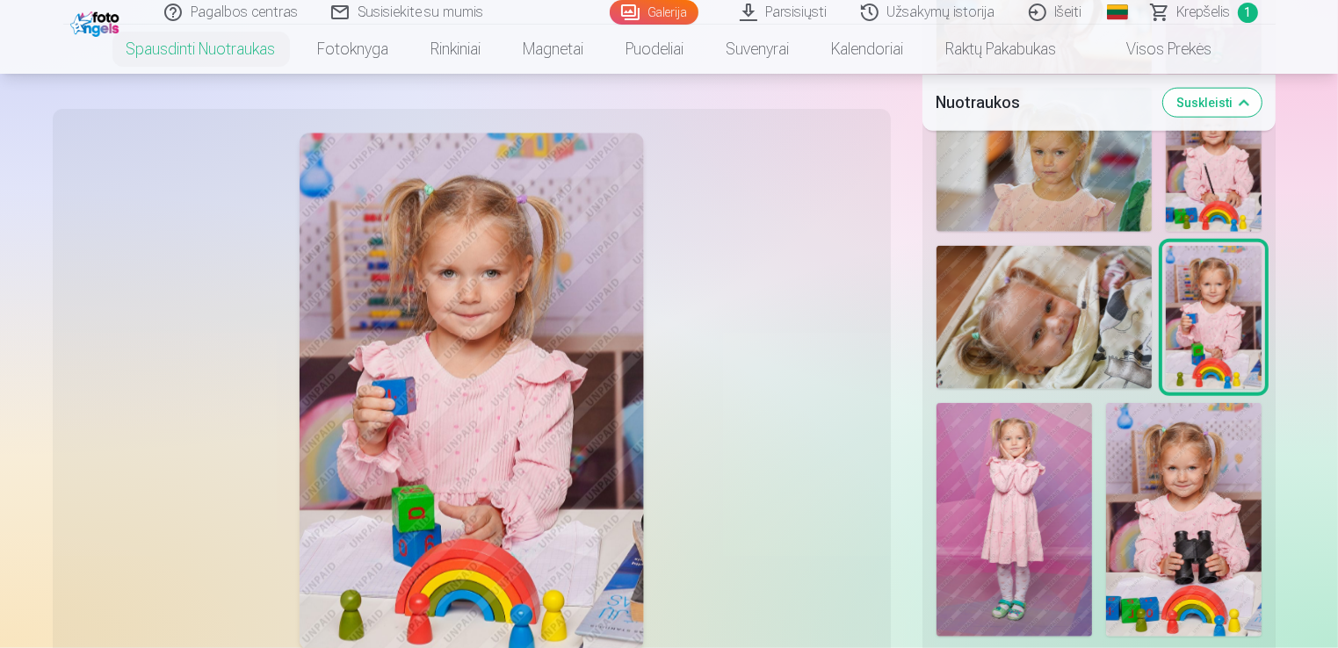
click at [1054, 508] on img at bounding box center [1015, 520] width 156 height 234
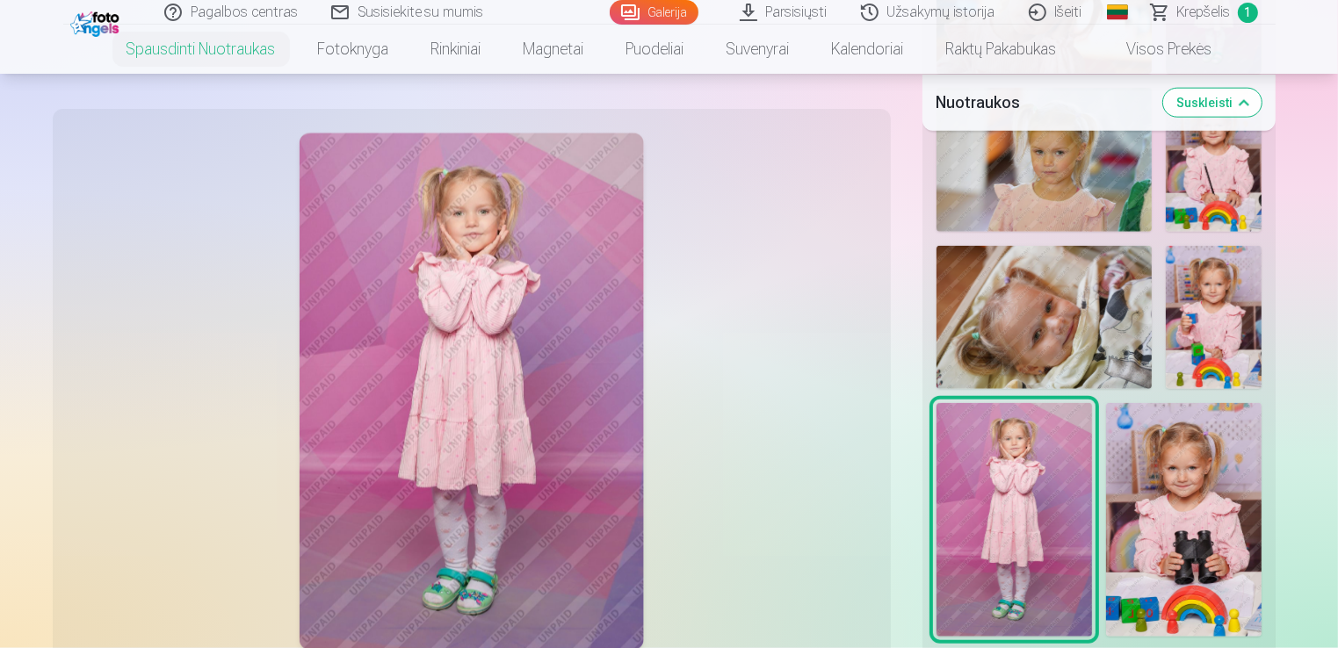
click at [1175, 506] on img at bounding box center [1184, 520] width 156 height 234
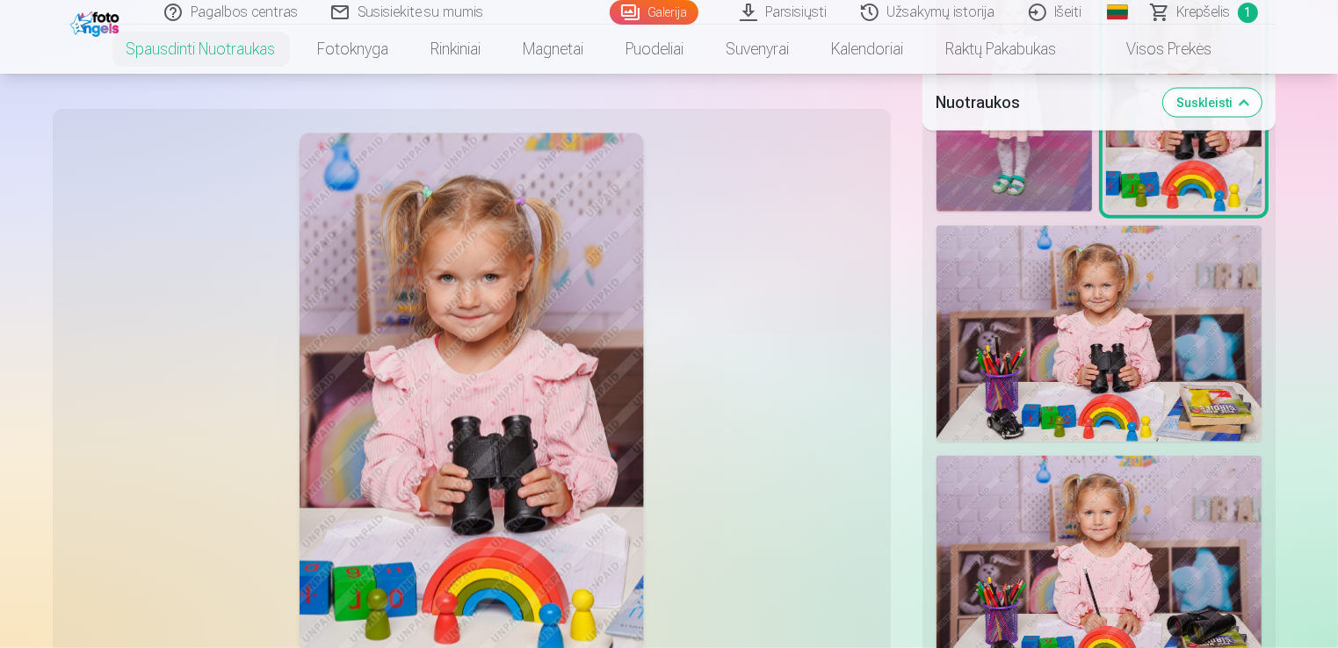
scroll to position [2548, 0]
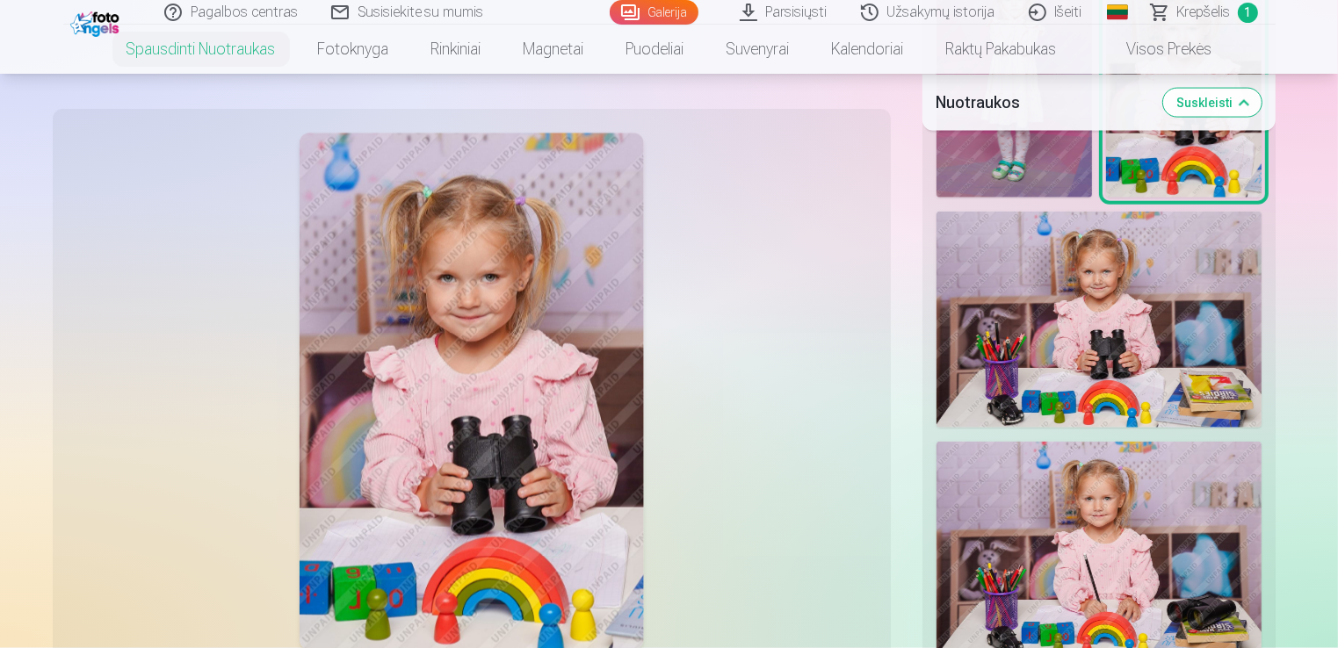
click at [1113, 357] on img at bounding box center [1099, 320] width 325 height 217
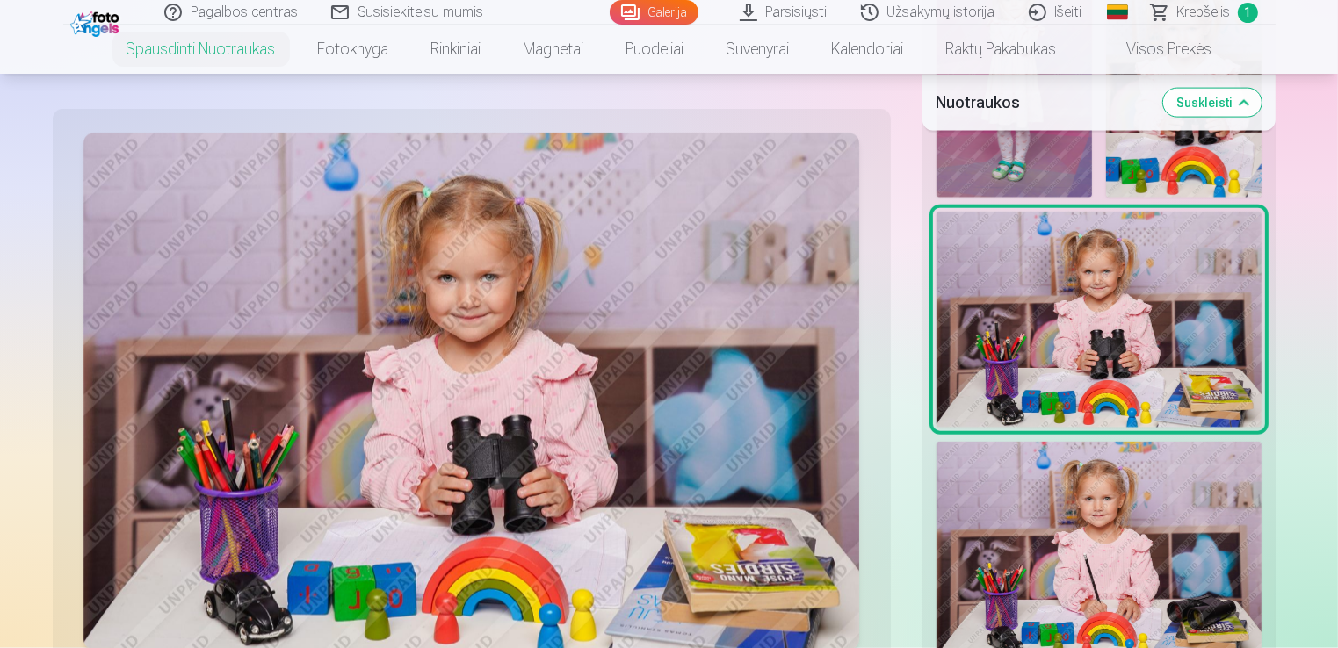
click at [1104, 479] on img at bounding box center [1099, 550] width 325 height 217
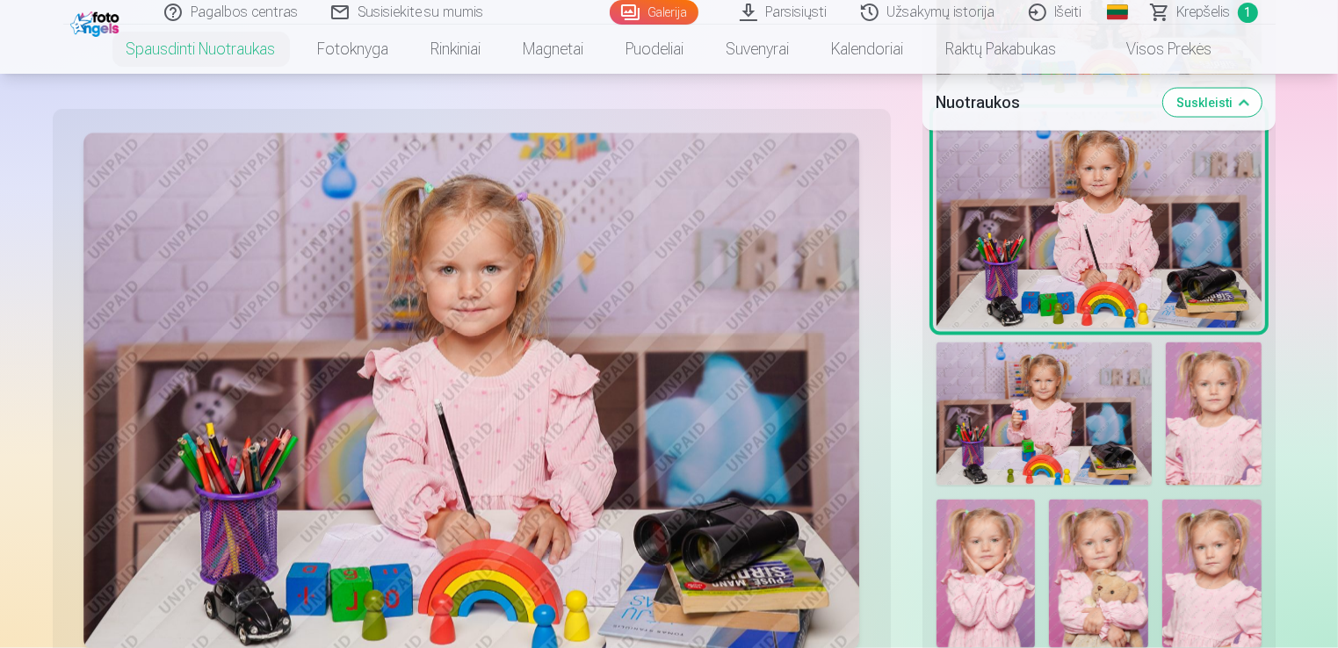
scroll to position [2900, 0]
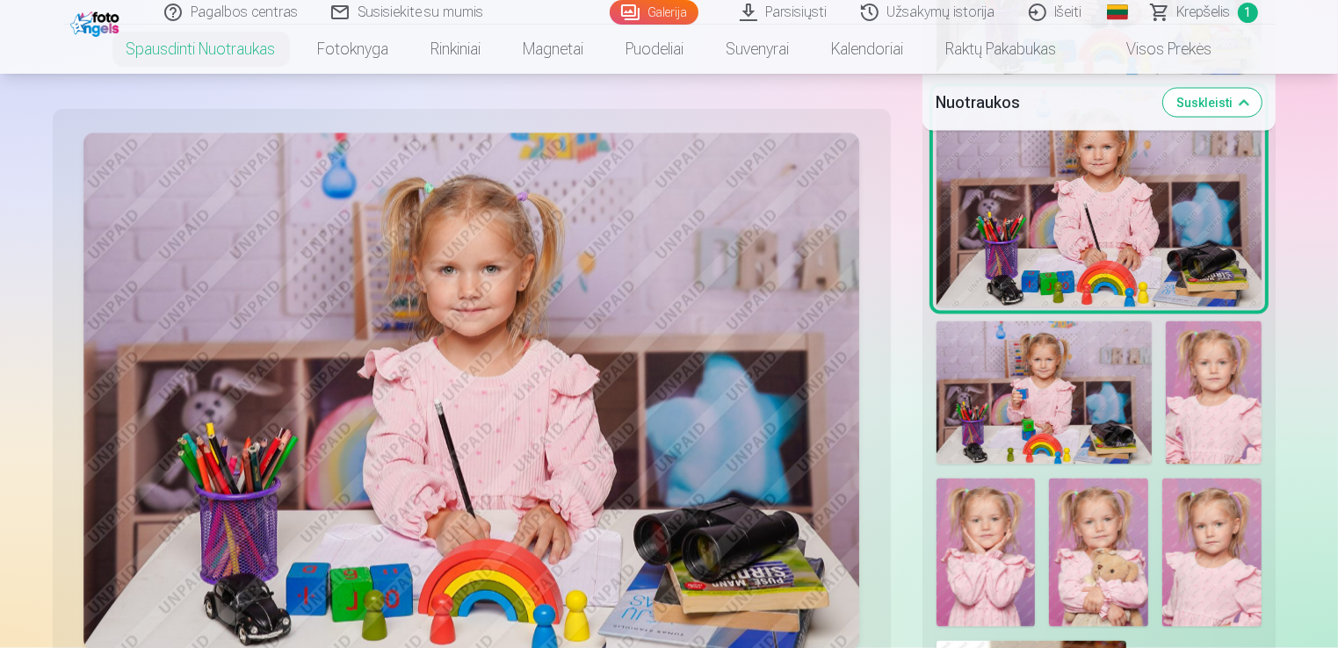
click at [1062, 420] on img at bounding box center [1044, 393] width 215 height 143
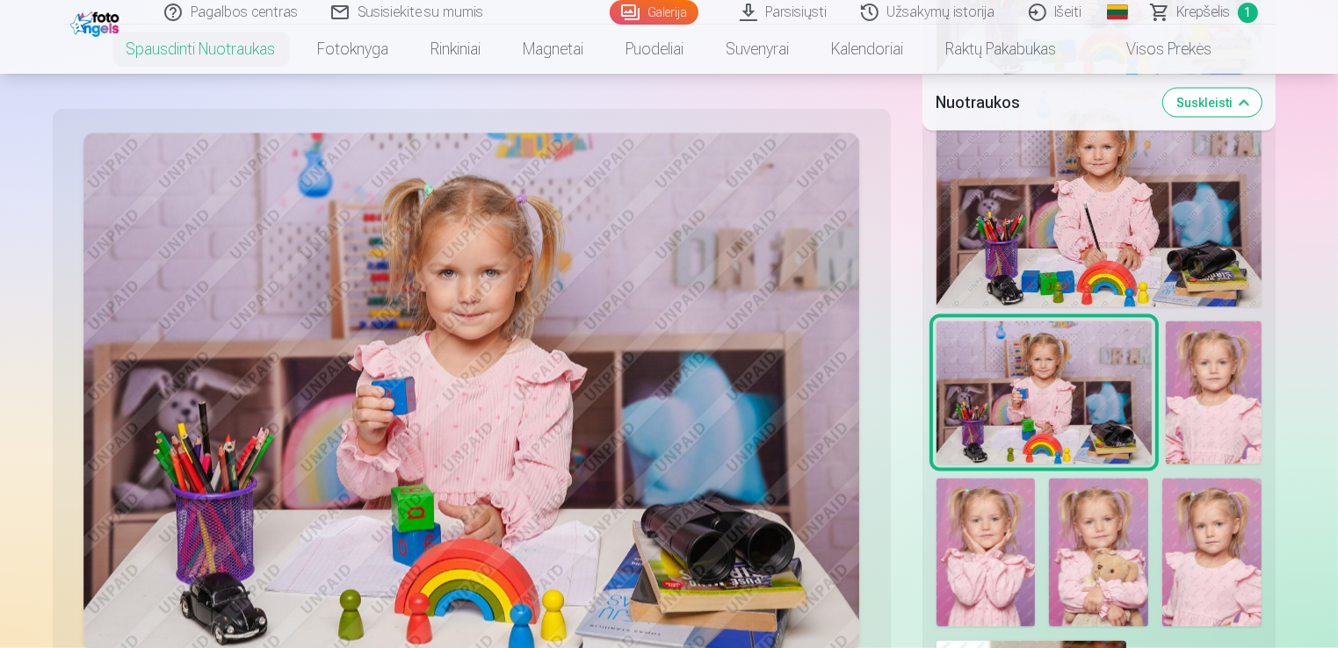
click at [1221, 413] on img at bounding box center [1214, 393] width 96 height 143
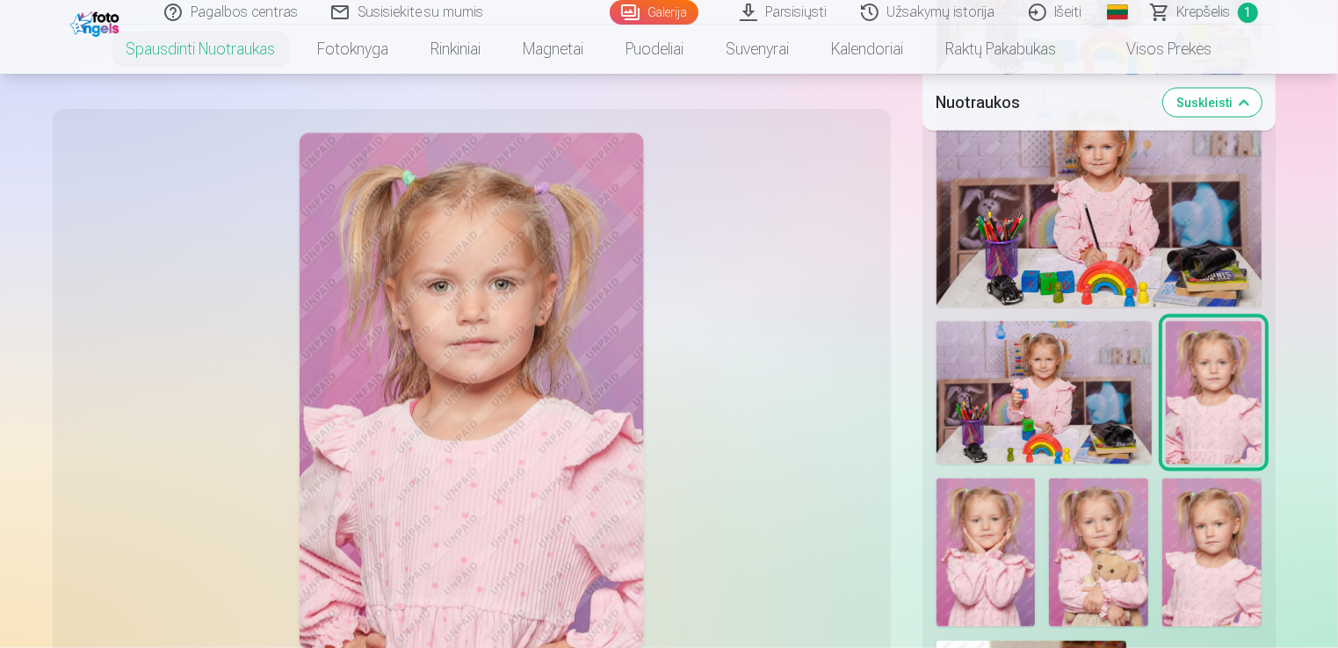
click at [1000, 519] on img at bounding box center [986, 553] width 99 height 148
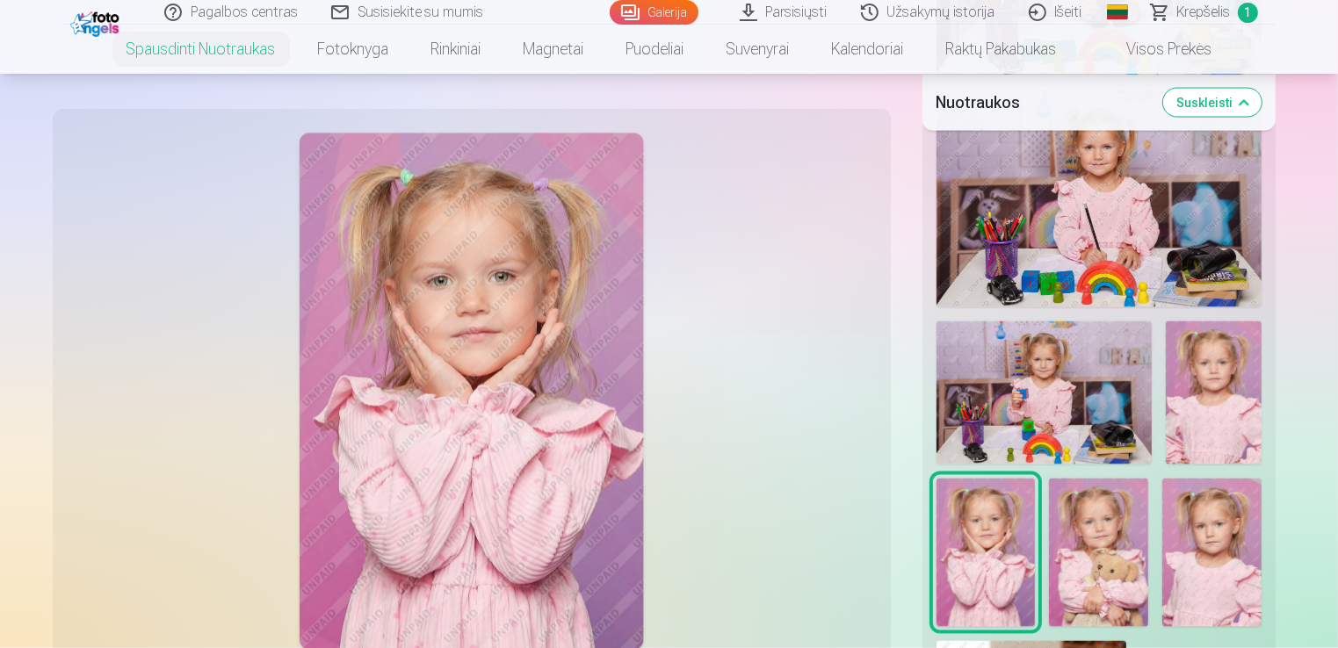
click at [1101, 533] on img at bounding box center [1098, 553] width 99 height 148
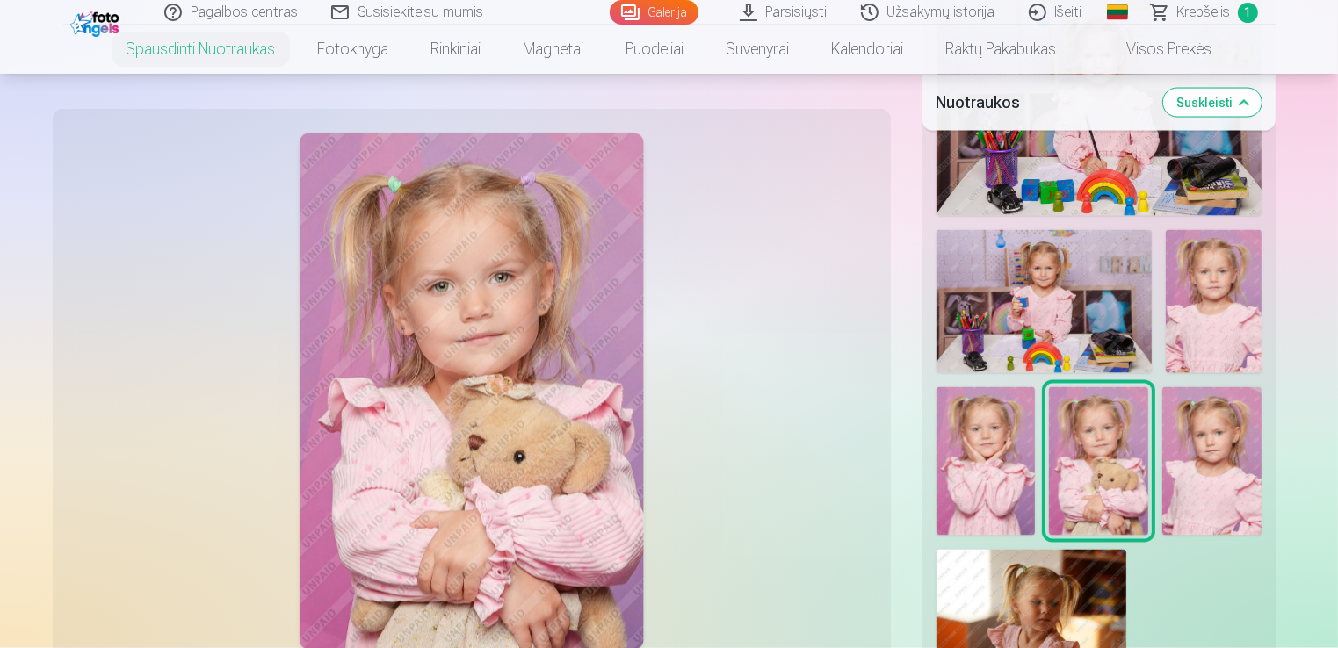
scroll to position [3075, 0]
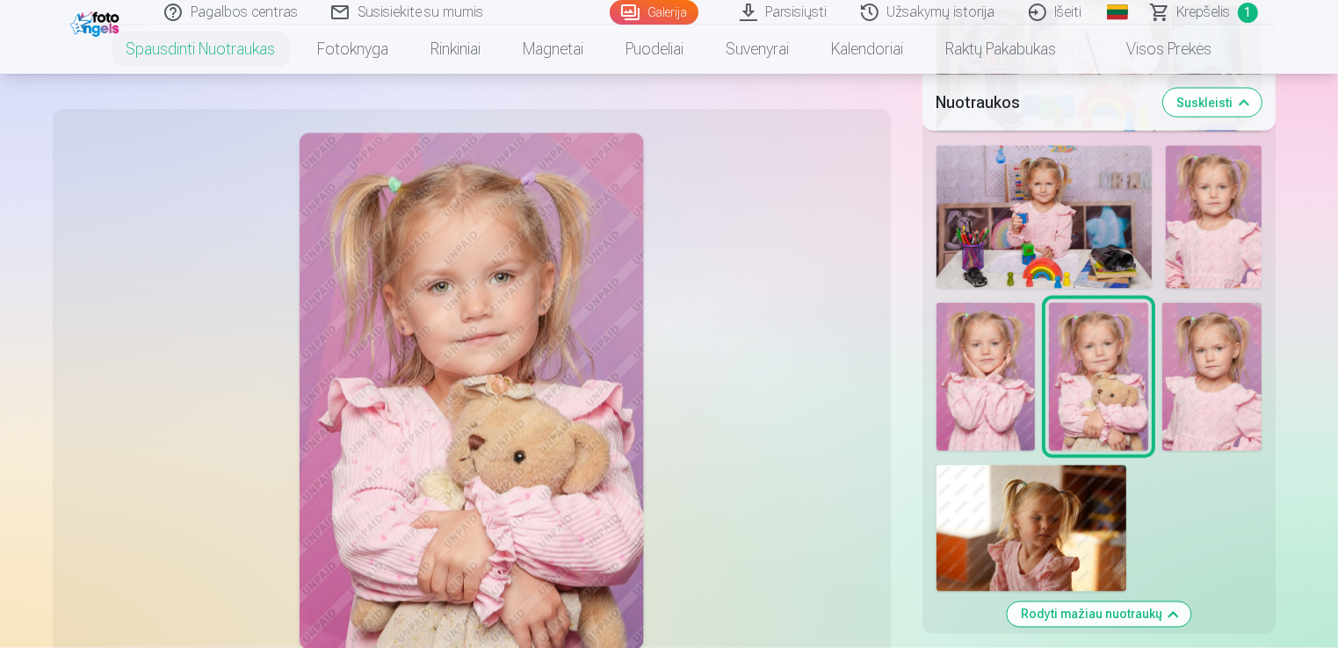
click at [1203, 391] on img at bounding box center [1211, 377] width 99 height 148
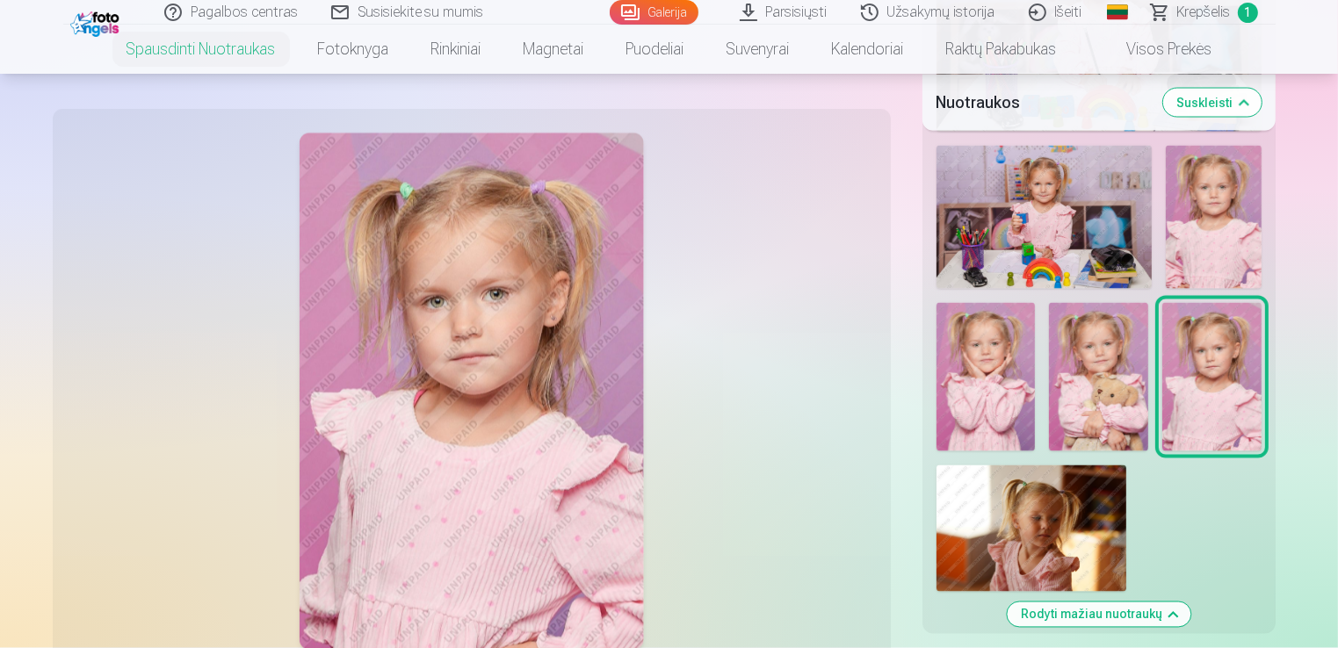
click at [1023, 483] on img at bounding box center [1032, 529] width 190 height 127
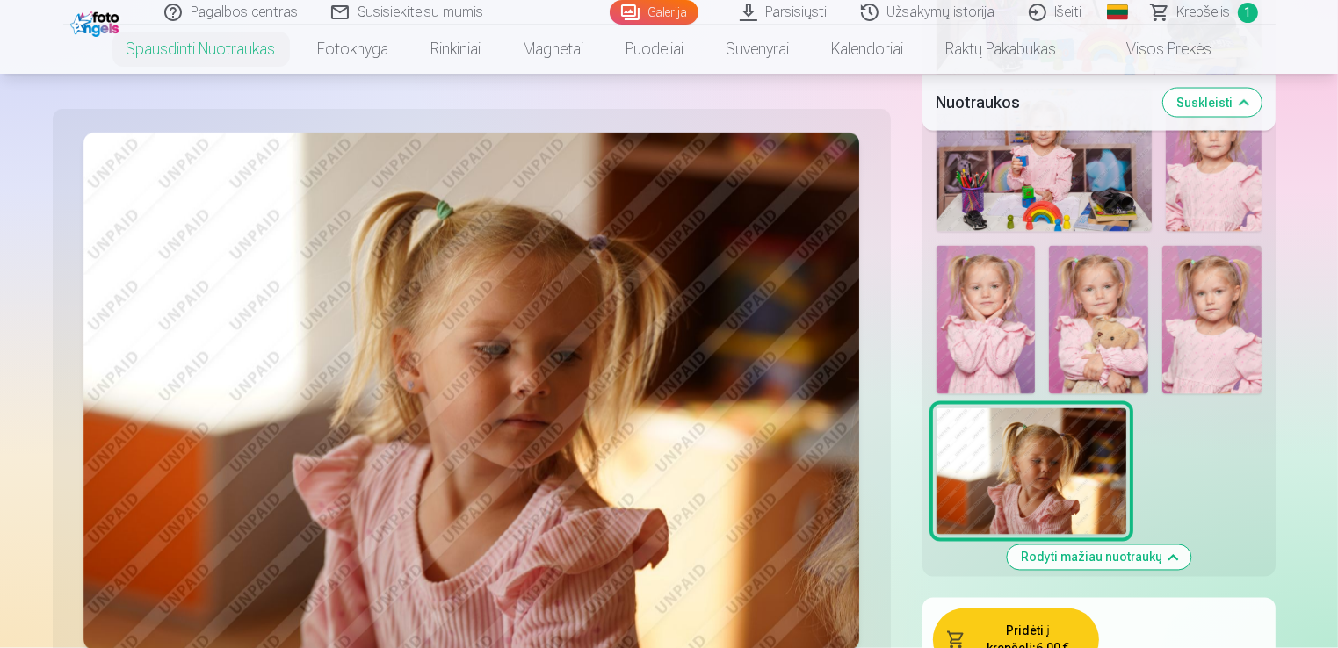
scroll to position [3163, 0]
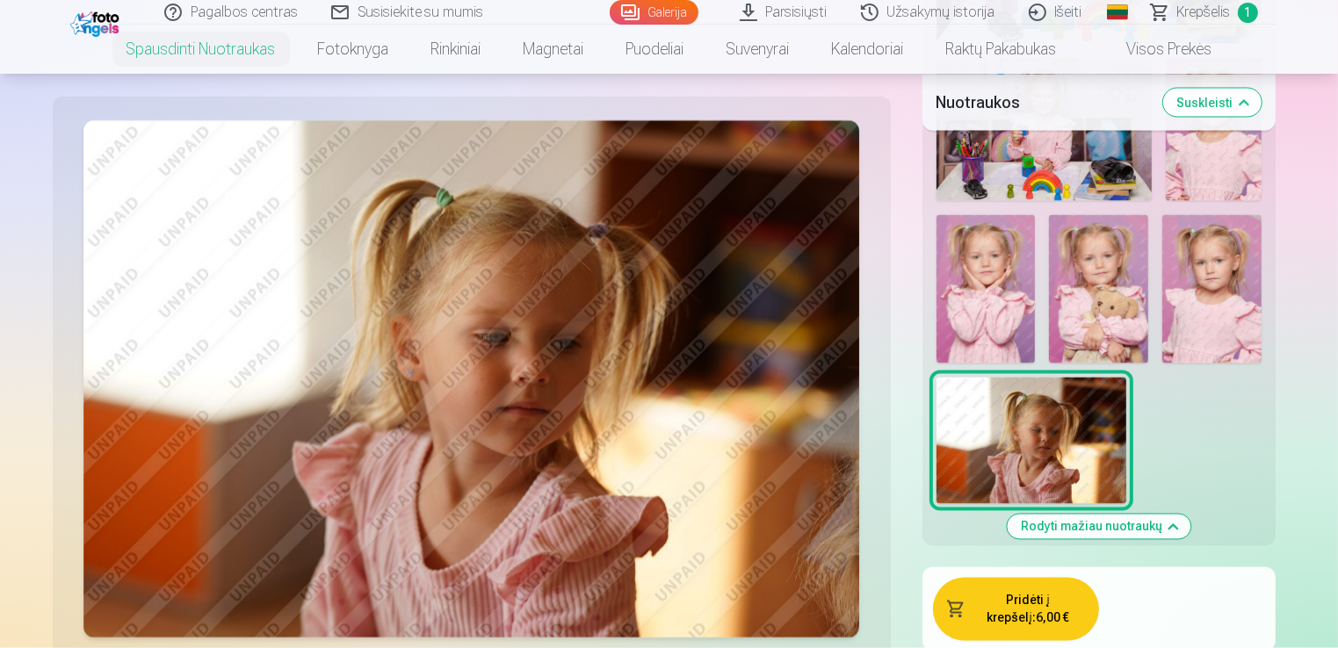
click at [1239, 266] on img at bounding box center [1211, 289] width 99 height 148
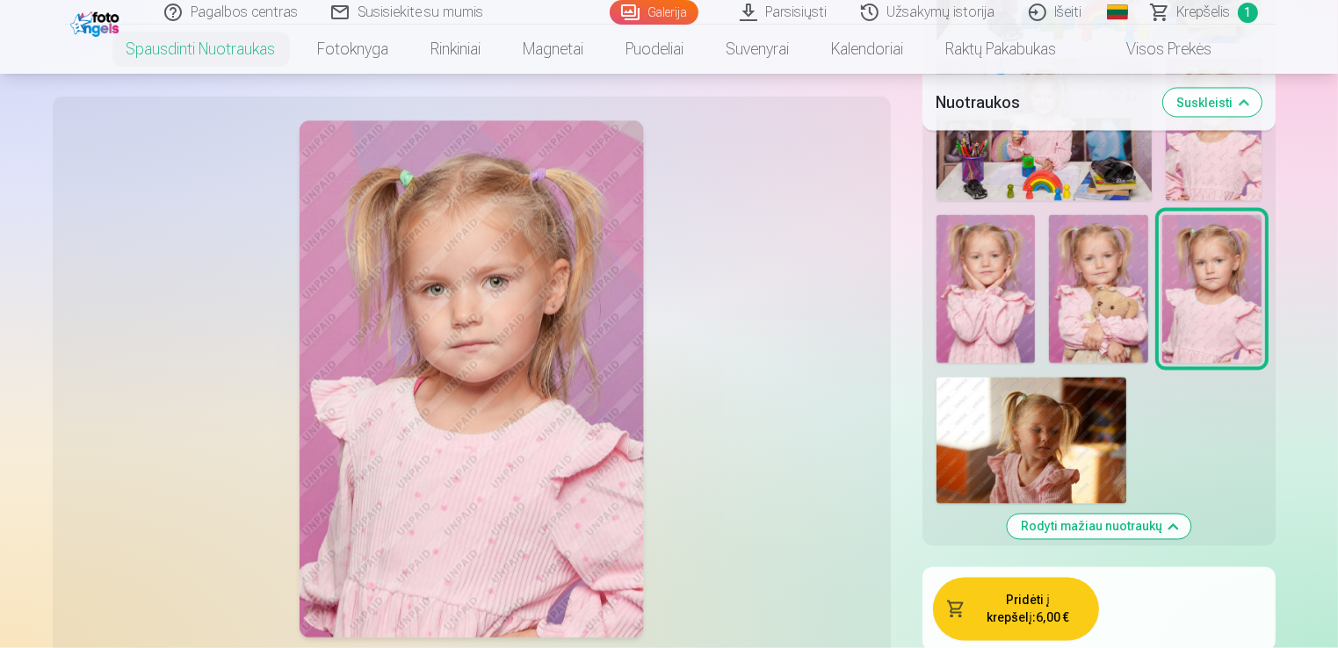
click at [1084, 264] on img at bounding box center [1098, 289] width 99 height 148
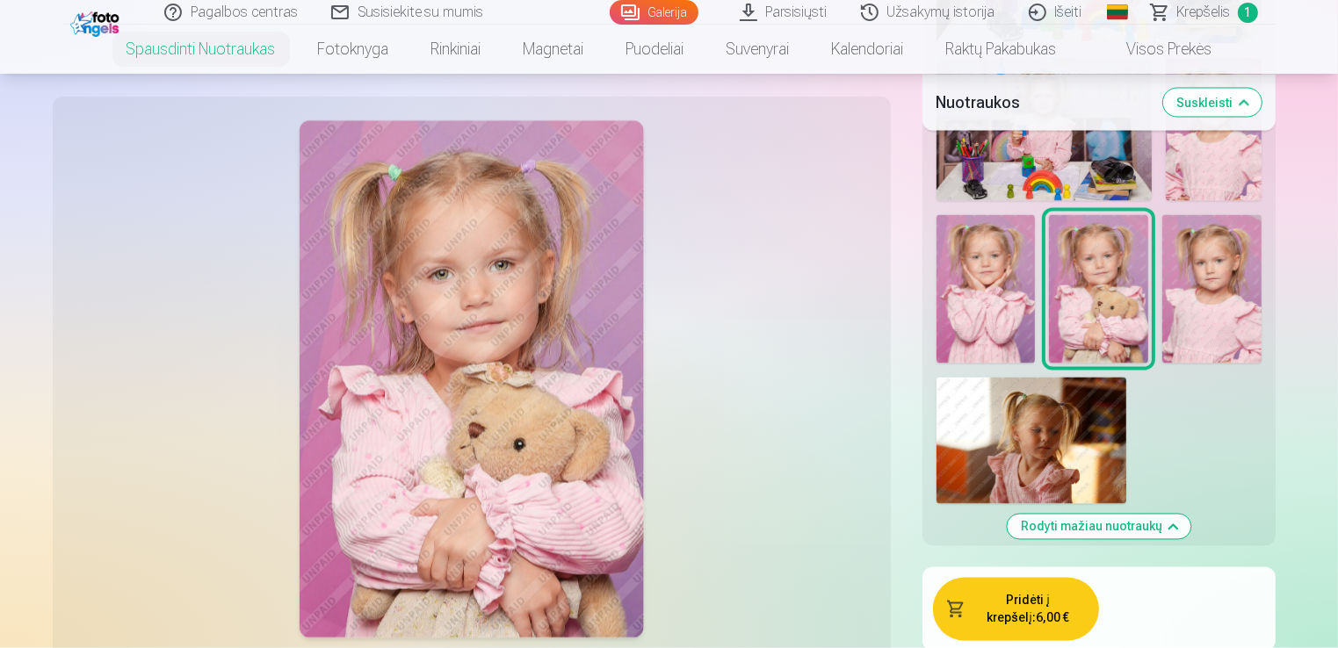
click at [979, 279] on img at bounding box center [986, 289] width 99 height 148
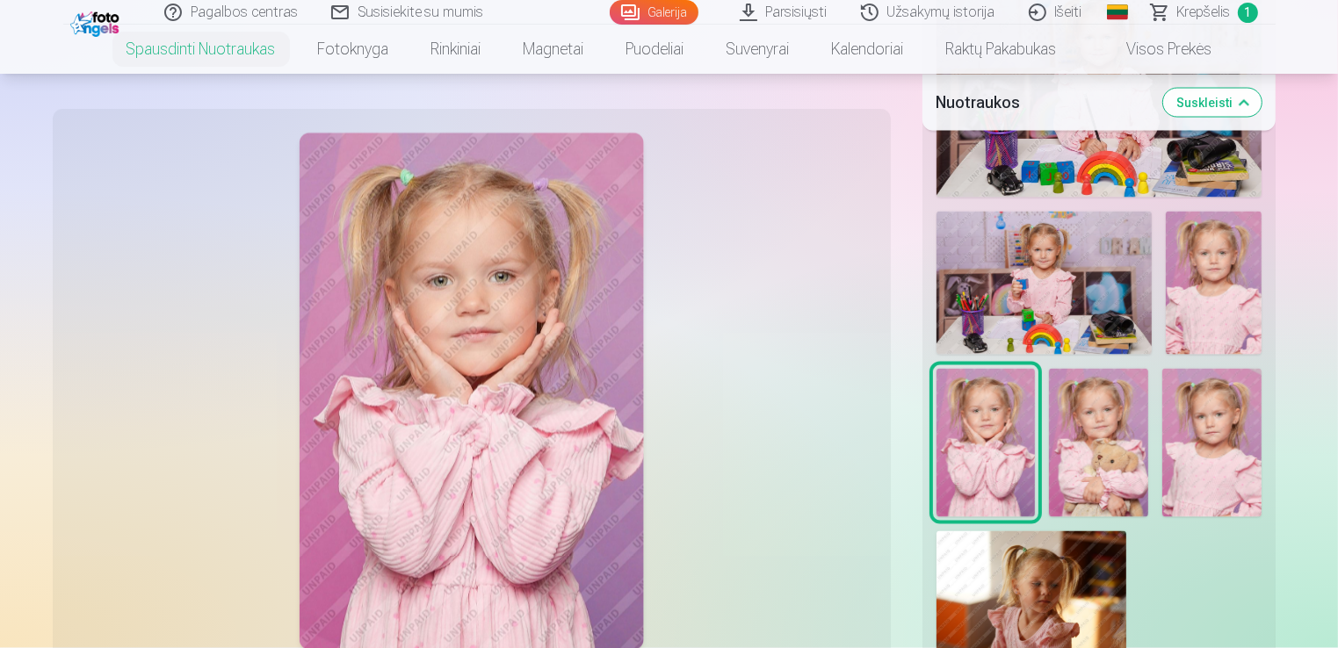
scroll to position [2987, 0]
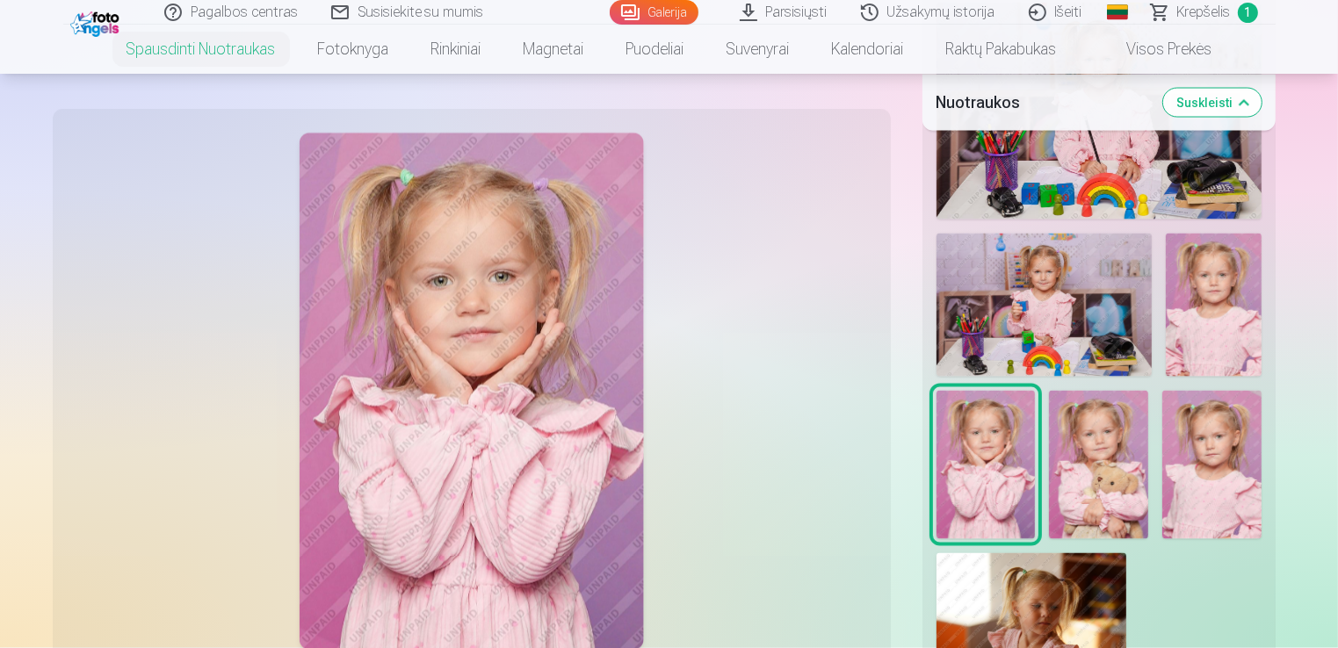
click at [1215, 331] on img at bounding box center [1214, 305] width 96 height 143
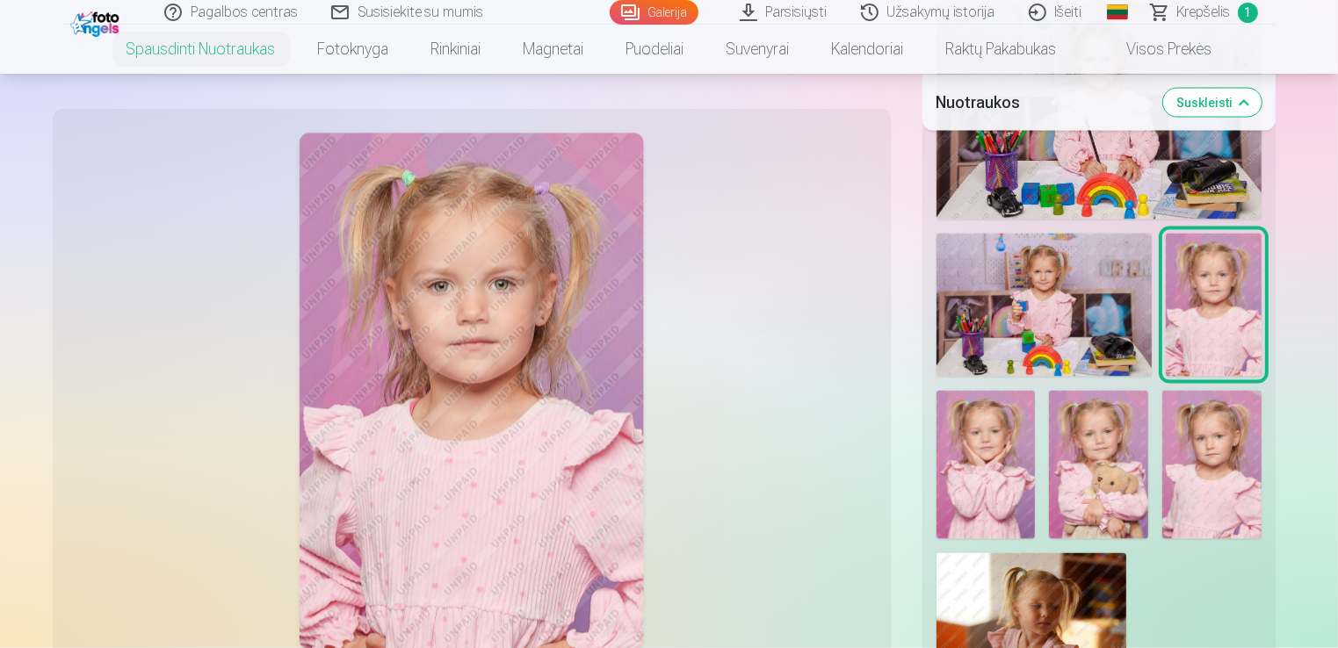
click at [1129, 319] on img at bounding box center [1044, 305] width 215 height 143
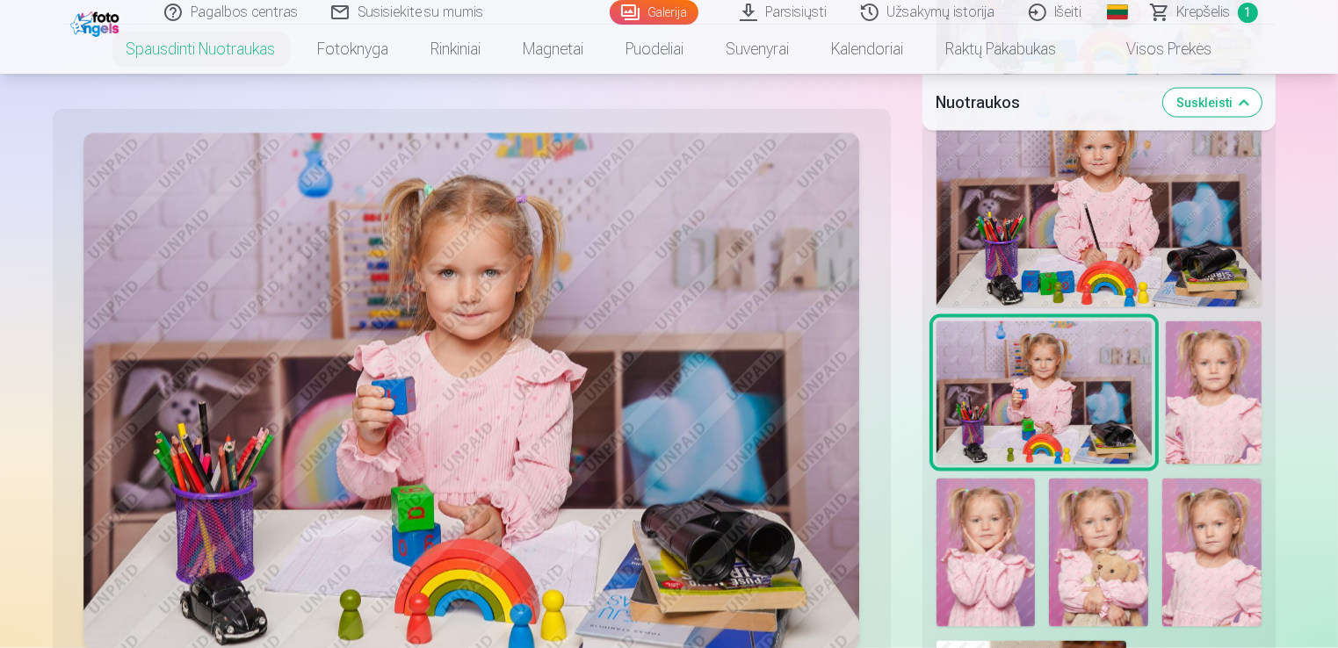
scroll to position [2812, 0]
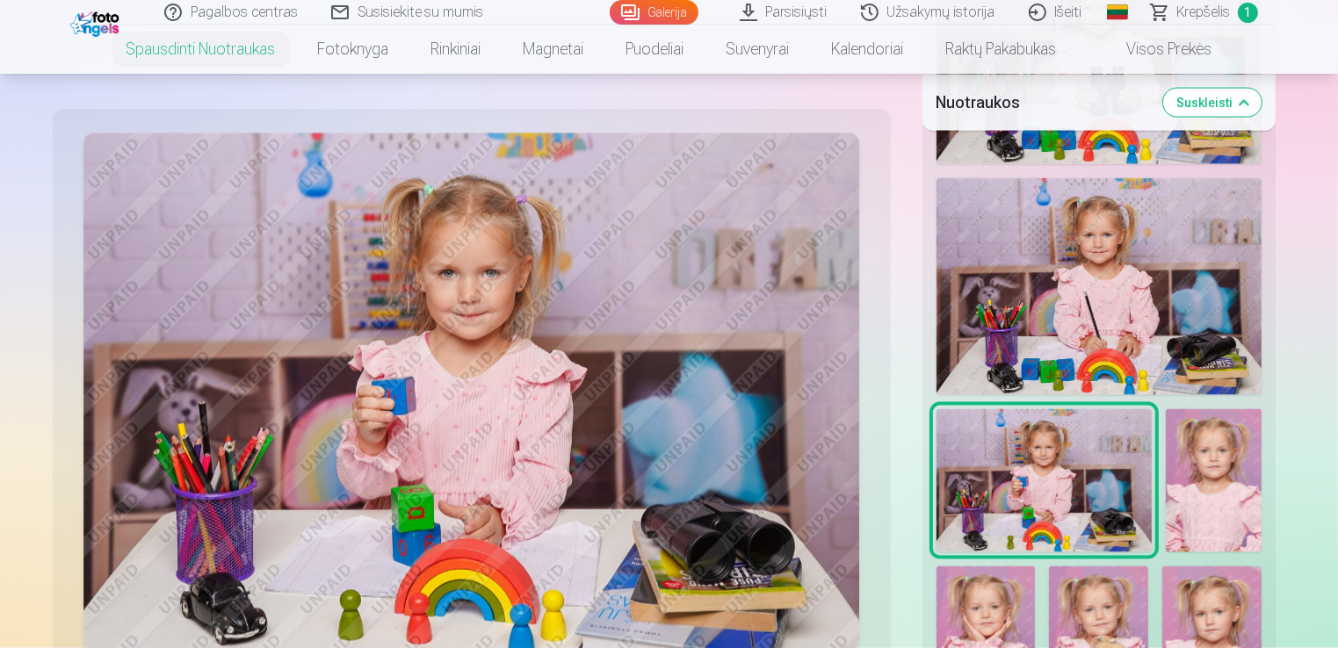
click at [1155, 328] on img at bounding box center [1099, 286] width 325 height 217
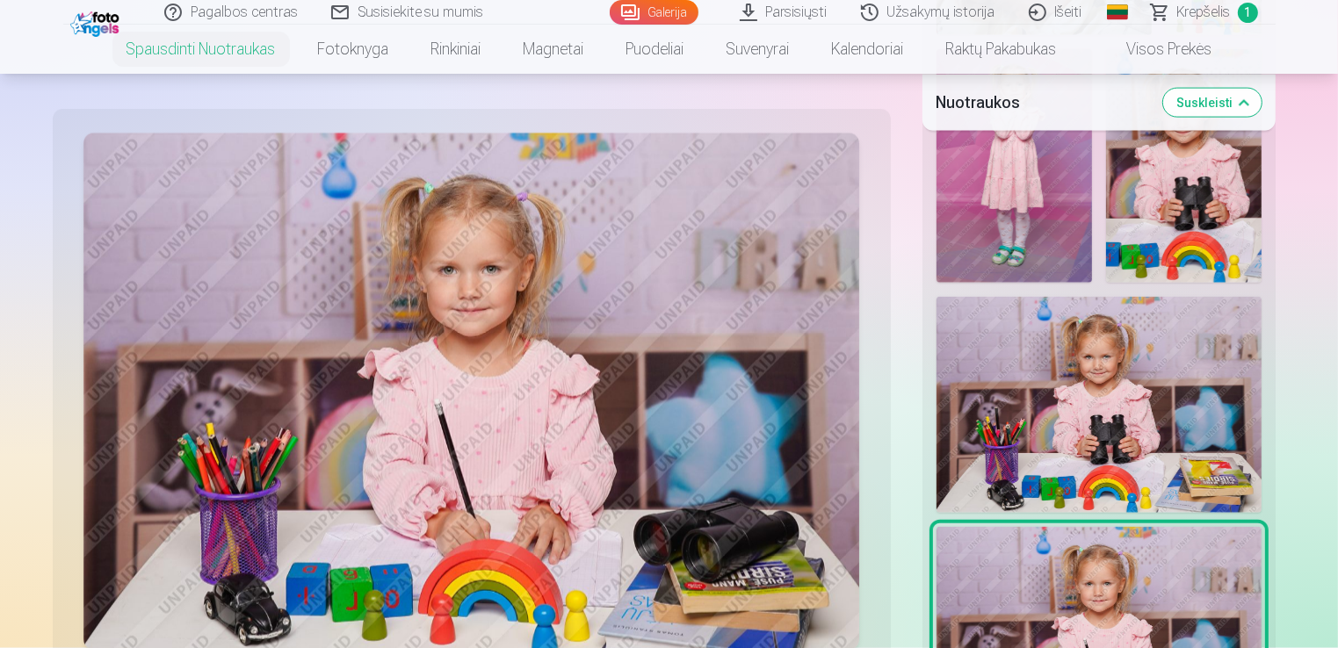
scroll to position [2460, 0]
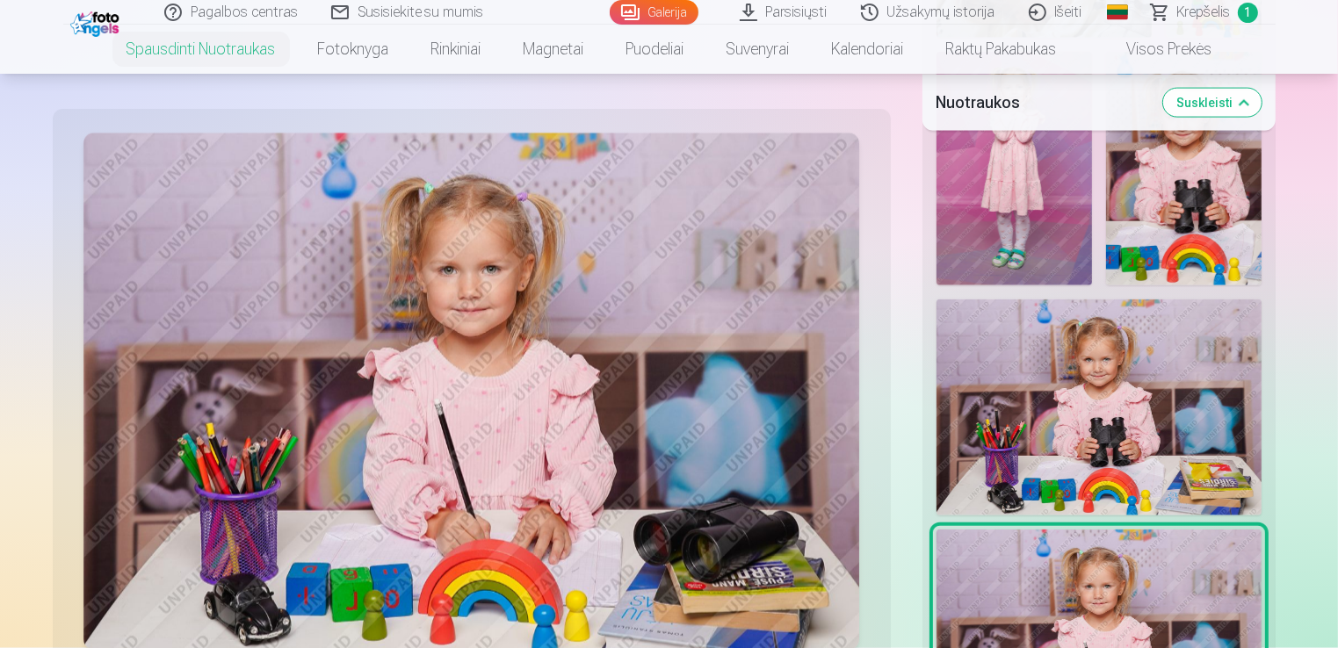
click at [1093, 405] on img at bounding box center [1099, 408] width 325 height 217
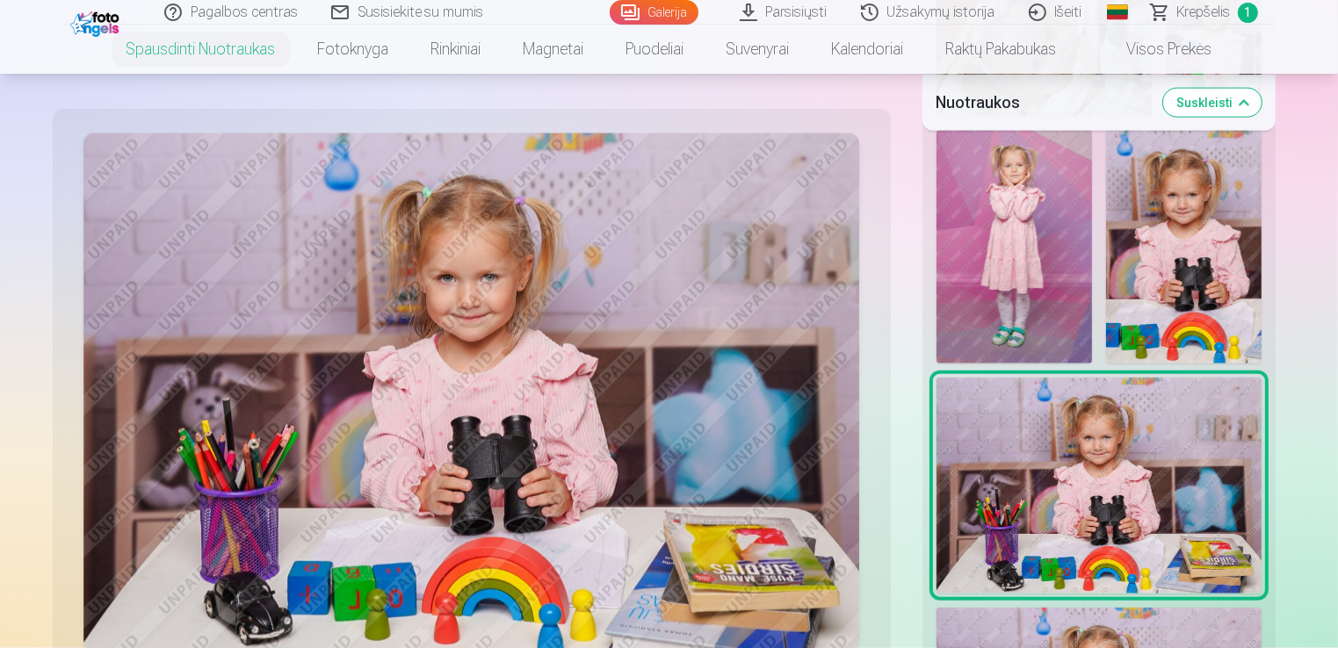
scroll to position [2372, 0]
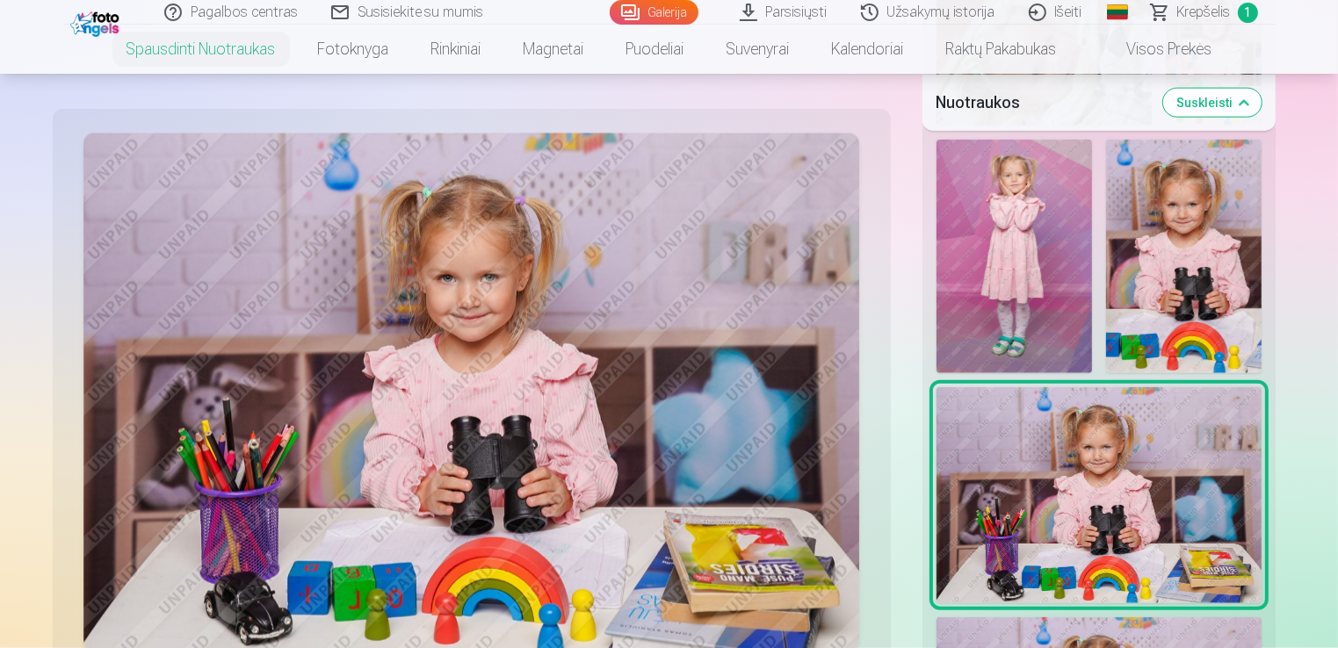
click at [1145, 285] on img at bounding box center [1184, 257] width 156 height 234
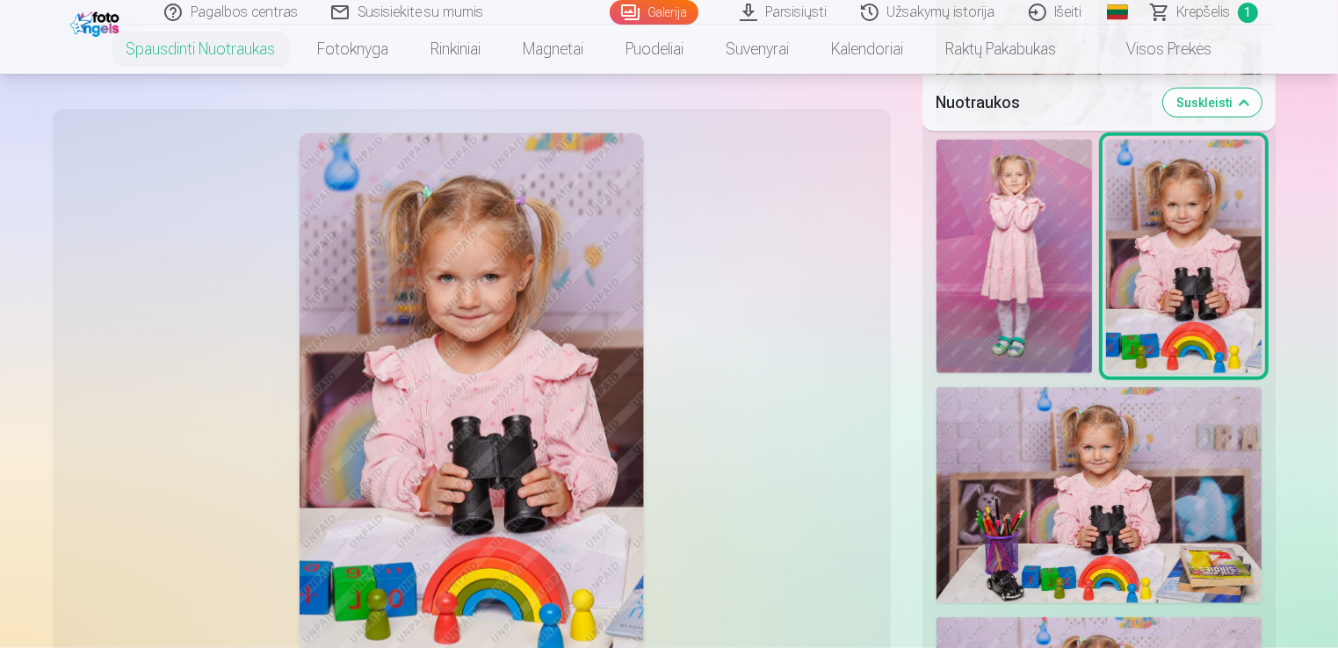
click at [987, 297] on img at bounding box center [1015, 257] width 156 height 234
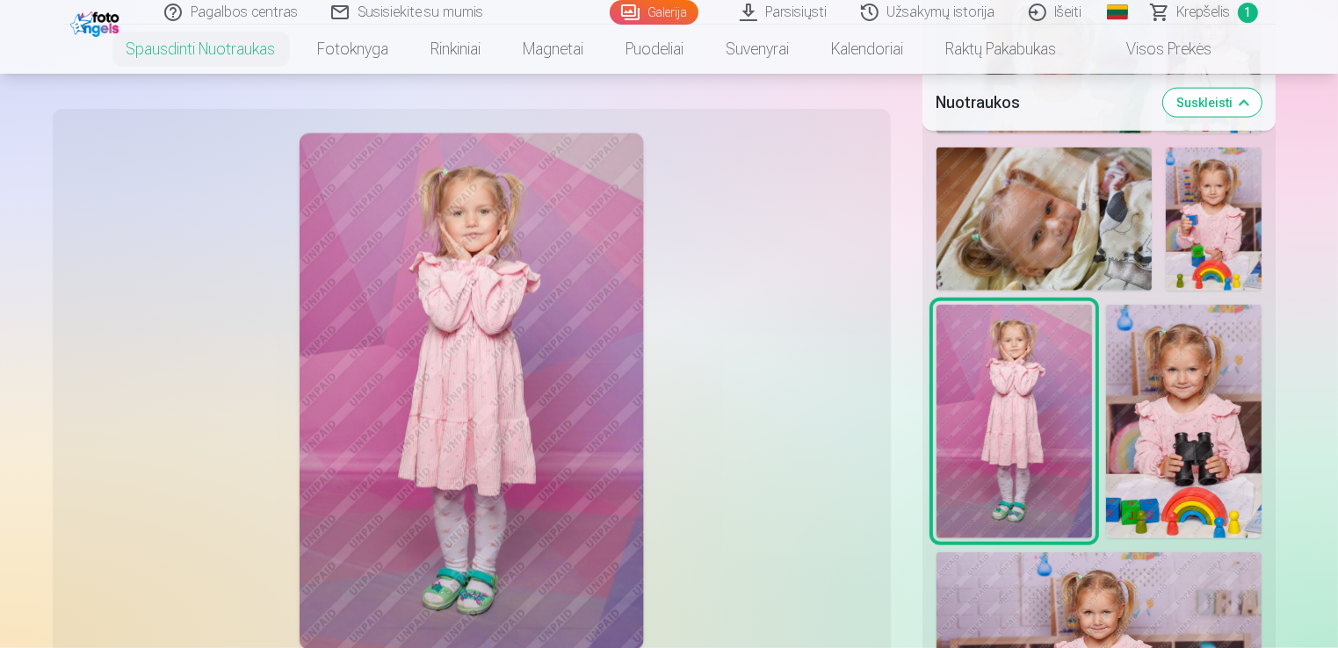
scroll to position [2109, 0]
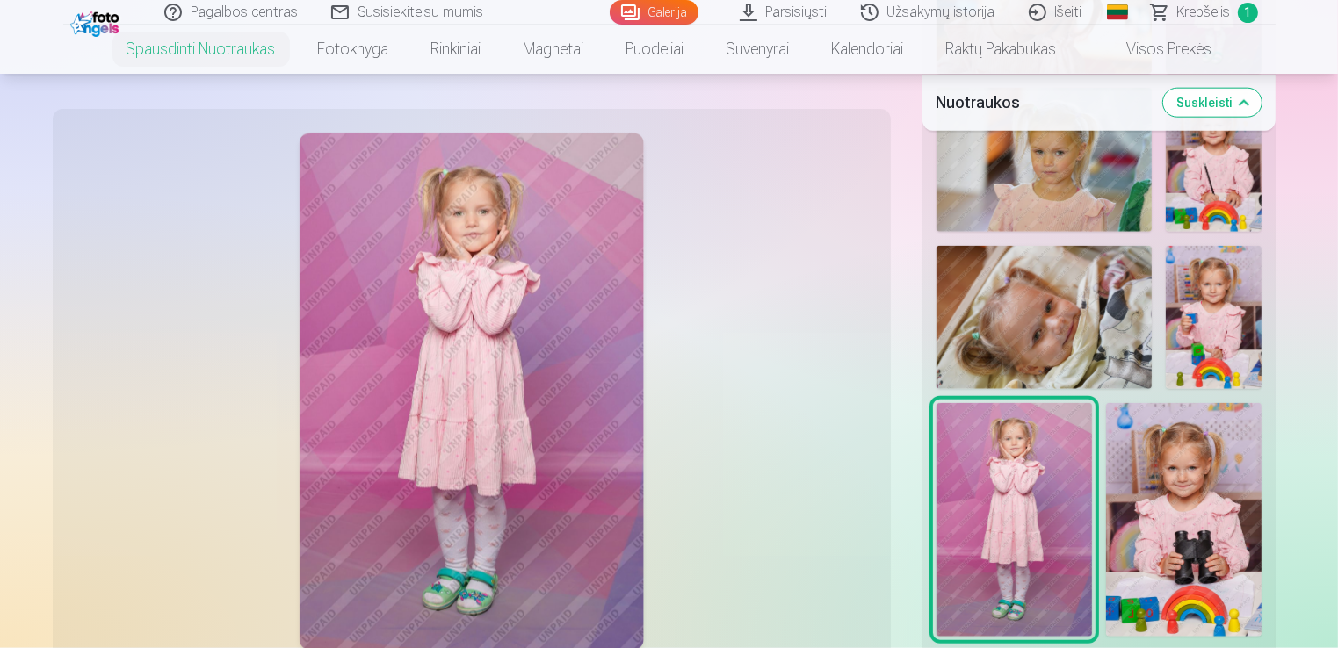
click at [1086, 301] on img at bounding box center [1044, 317] width 215 height 143
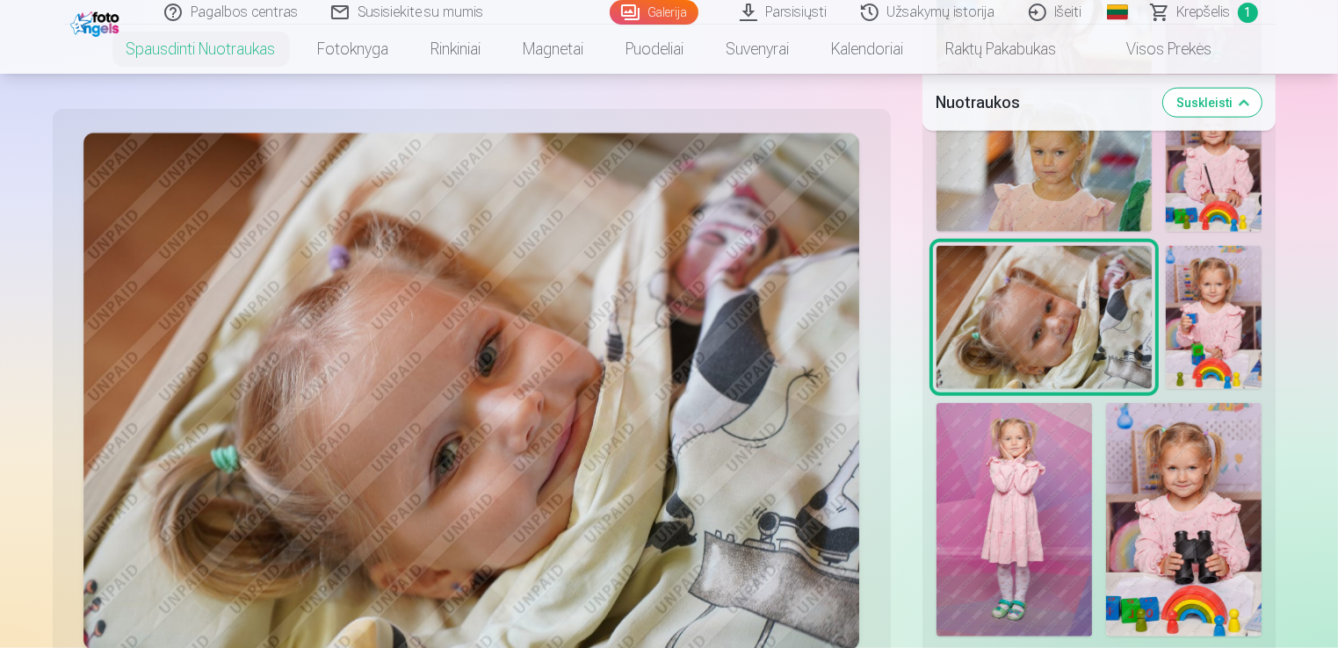
click at [1191, 322] on img at bounding box center [1214, 317] width 96 height 143
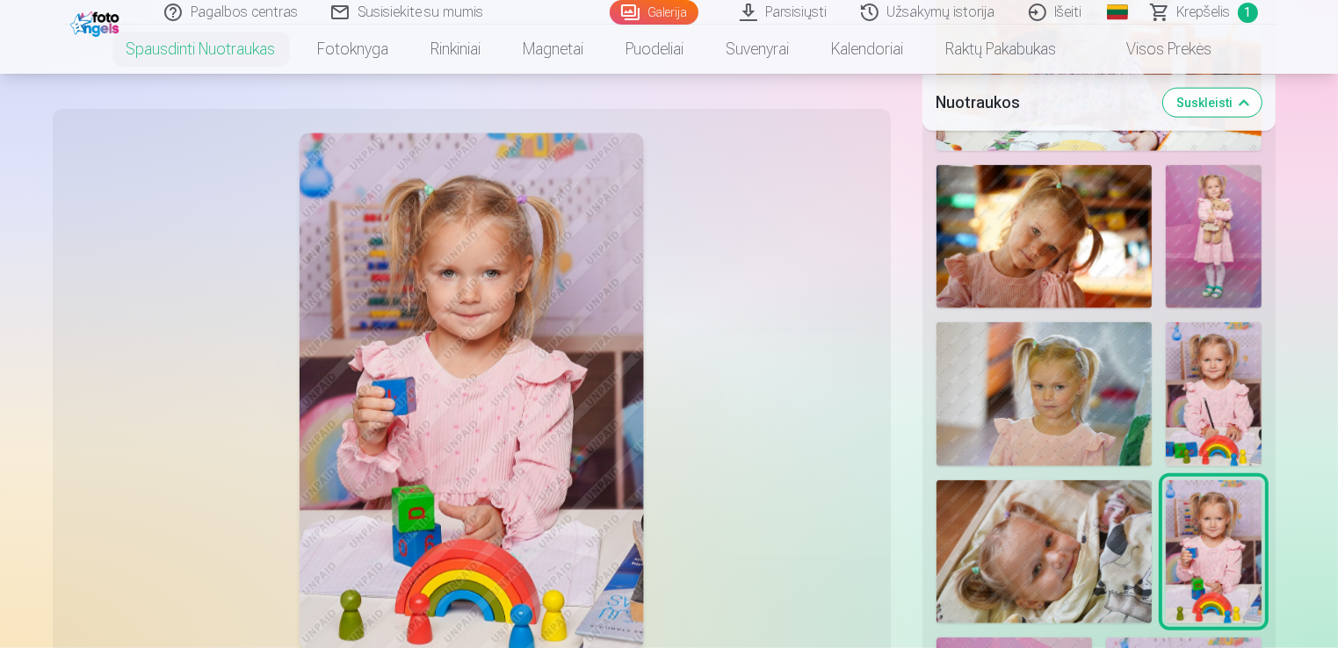
scroll to position [1845, 0]
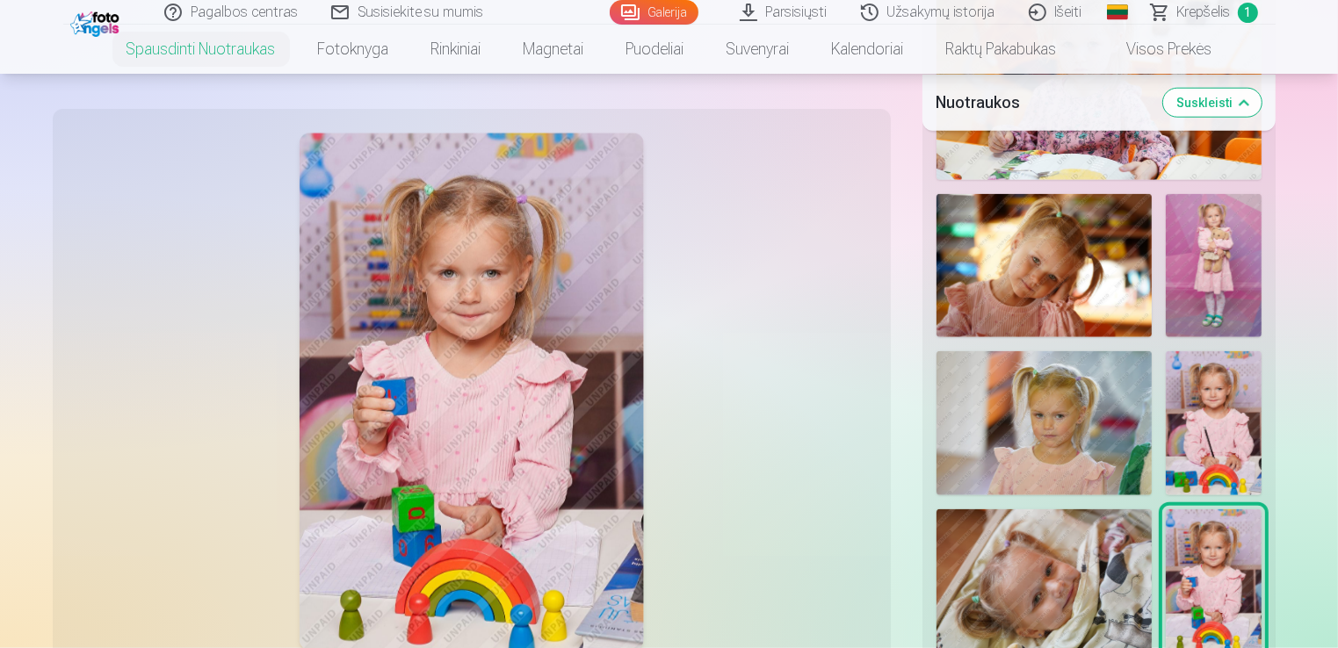
click at [1033, 419] on img at bounding box center [1044, 423] width 215 height 144
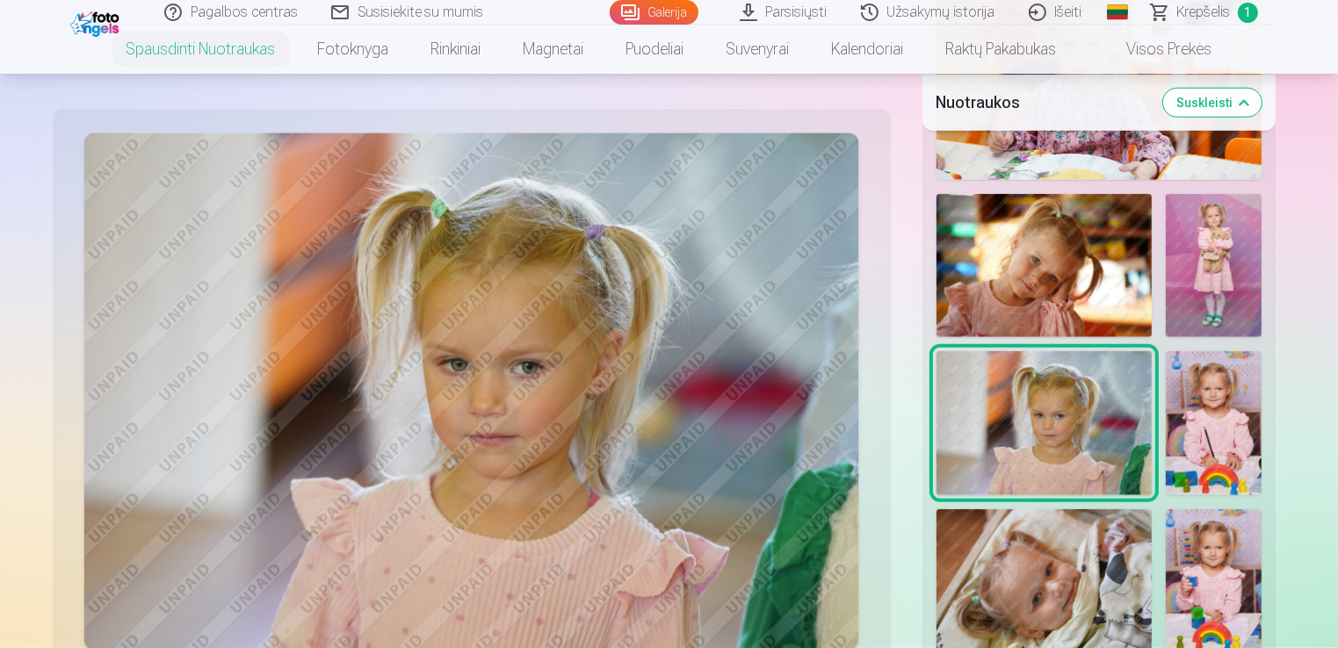
click at [1202, 424] on img at bounding box center [1214, 422] width 96 height 143
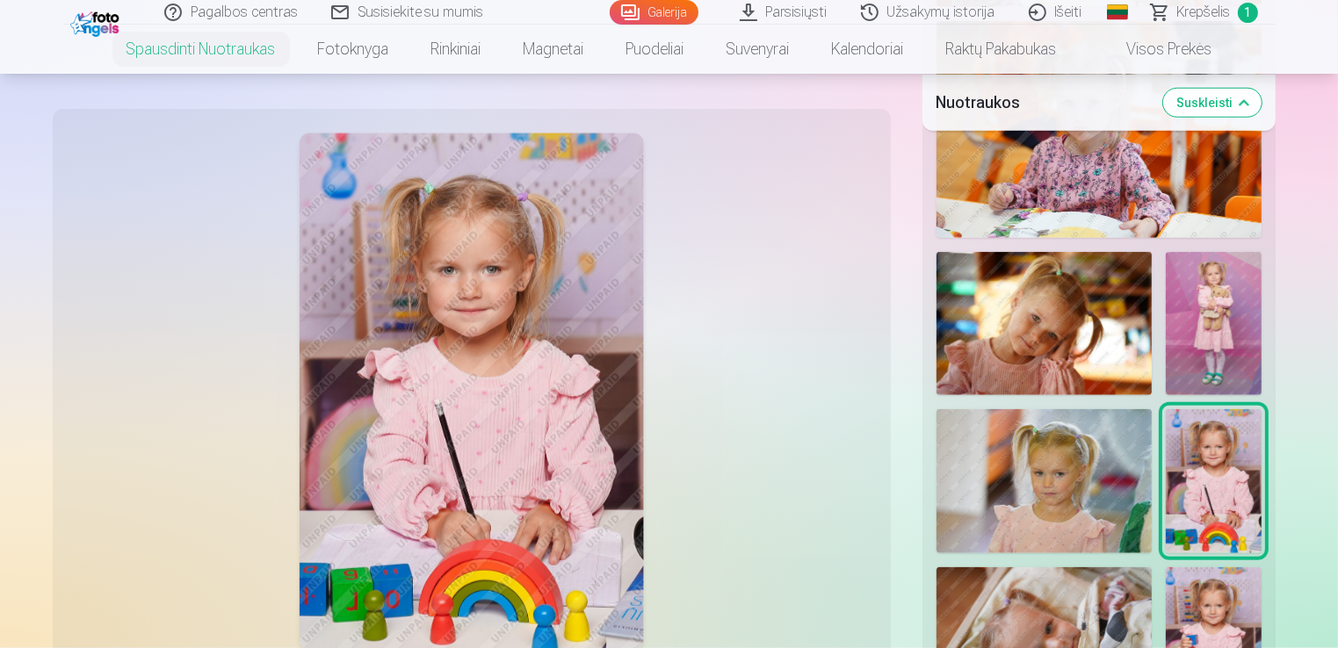
scroll to position [1757, 0]
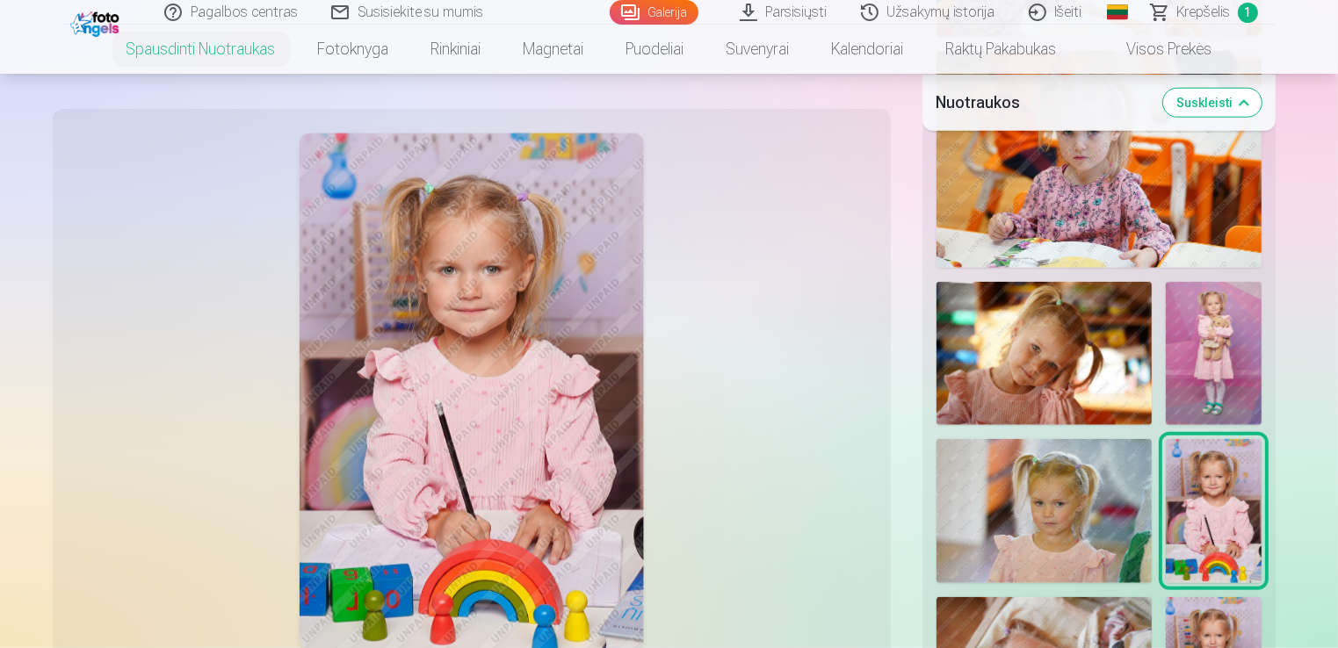
click at [1032, 300] on img at bounding box center [1044, 353] width 215 height 143
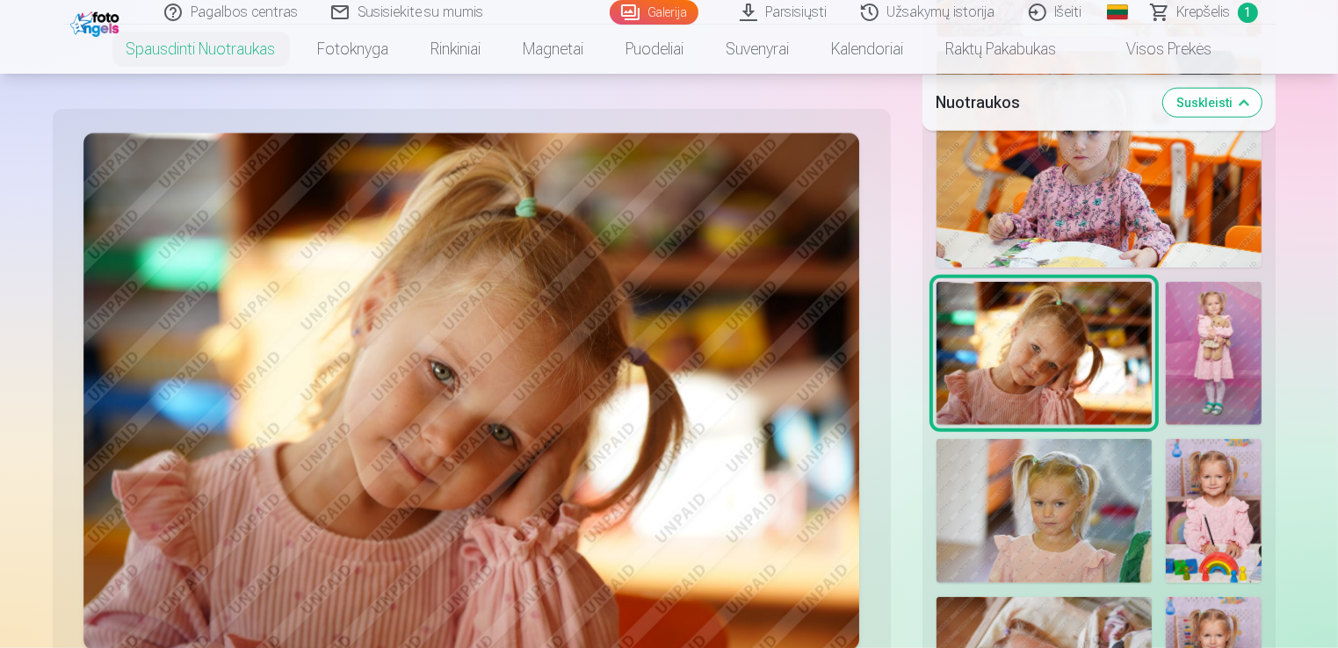
click at [1234, 328] on img at bounding box center [1214, 353] width 96 height 143
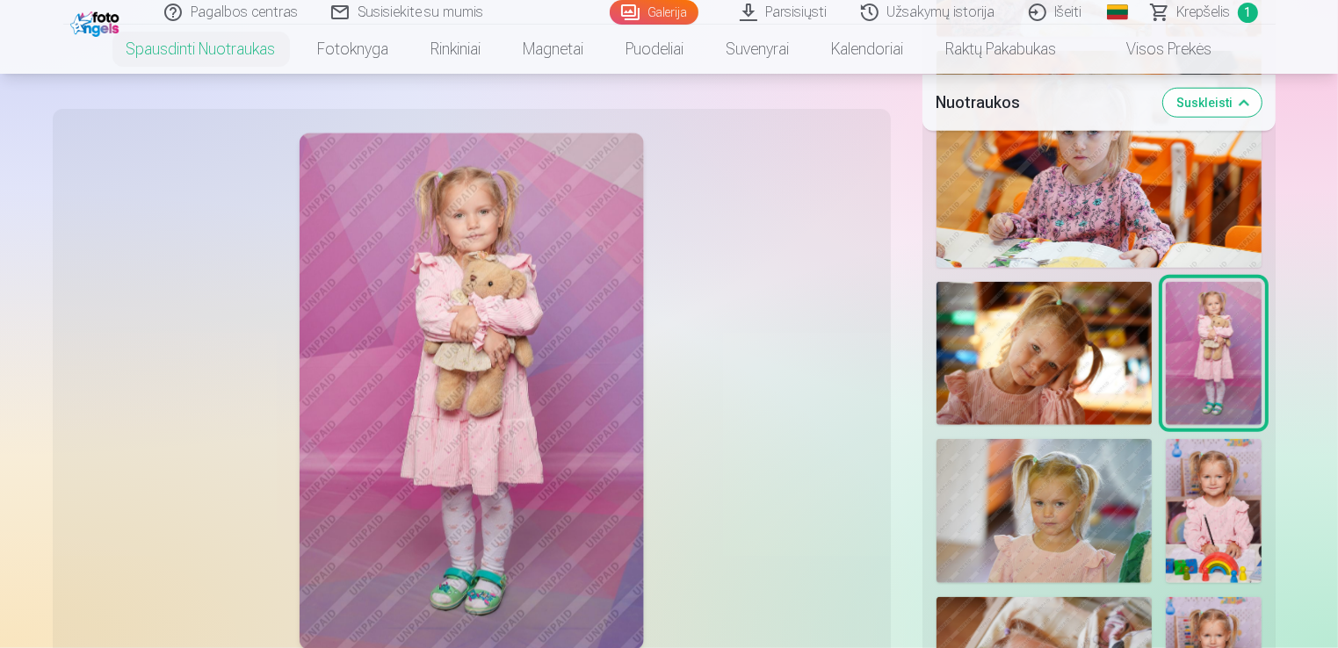
click at [1048, 212] on img at bounding box center [1099, 159] width 325 height 217
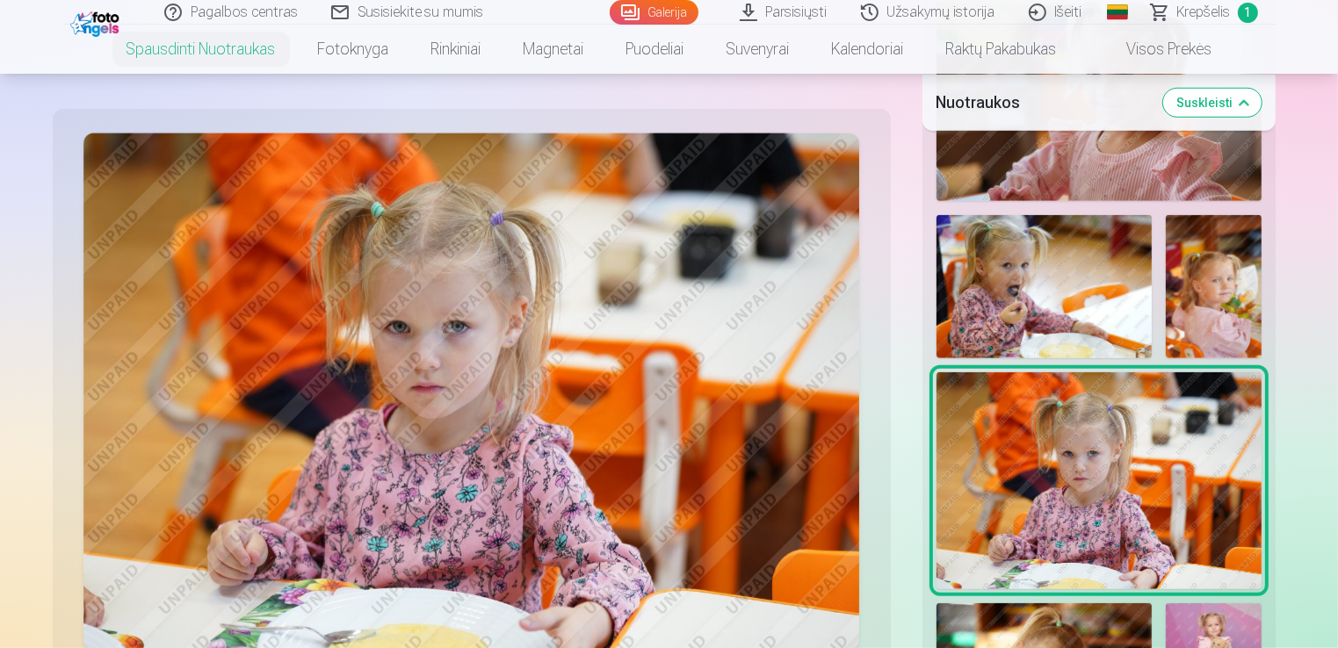
scroll to position [1406, 0]
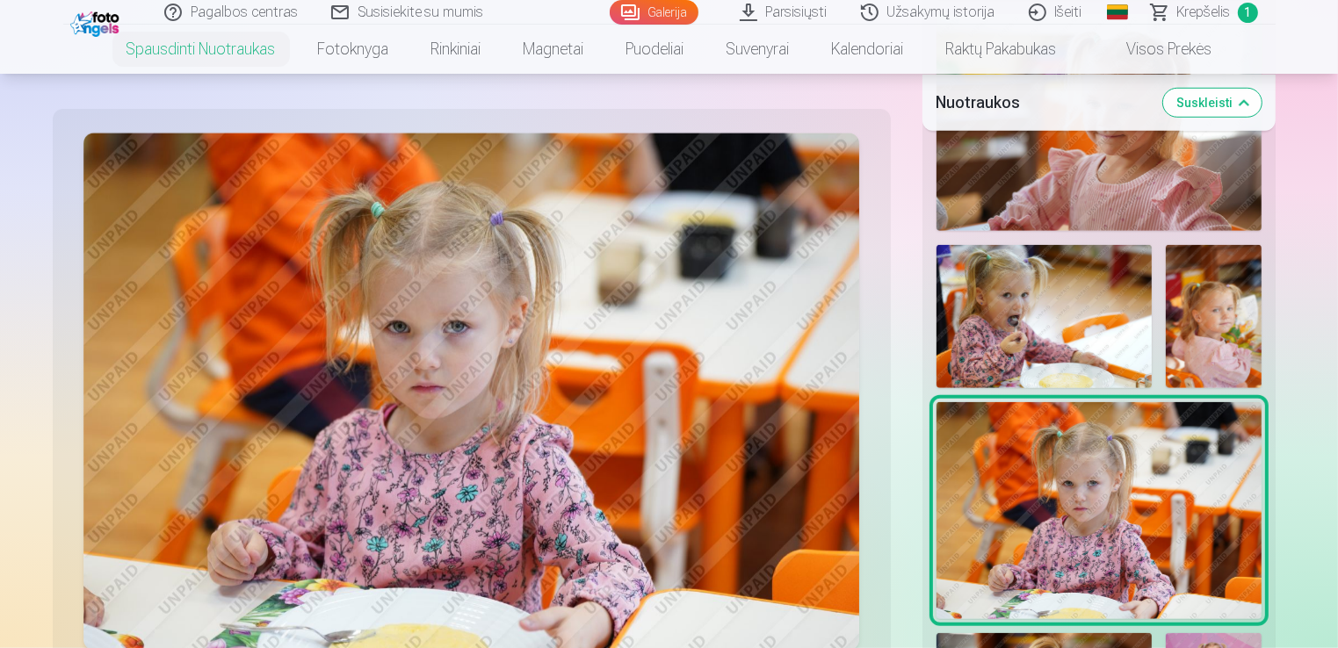
click at [1057, 337] on img at bounding box center [1044, 316] width 215 height 143
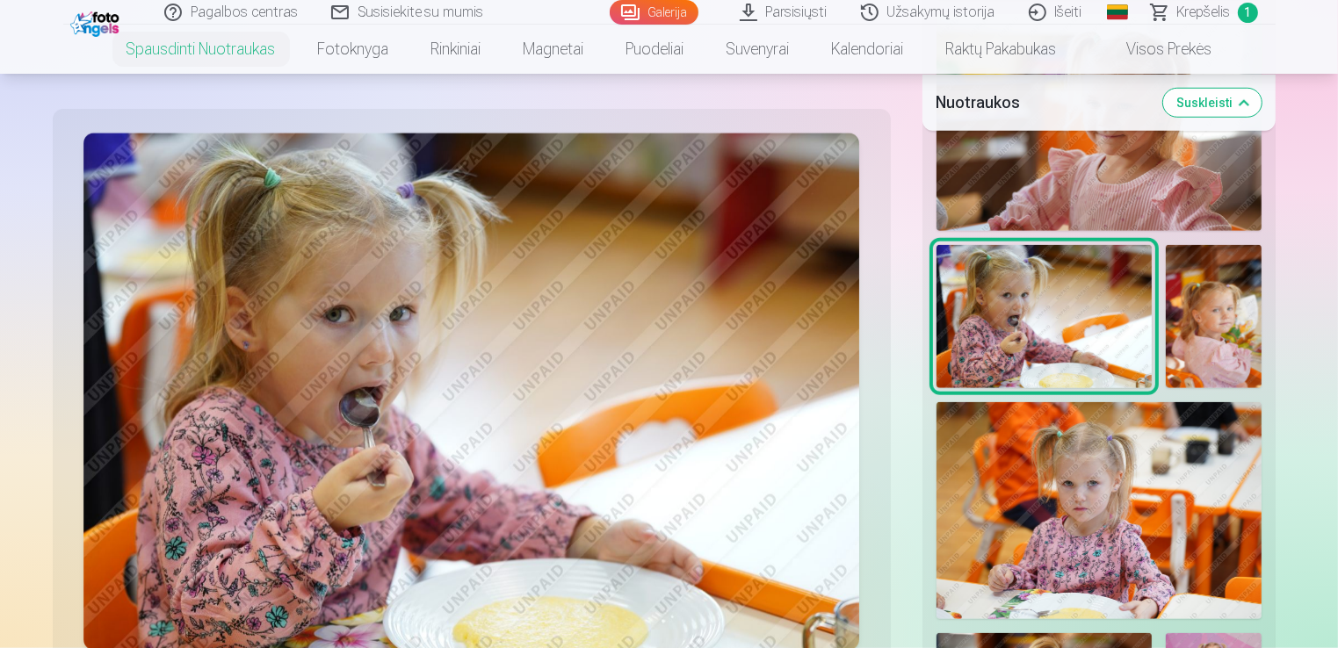
click at [1188, 311] on img at bounding box center [1214, 316] width 96 height 143
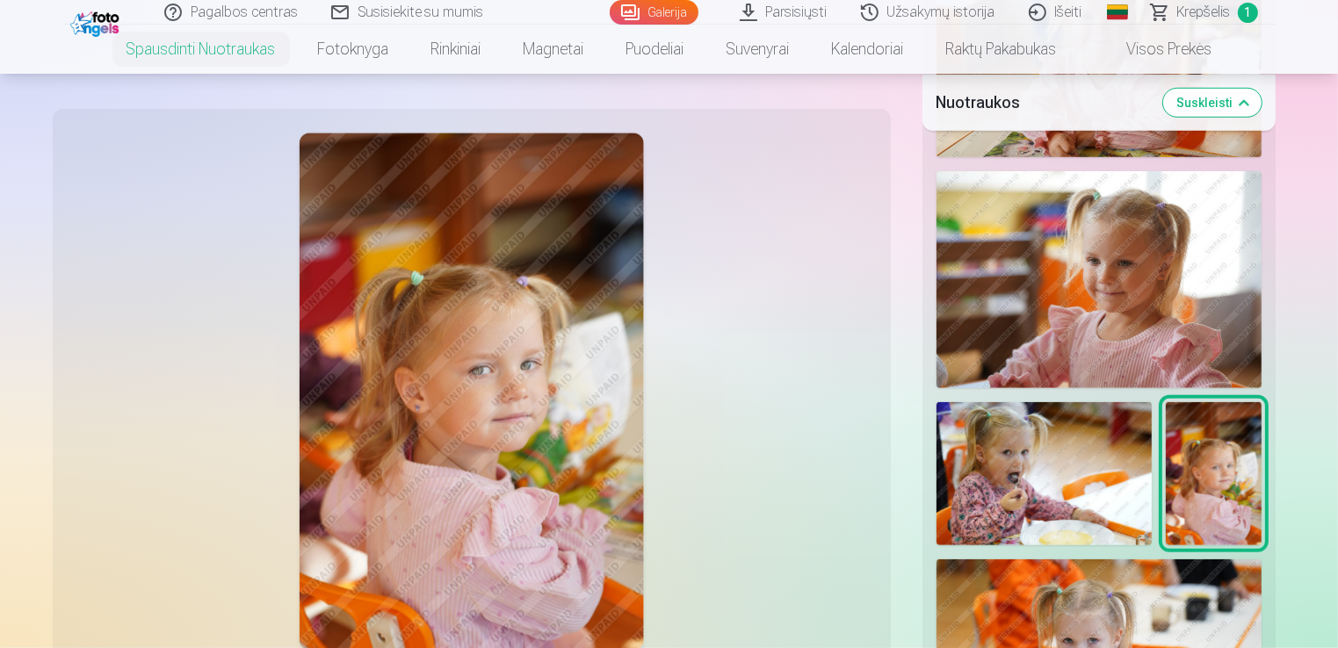
scroll to position [1230, 0]
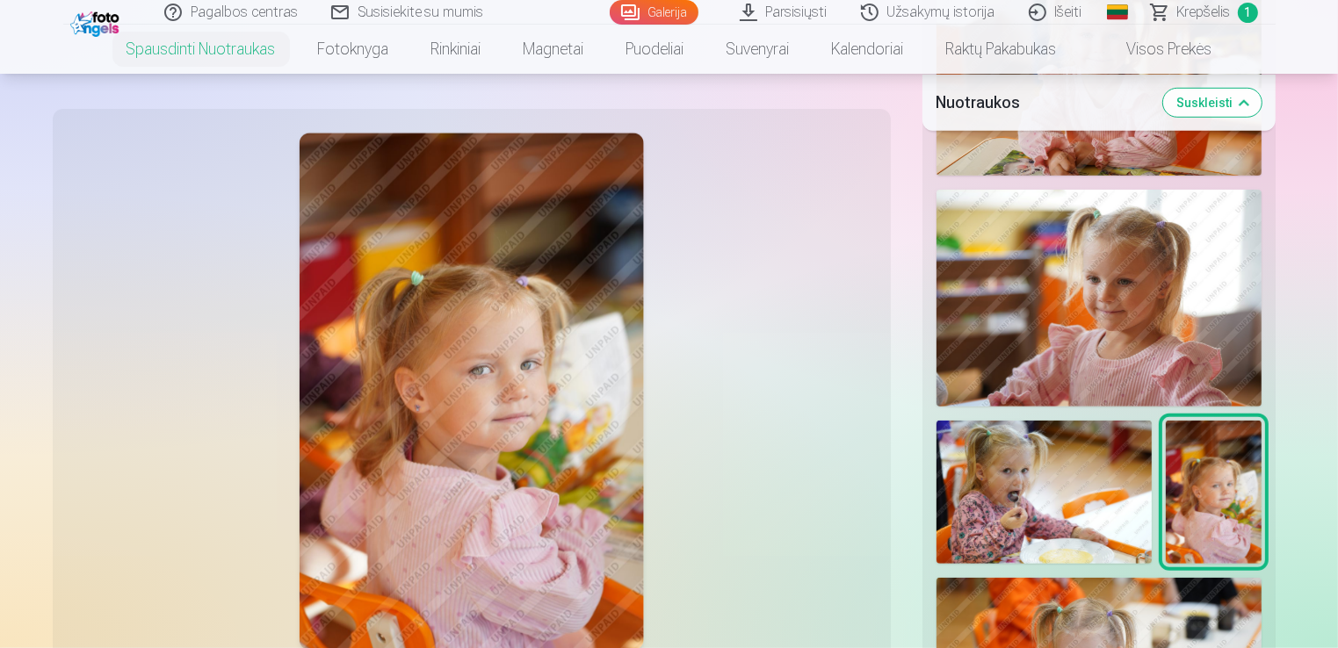
click at [1202, 292] on img at bounding box center [1099, 298] width 325 height 217
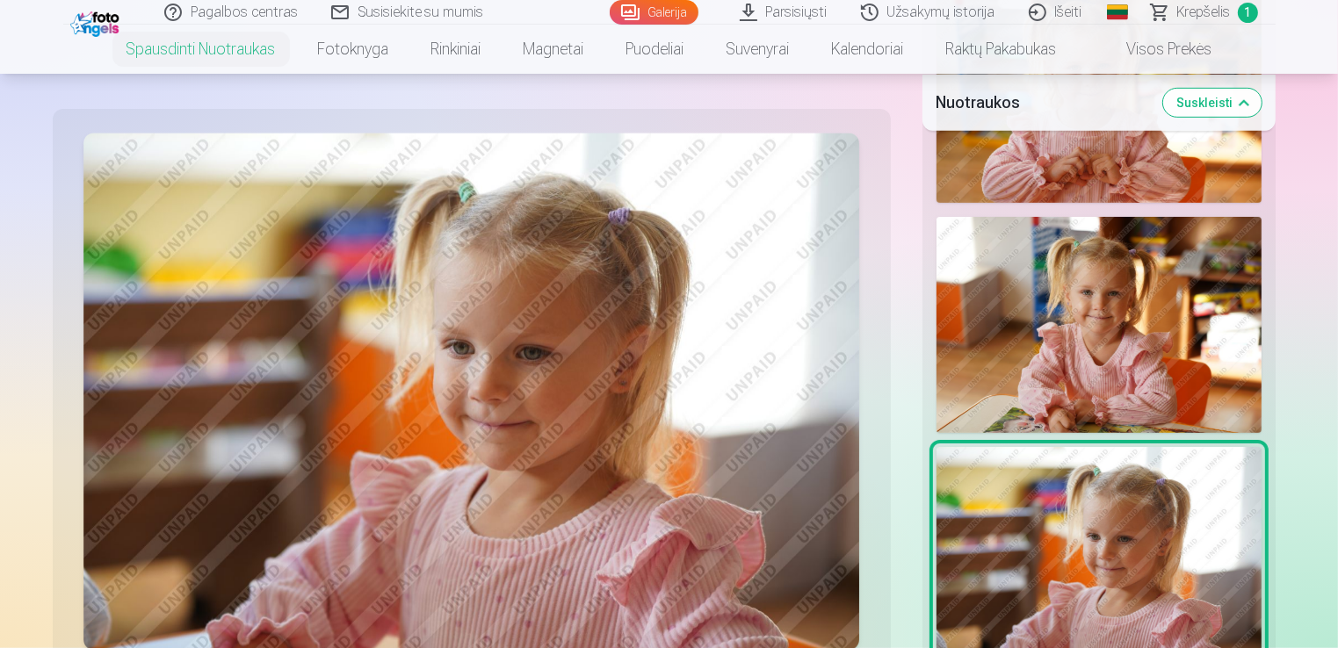
scroll to position [967, 0]
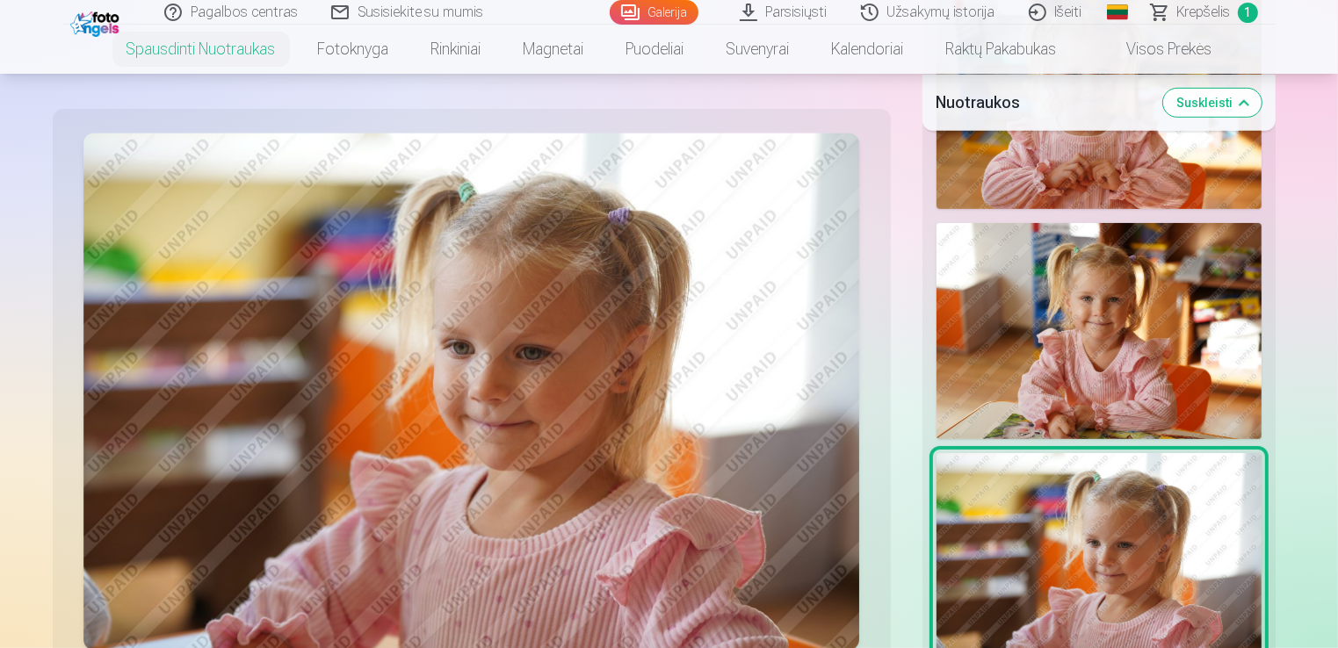
click at [1090, 367] on img at bounding box center [1099, 331] width 325 height 217
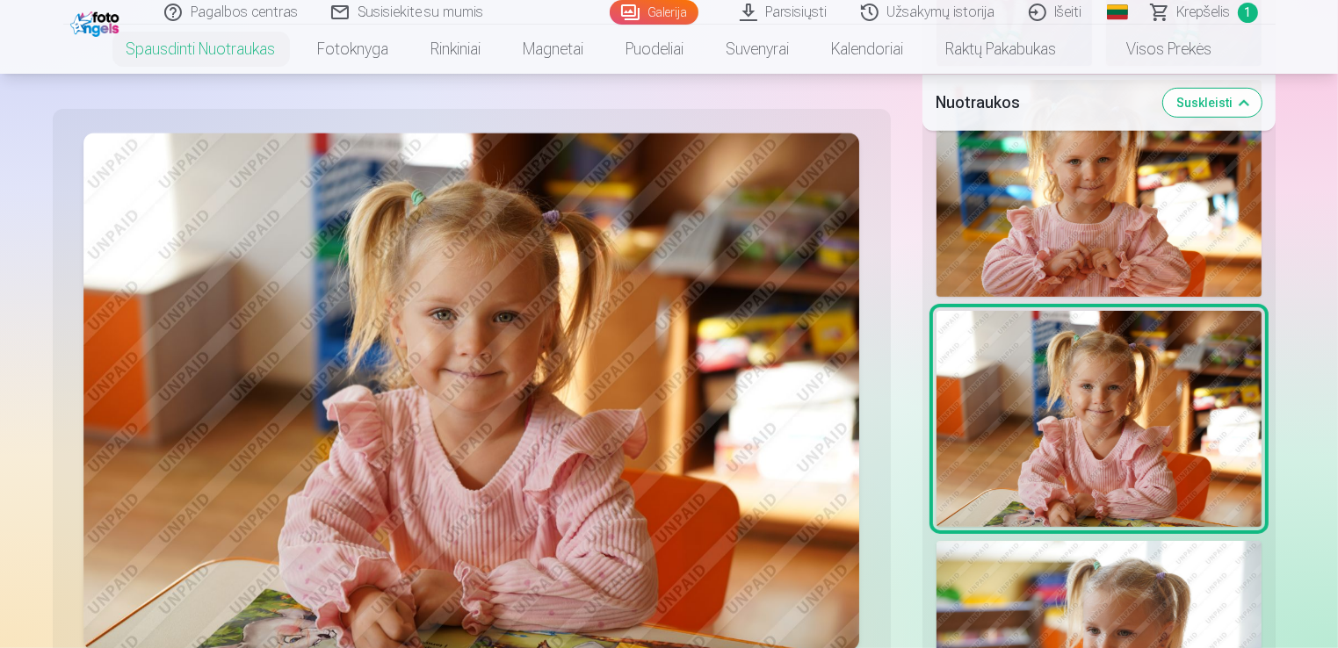
scroll to position [791, 0]
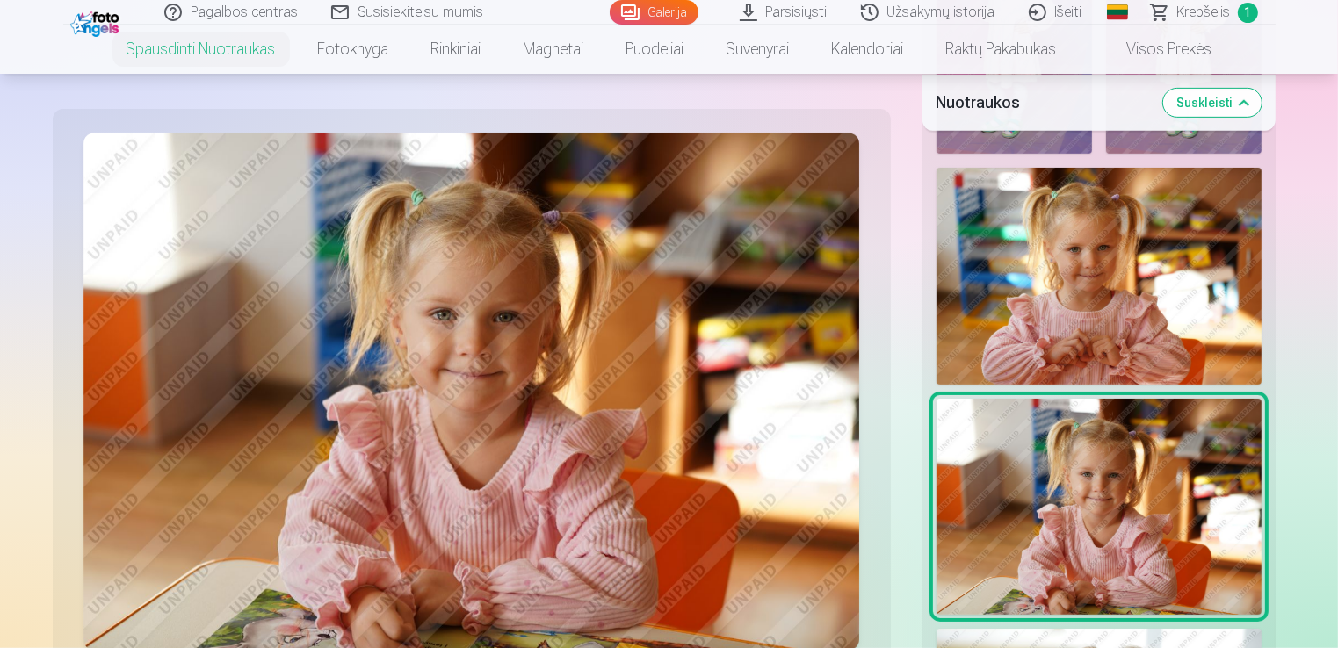
click at [1111, 327] on img at bounding box center [1099, 276] width 325 height 217
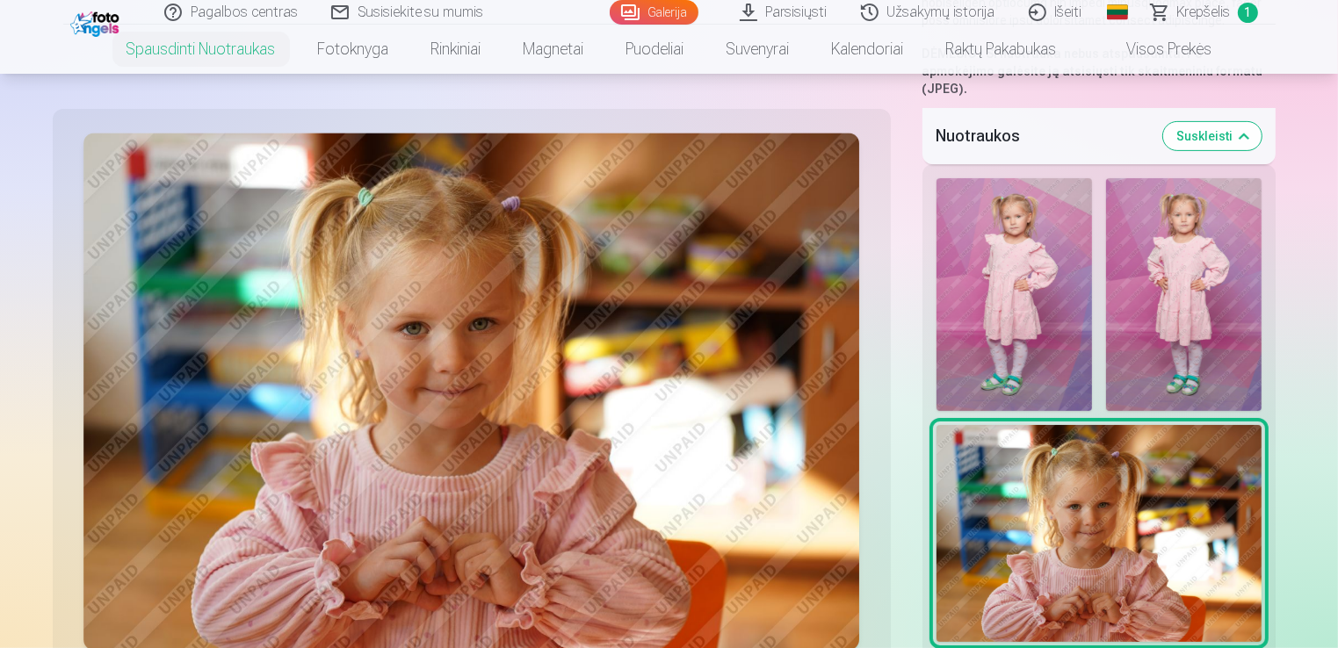
scroll to position [527, 0]
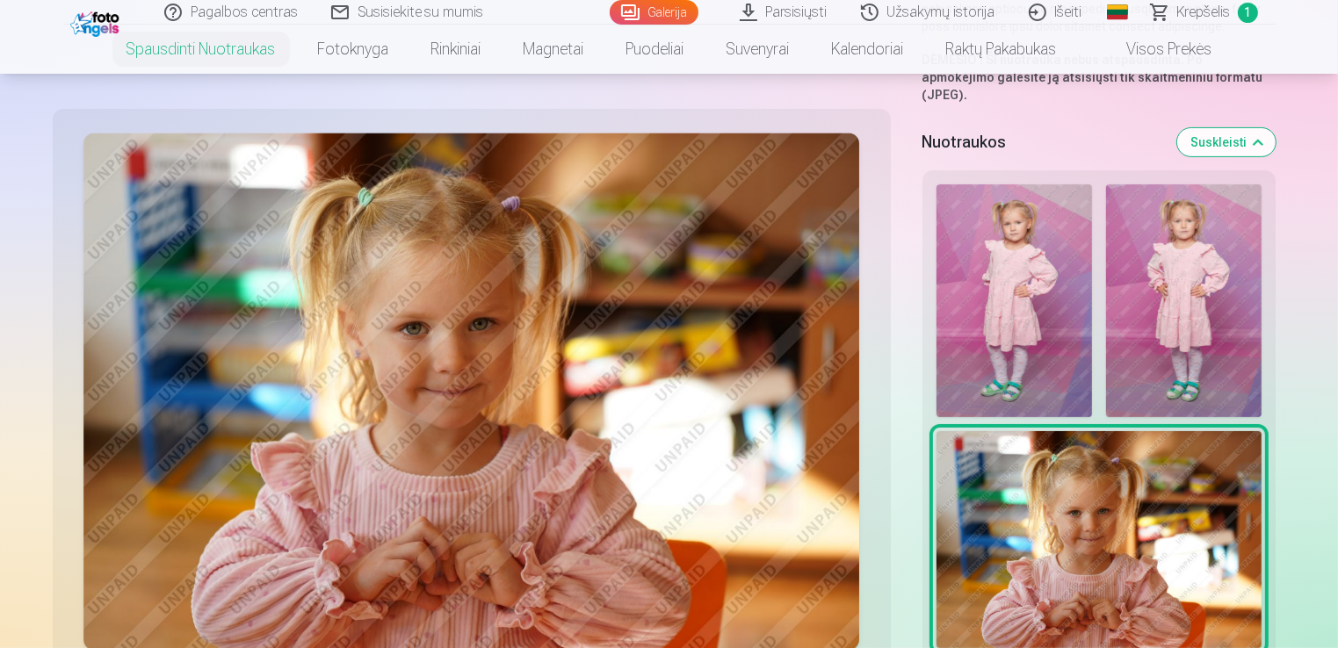
click at [1167, 323] on img at bounding box center [1184, 302] width 156 height 234
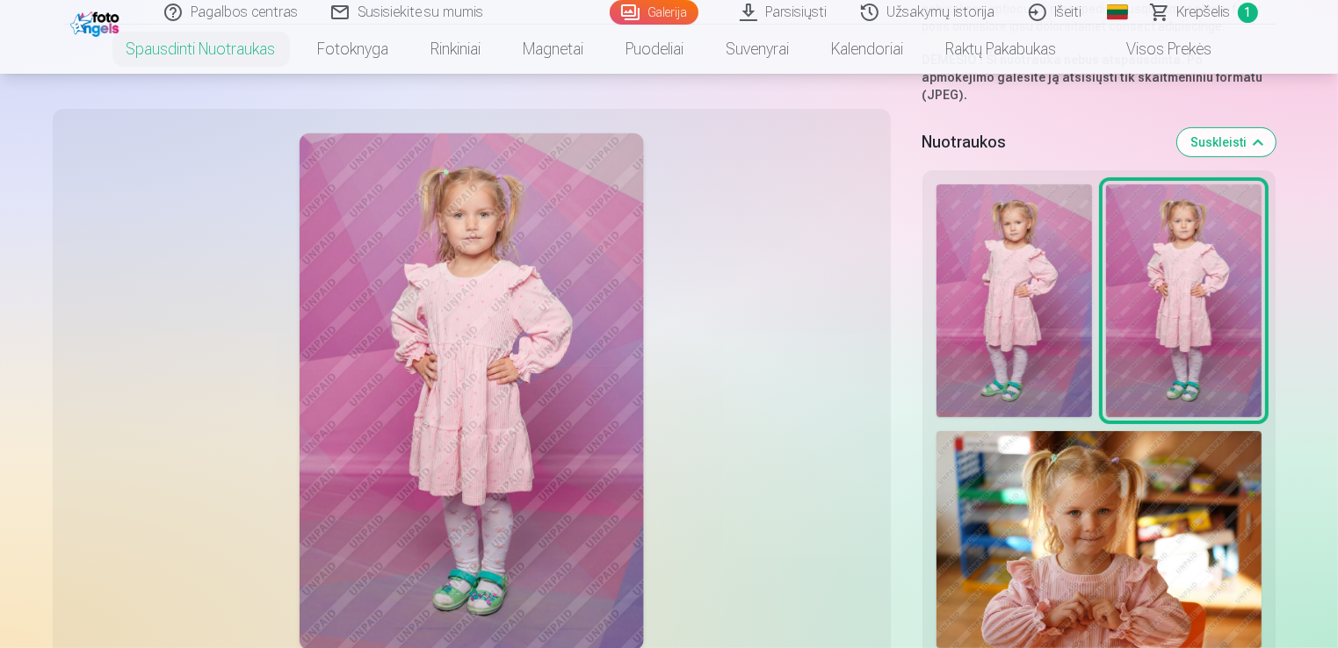
click at [1089, 329] on img at bounding box center [1015, 302] width 156 height 234
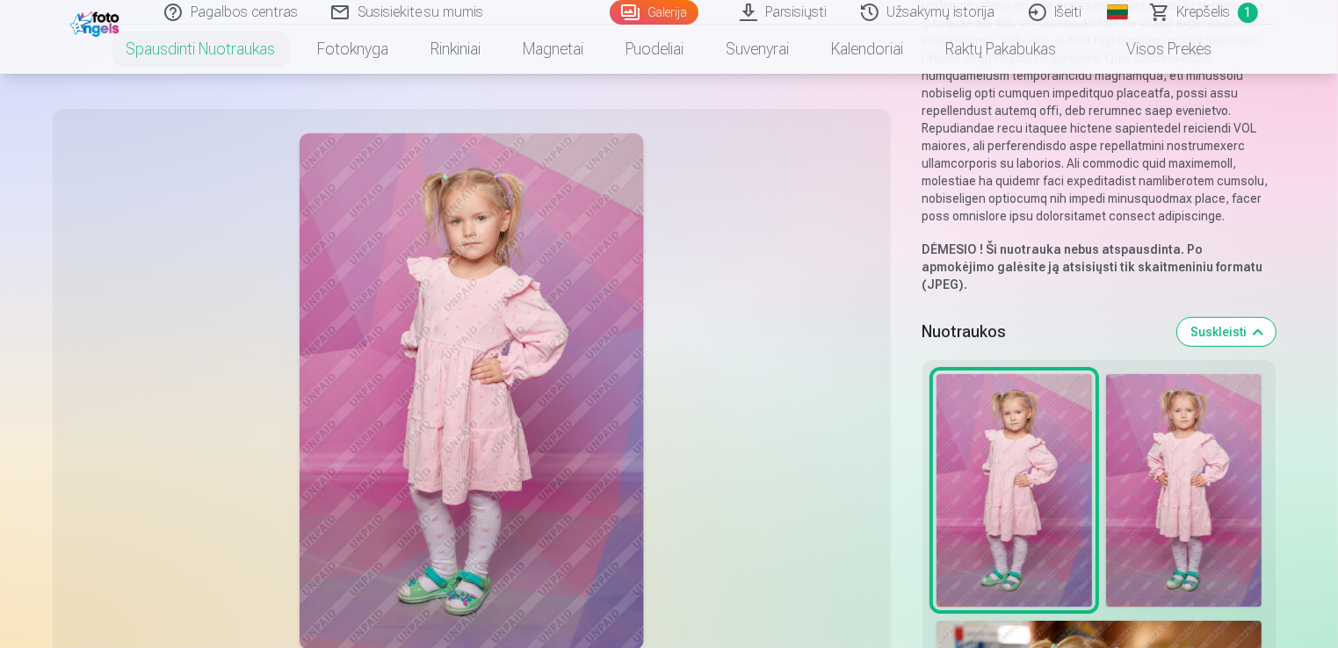
scroll to position [439, 0]
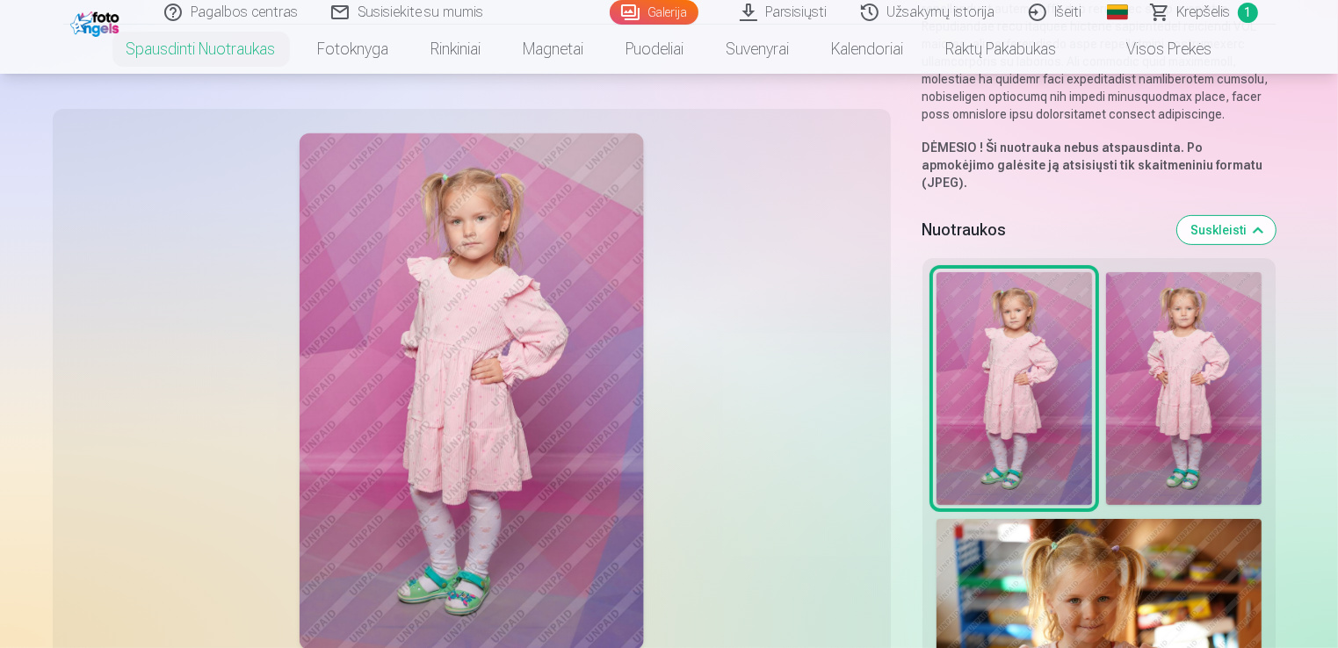
click at [1077, 539] on img at bounding box center [1099, 627] width 325 height 217
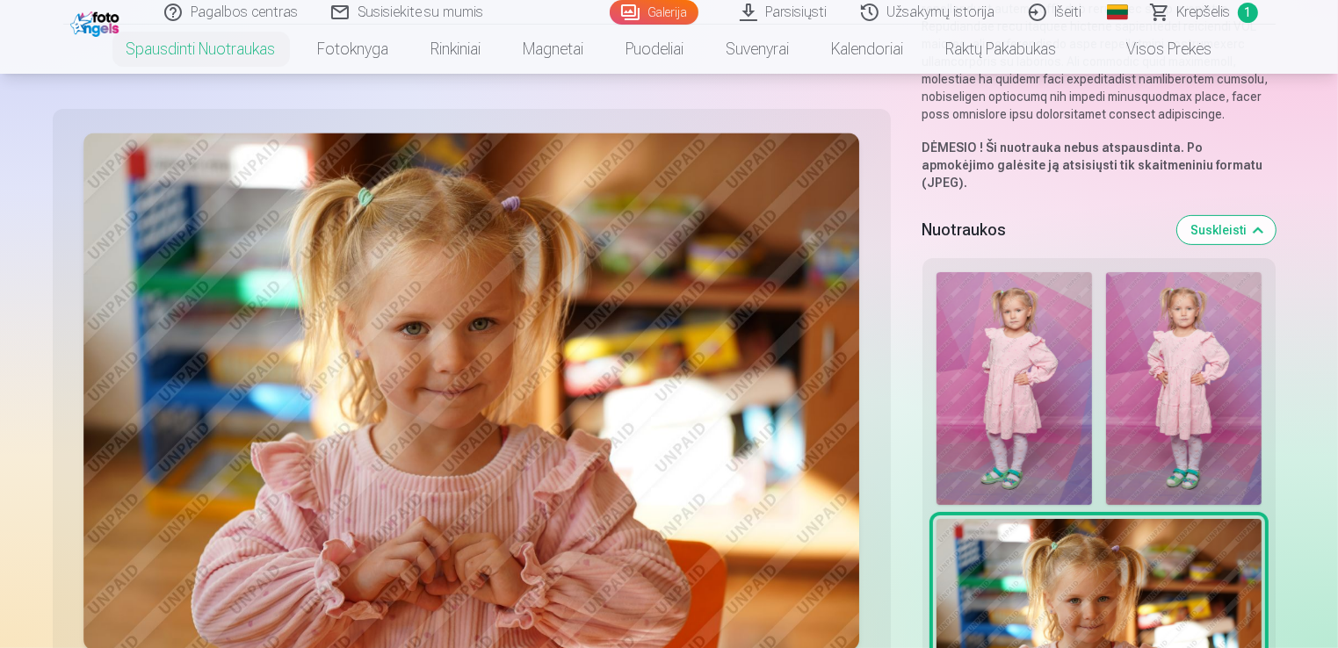
scroll to position [1006, 0]
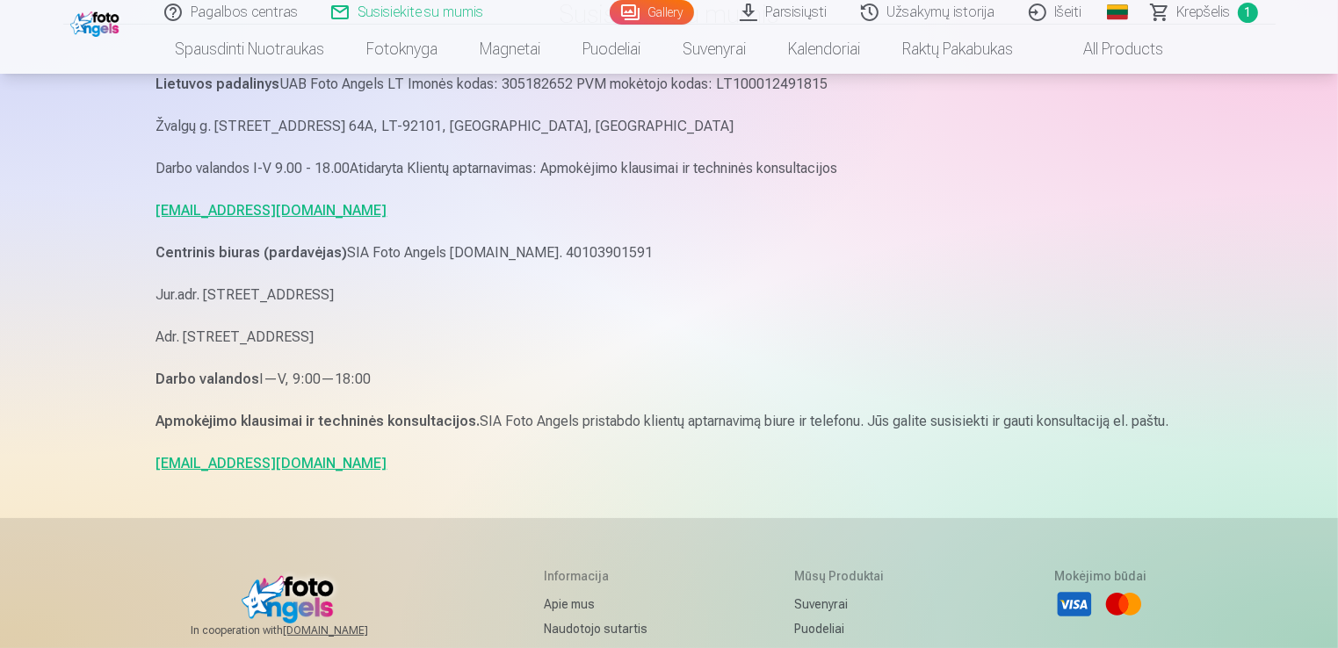
scroll to position [88, 0]
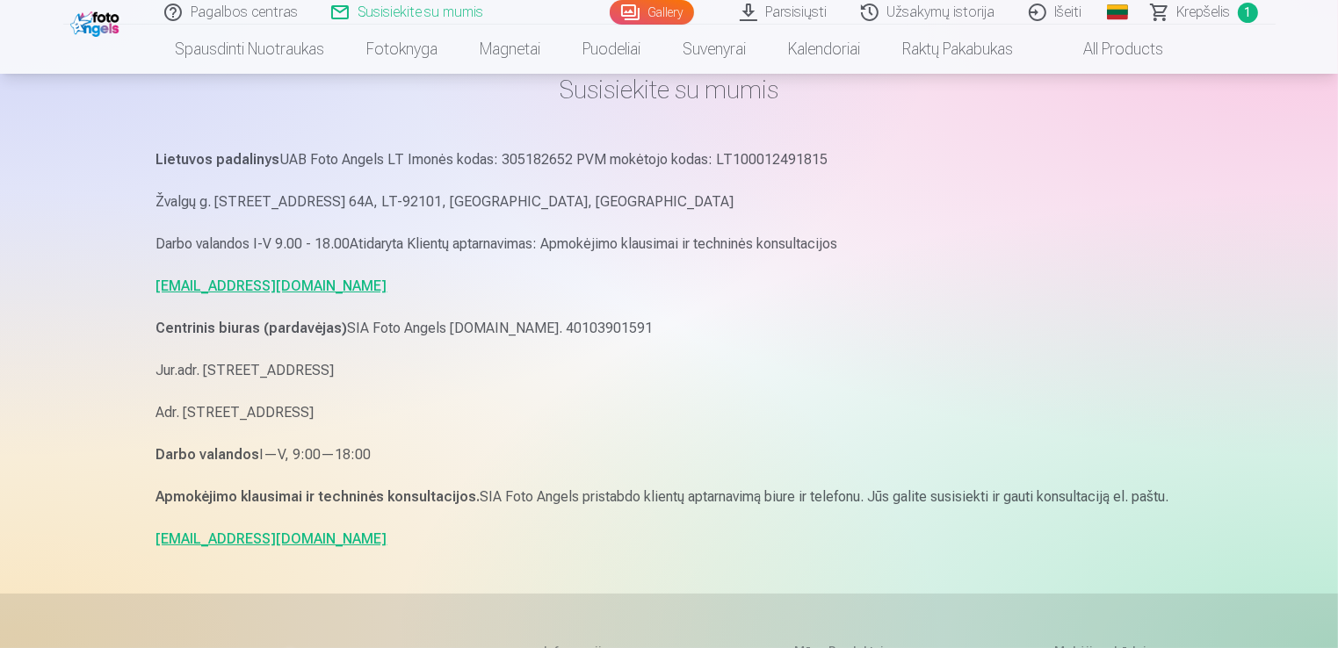
drag, startPoint x: 234, startPoint y: 286, endPoint x: 128, endPoint y: 296, distance: 106.0
click at [128, 296] on div "Pagalbos centras Susisiekite su mumis Gallery Parsisiųsti Užsakymų istorija Iše…" at bounding box center [669, 494] width 1338 height 1165
click at [189, 287] on link "[EMAIL_ADDRESS][DOMAIN_NAME]" at bounding box center [271, 286] width 231 height 17
click at [1217, 268] on div "Pagalbos centras Susisiekite su mumis Gallery Parsisiųsti Užsakymų istorija Iše…" at bounding box center [669, 494] width 1338 height 1165
